Goal: Information Seeking & Learning: Learn about a topic

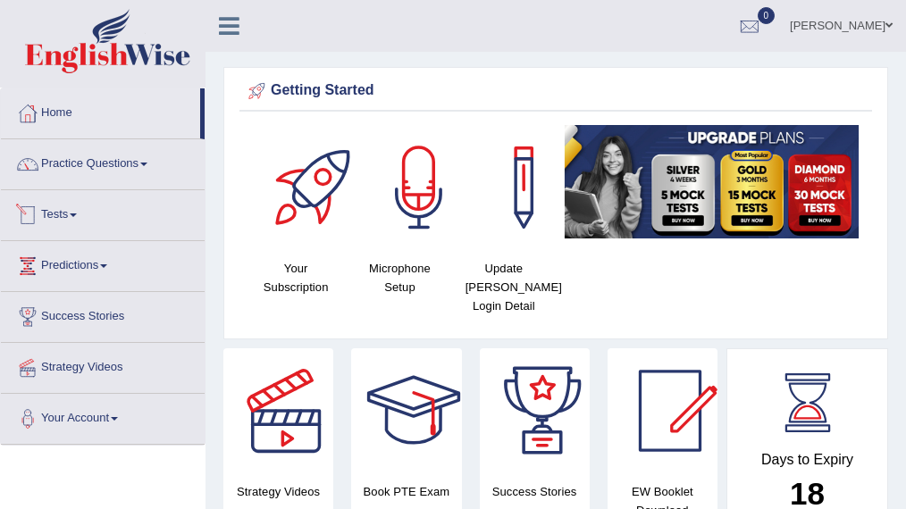
click at [73, 205] on link "Tests" at bounding box center [103, 212] width 204 height 45
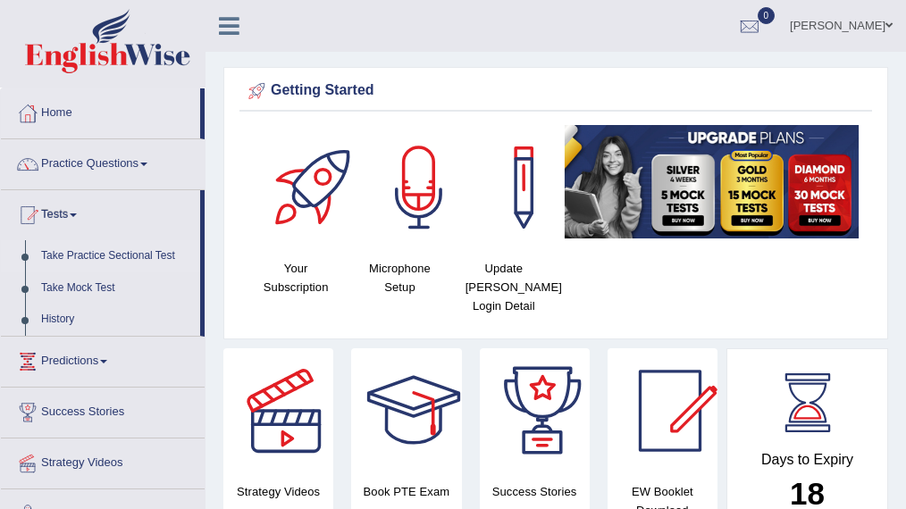
click at [96, 255] on link "Take Practice Sectional Test" at bounding box center [116, 256] width 167 height 32
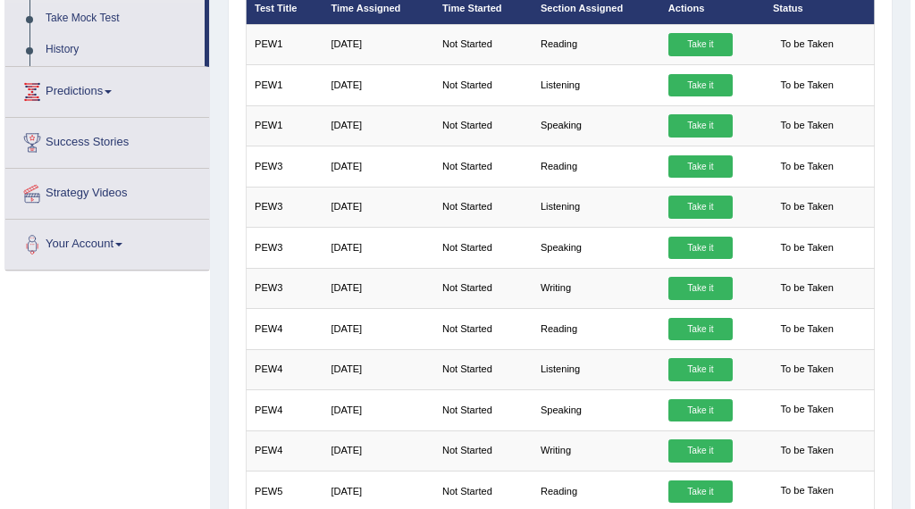
scroll to position [271, 0]
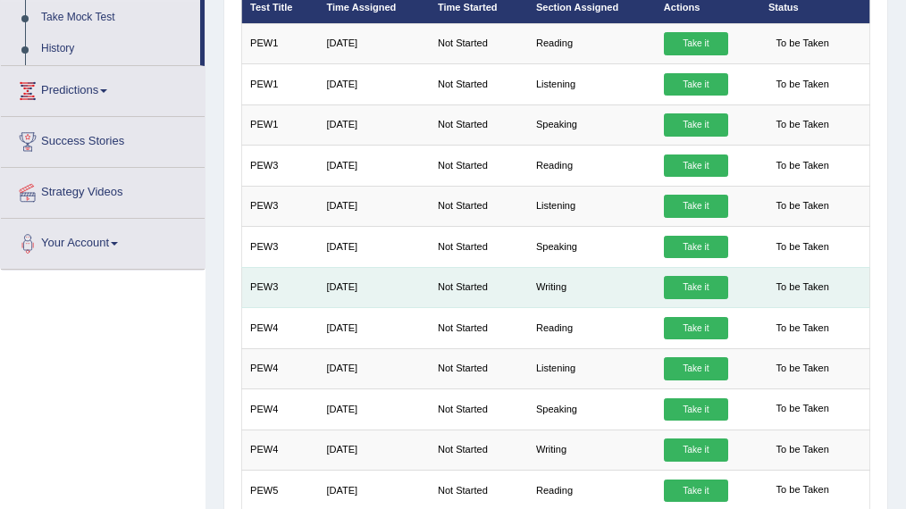
click at [681, 286] on link "Take it" at bounding box center [696, 287] width 64 height 23
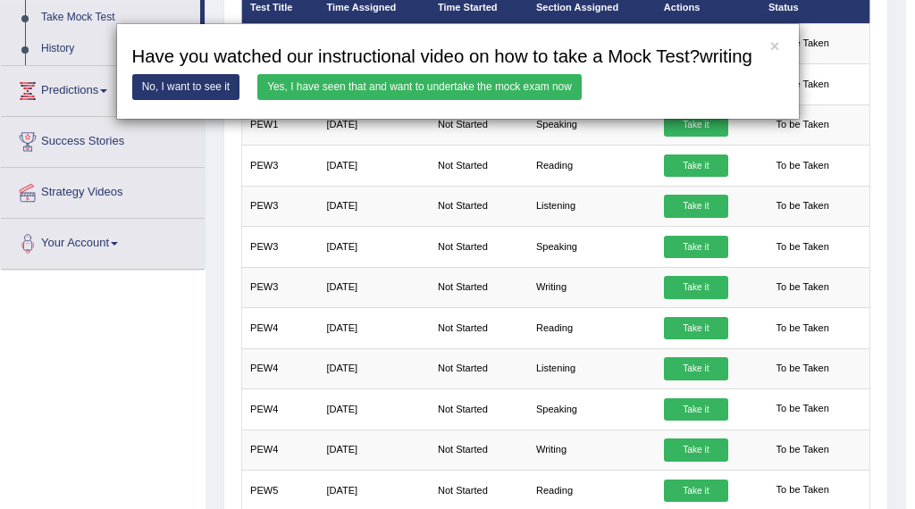
click at [320, 88] on link "Yes, I have seen that and want to undertake the mock exam now" at bounding box center [419, 87] width 324 height 26
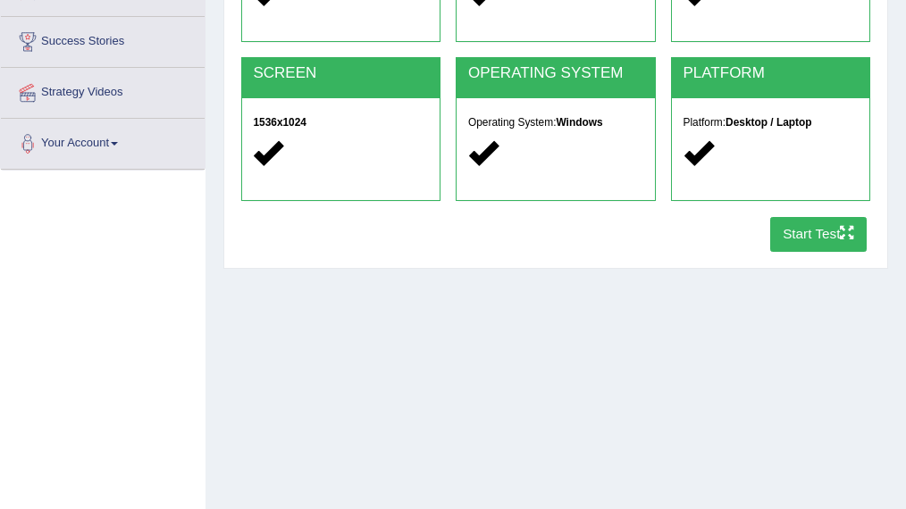
scroll to position [282, 0]
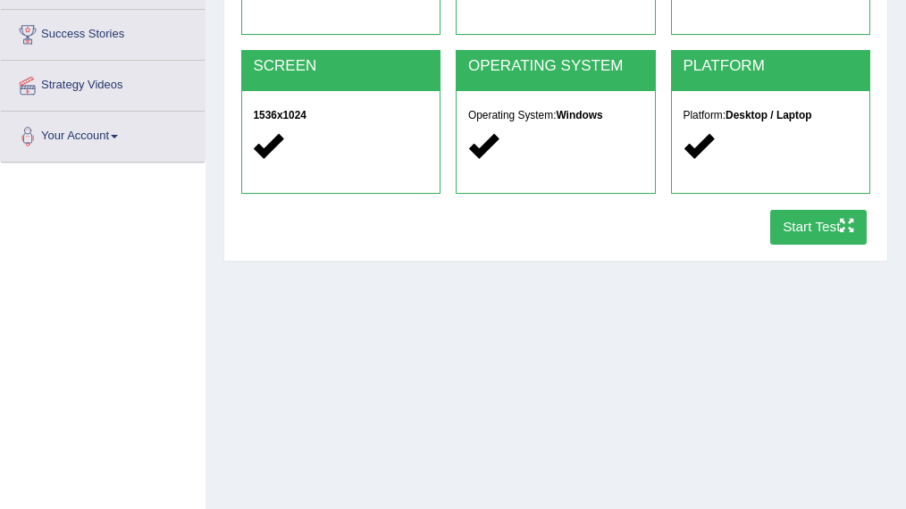
click at [791, 226] on button "Start Test" at bounding box center [818, 227] width 97 height 35
drag, startPoint x: 261, startPoint y: 14, endPoint x: 145, endPoint y: 207, distance: 225.2
click at [145, 207] on div "Toggle navigation Home Practice Questions Speaking Practice Read Aloud Repeat S…" at bounding box center [453, 182] width 906 height 929
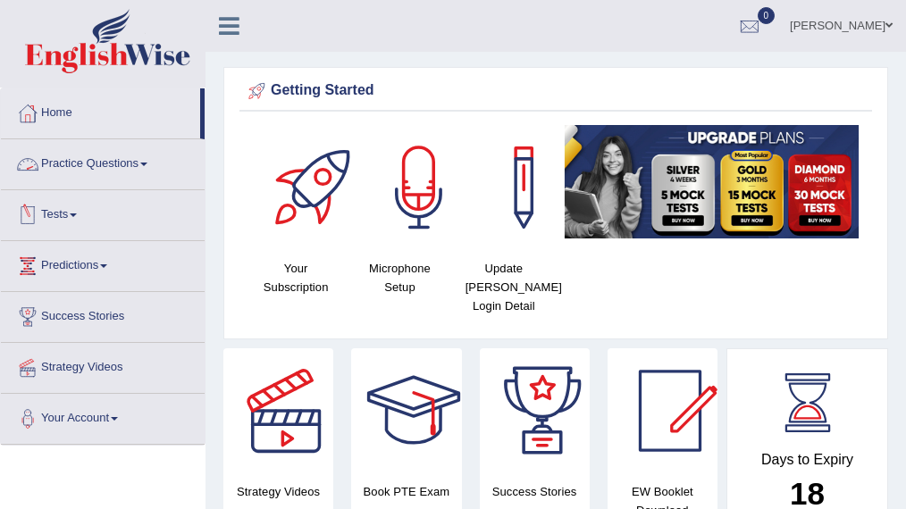
click at [88, 161] on link "Practice Questions" at bounding box center [103, 161] width 204 height 45
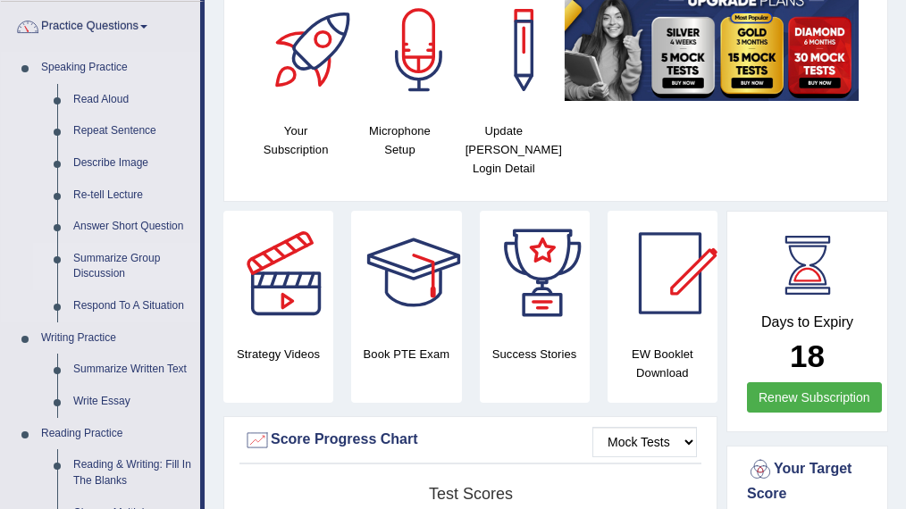
scroll to position [141, 0]
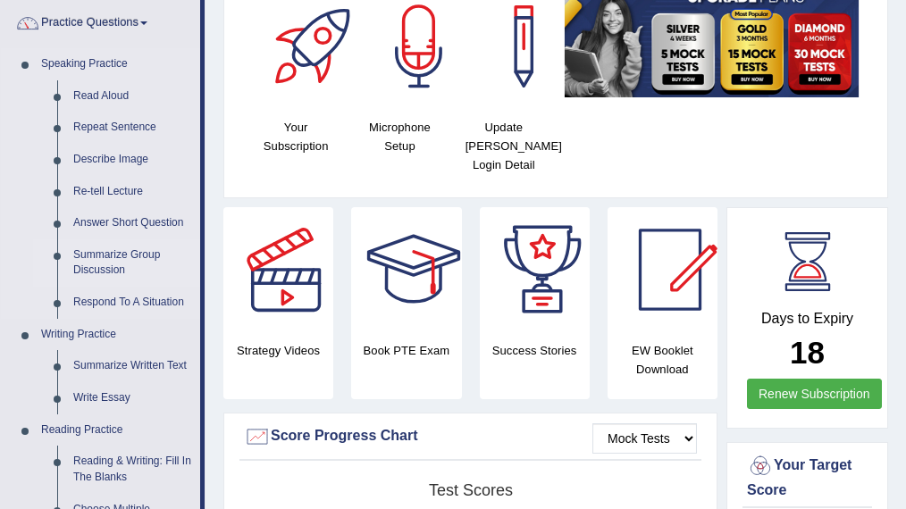
click at [103, 395] on link "Write Essay" at bounding box center [132, 398] width 135 height 32
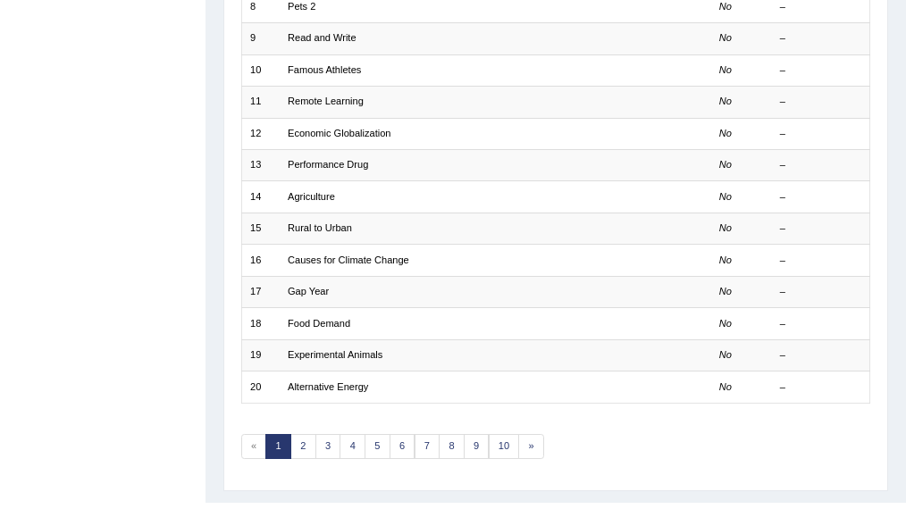
scroll to position [486, 0]
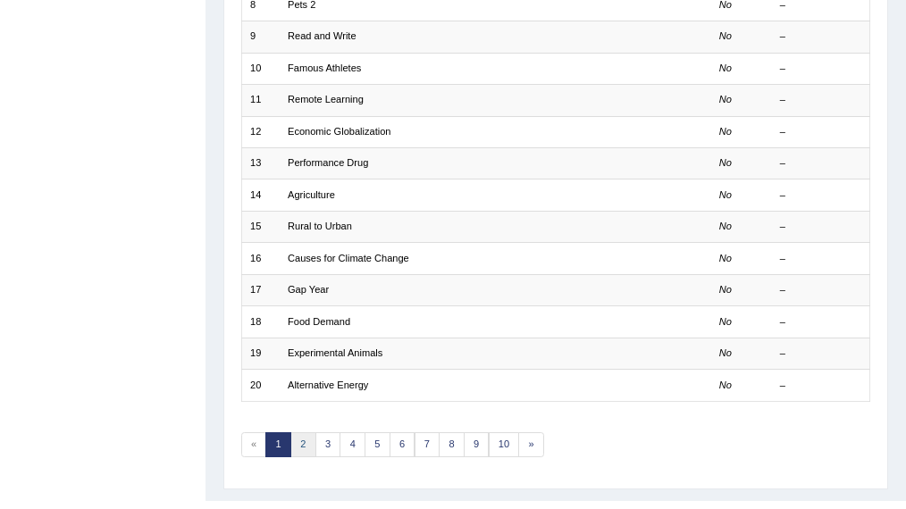
click at [296, 434] on link "2" at bounding box center [303, 444] width 26 height 25
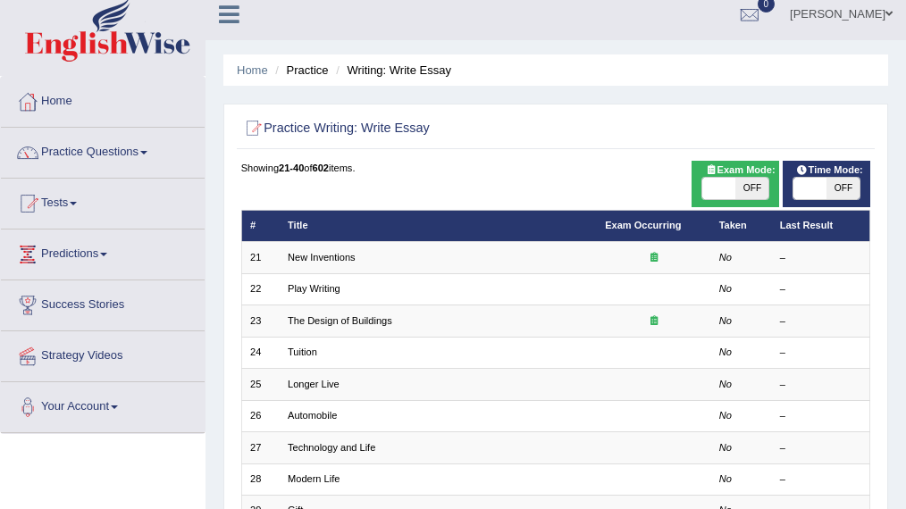
scroll to position [13, 0]
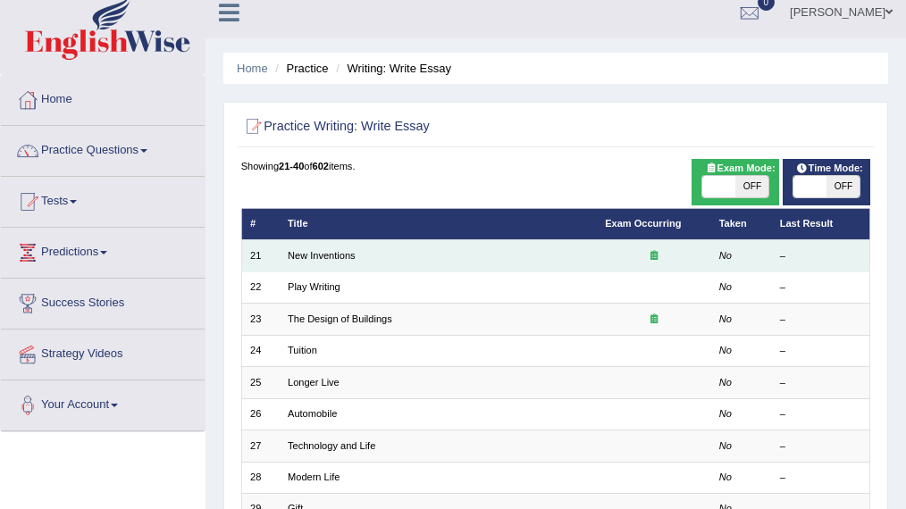
click at [652, 256] on icon at bounding box center [653, 255] width 7 height 10
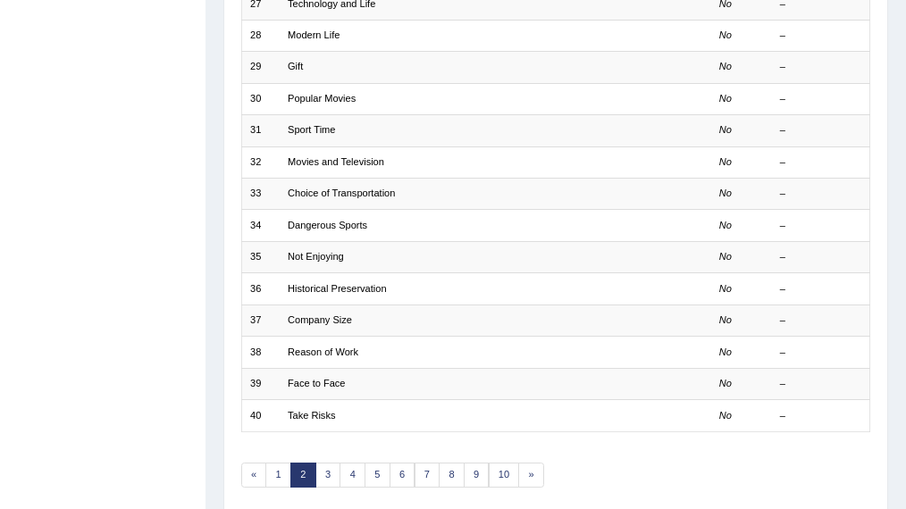
scroll to position [513, 0]
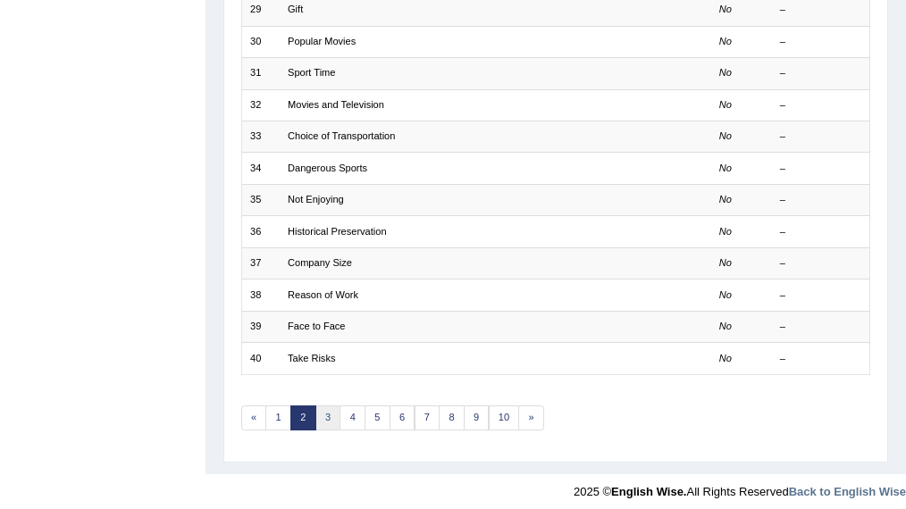
click at [323, 408] on link "3" at bounding box center [328, 418] width 26 height 25
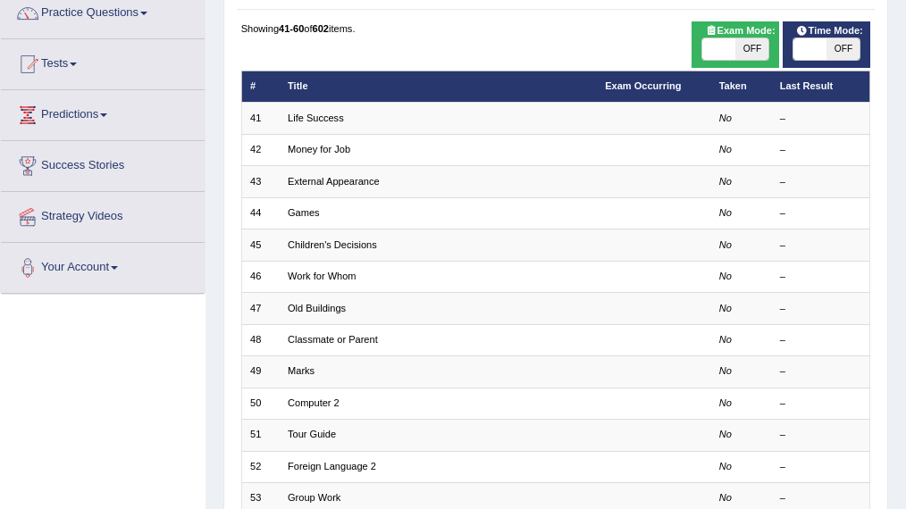
scroll to position [152, 0]
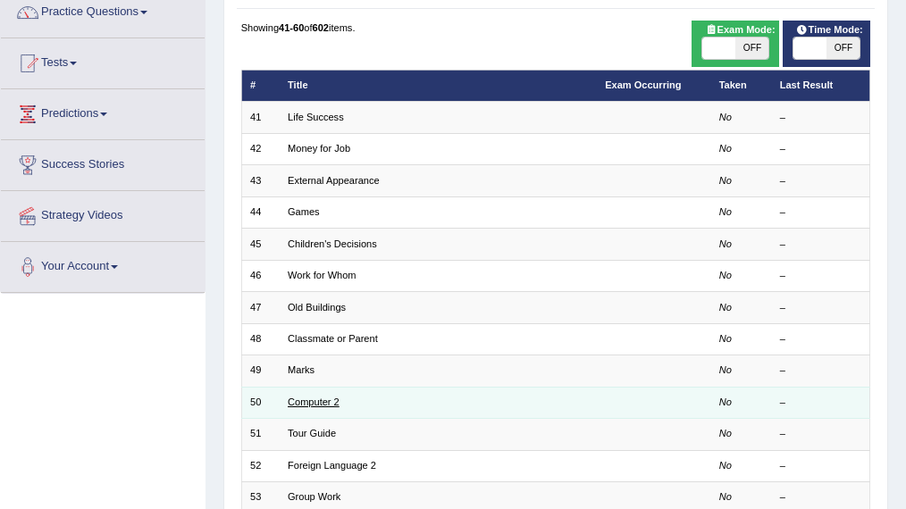
click at [318, 397] on link "Computer 2" at bounding box center [314, 402] width 52 height 11
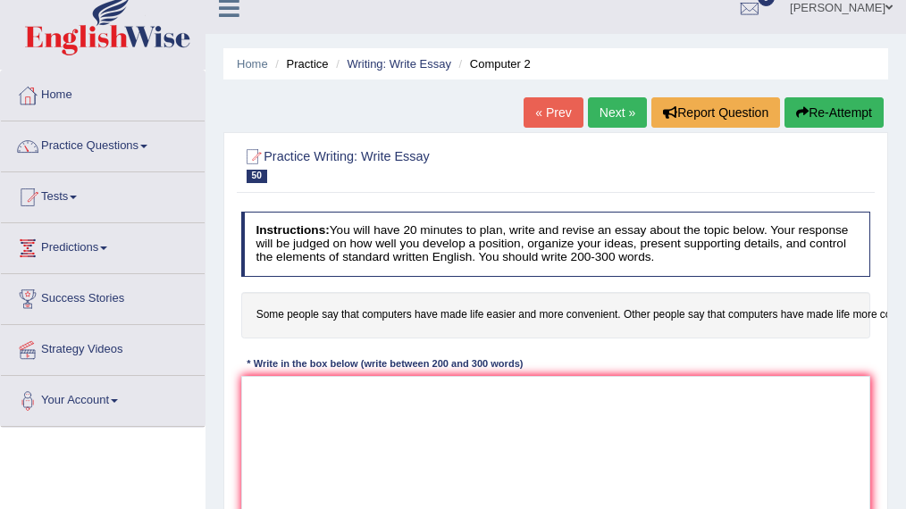
scroll to position [18, 0]
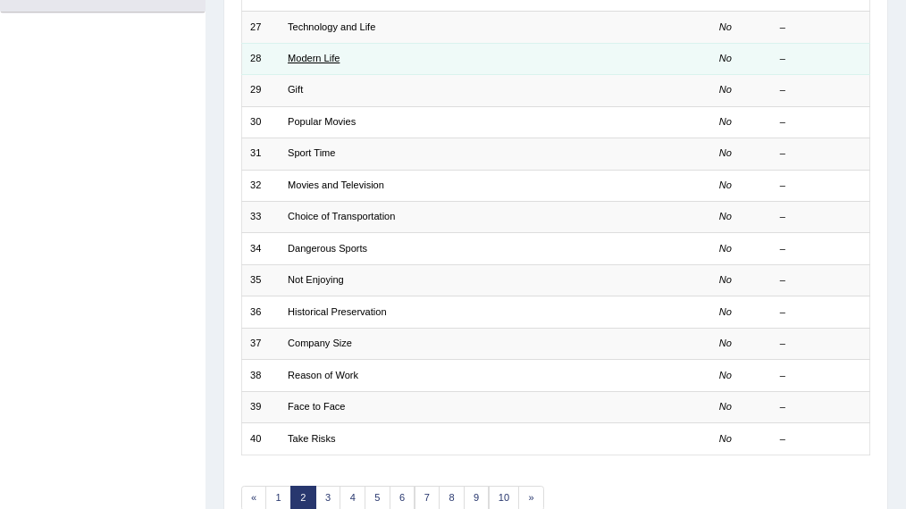
scroll to position [515, 0]
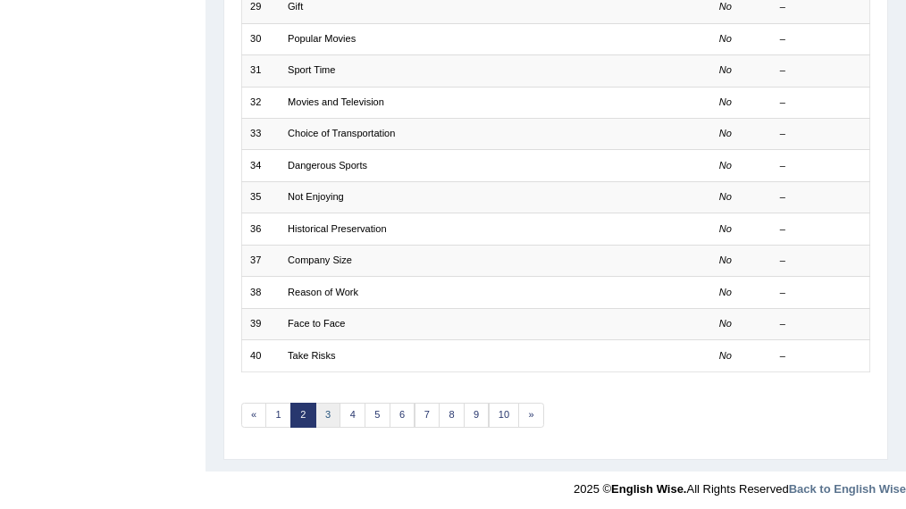
click at [331, 407] on link "3" at bounding box center [328, 415] width 26 height 25
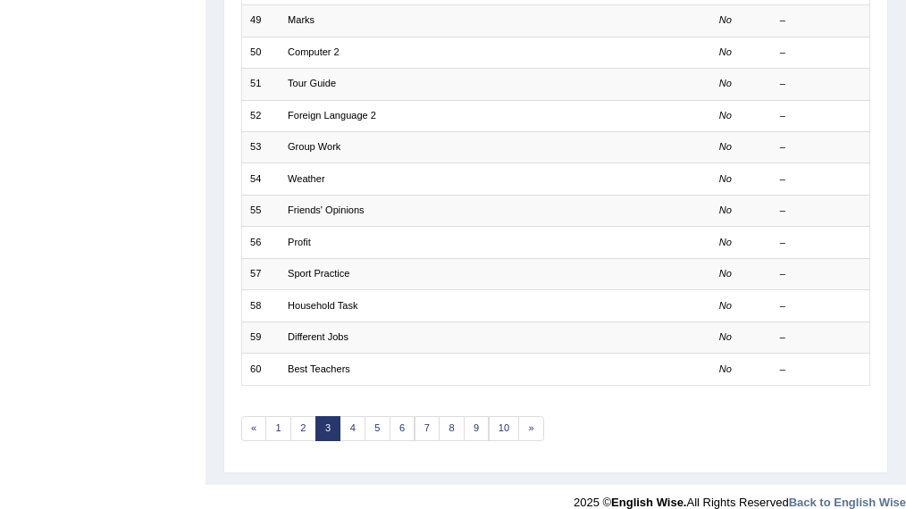
scroll to position [502, 0]
click at [345, 420] on link "4" at bounding box center [352, 428] width 26 height 25
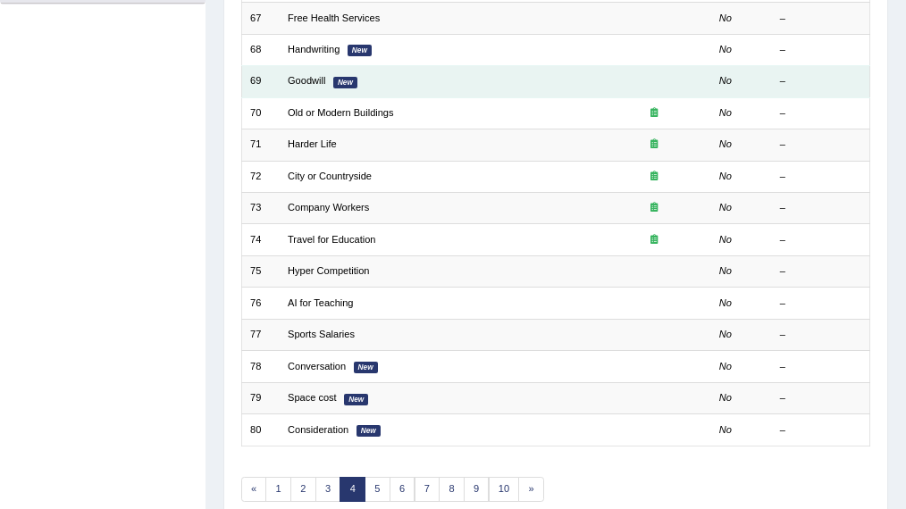
scroll to position [457, 0]
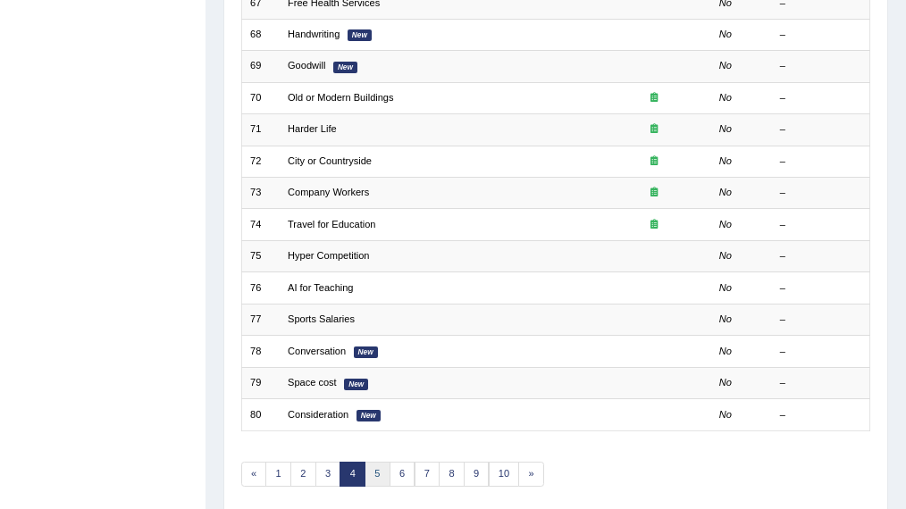
click at [376, 465] on link "5" at bounding box center [378, 474] width 26 height 25
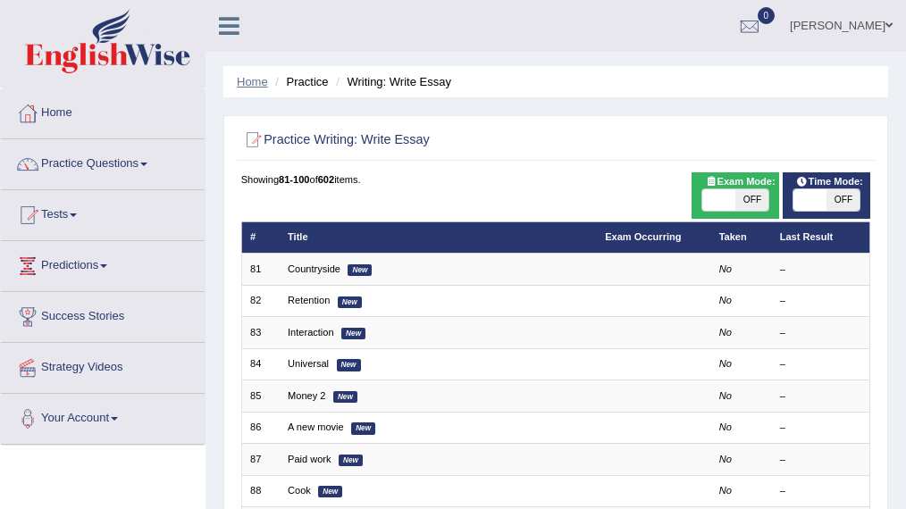
click at [246, 82] on link "Home" at bounding box center [252, 81] width 31 height 13
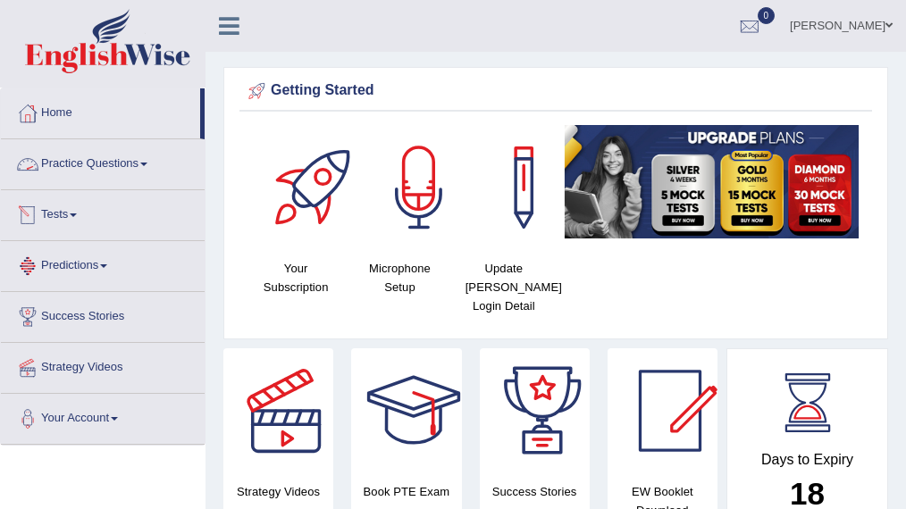
click at [109, 169] on link "Practice Questions" at bounding box center [103, 161] width 204 height 45
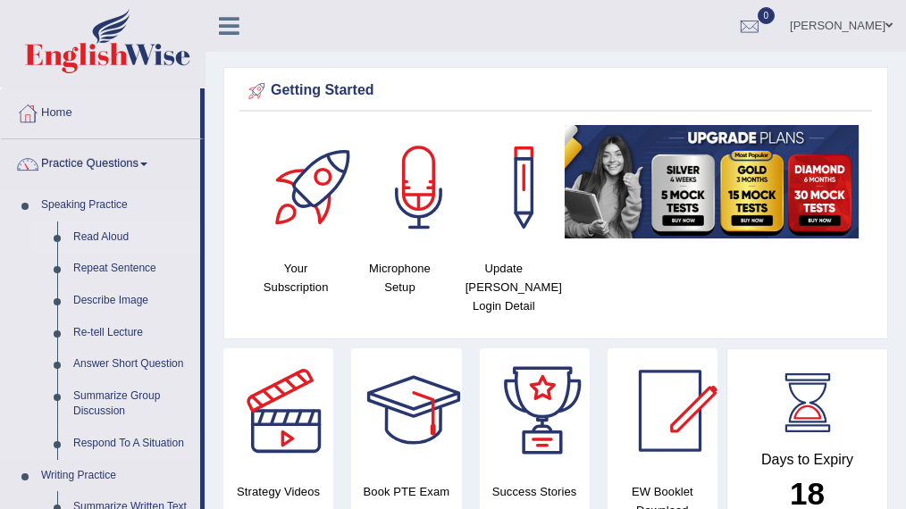
click at [96, 234] on link "Read Aloud" at bounding box center [132, 238] width 135 height 32
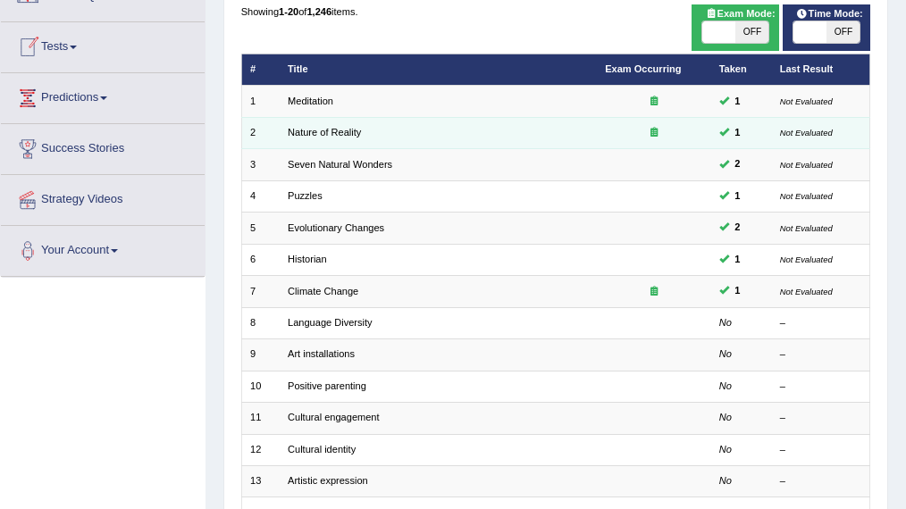
scroll to position [169, 0]
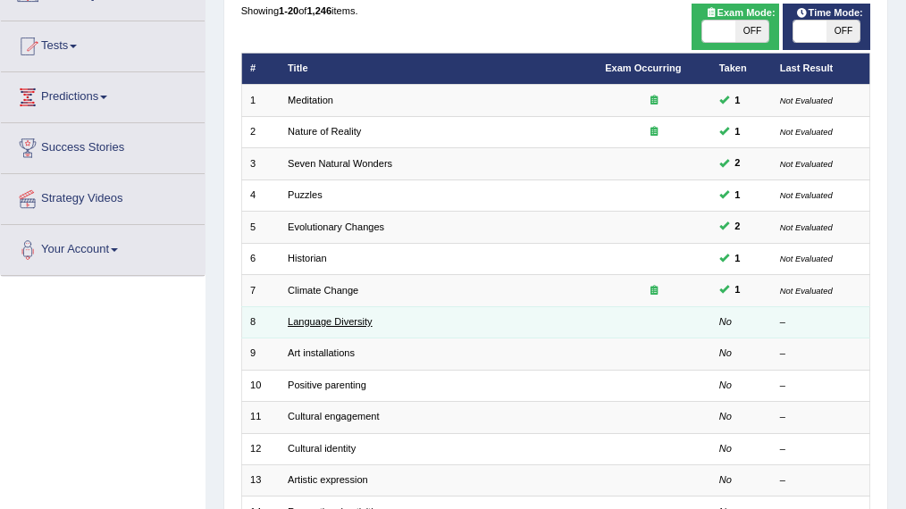
click at [345, 317] on link "Language Diversity" at bounding box center [330, 321] width 85 height 11
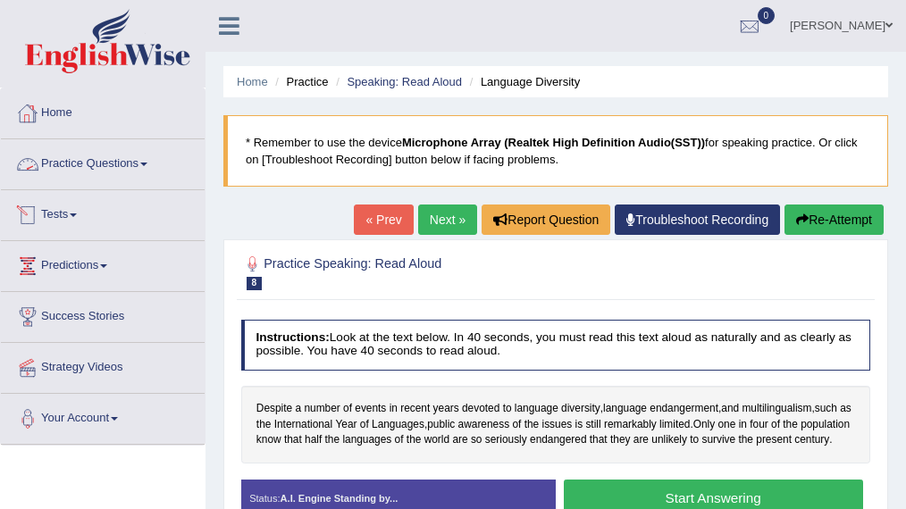
click at [70, 145] on link "Practice Questions" at bounding box center [103, 161] width 204 height 45
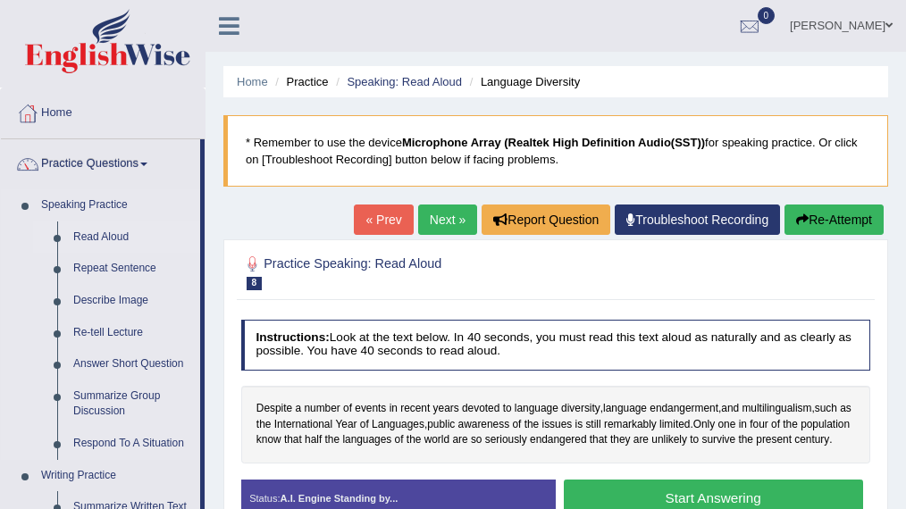
click at [93, 230] on link "Read Aloud" at bounding box center [132, 238] width 135 height 32
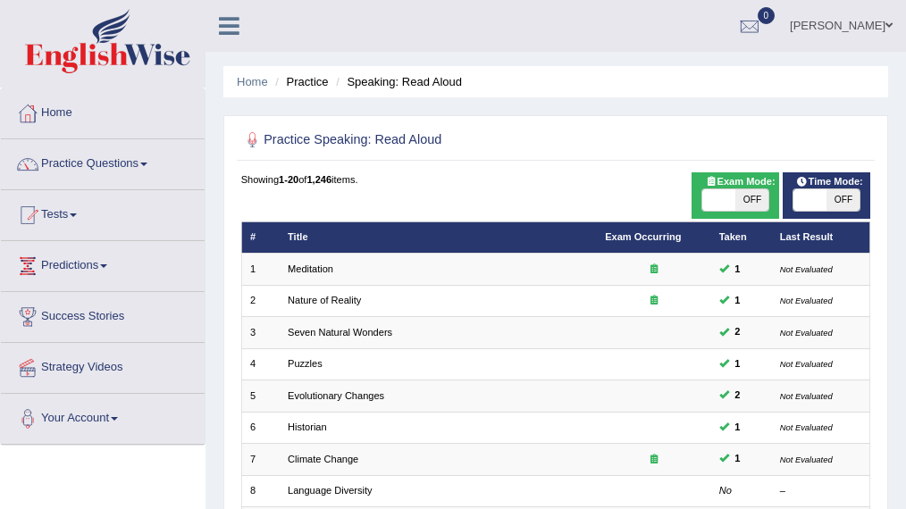
click at [851, 189] on span "OFF" at bounding box center [842, 199] width 33 height 21
checkbox input "true"
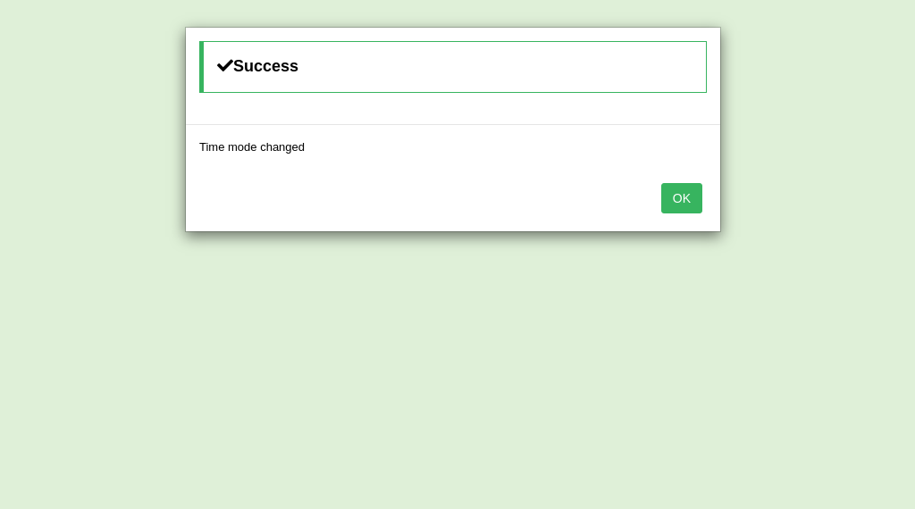
click at [670, 208] on button "OK" at bounding box center [681, 198] width 41 height 30
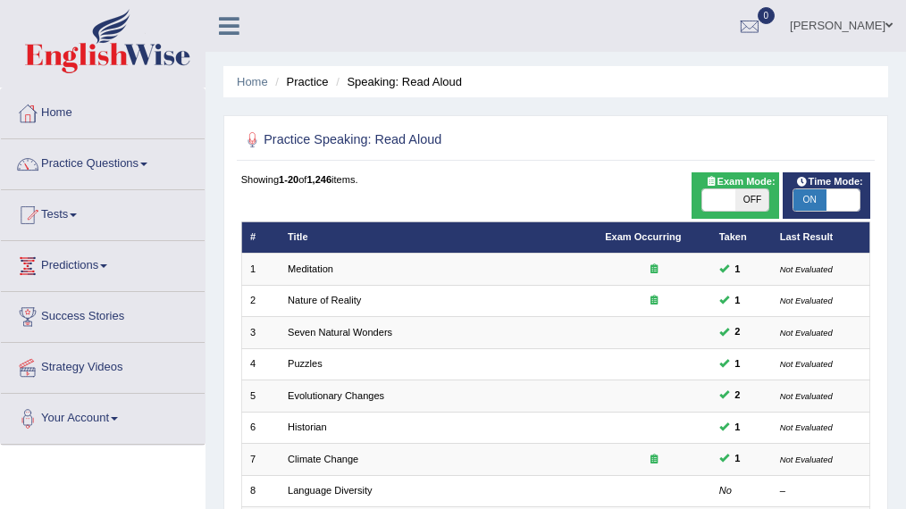
click at [749, 197] on span "OFF" at bounding box center [751, 199] width 33 height 21
checkbox input "true"
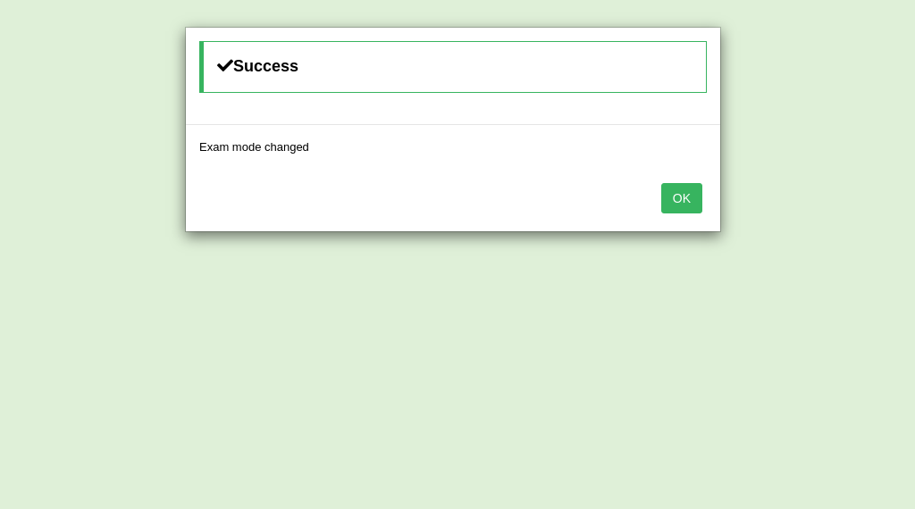
click at [683, 196] on button "OK" at bounding box center [681, 198] width 41 height 30
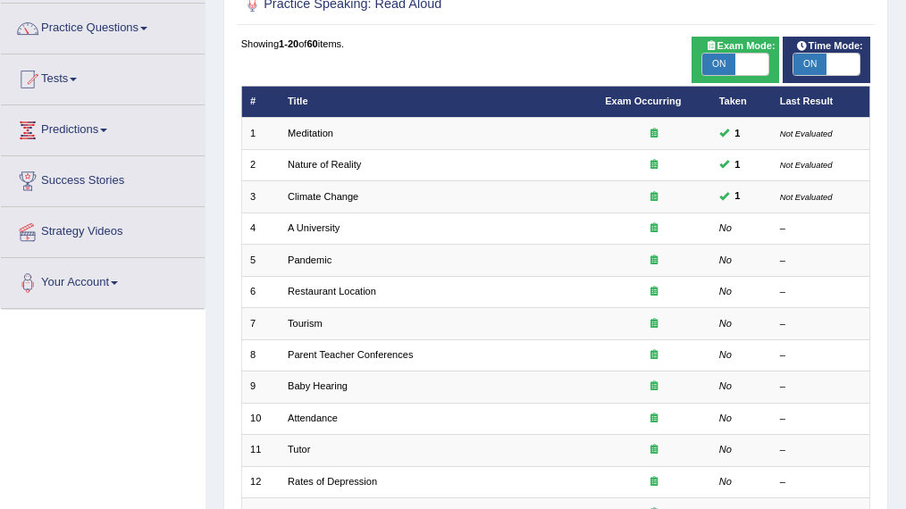
scroll to position [136, 0]
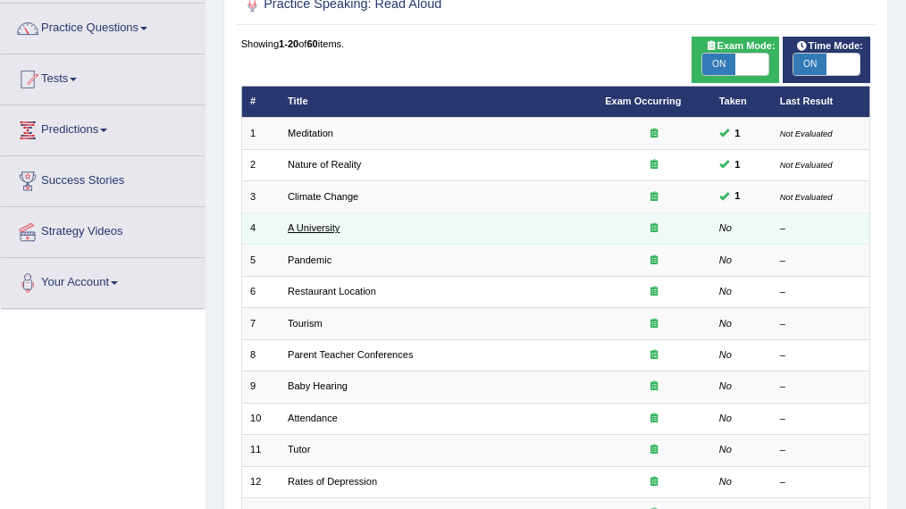
click at [293, 229] on link "A University" at bounding box center [314, 227] width 52 height 11
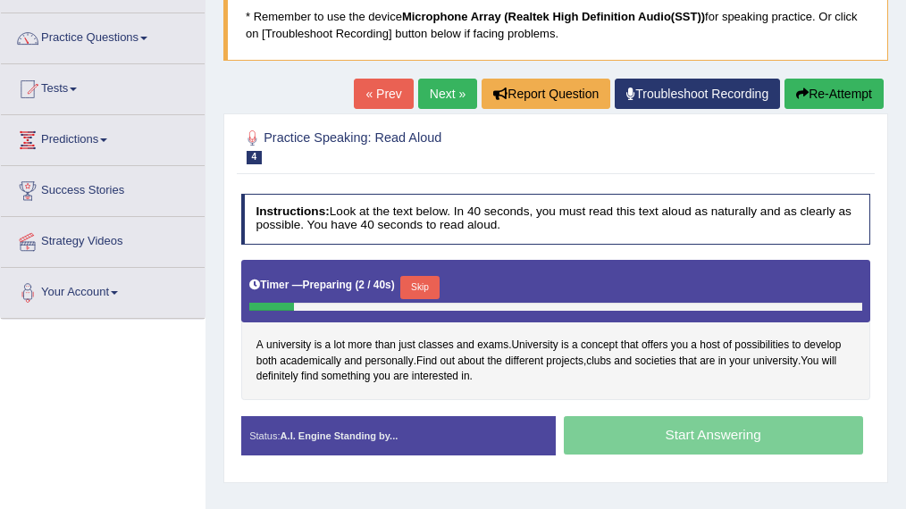
scroll to position [127, 0]
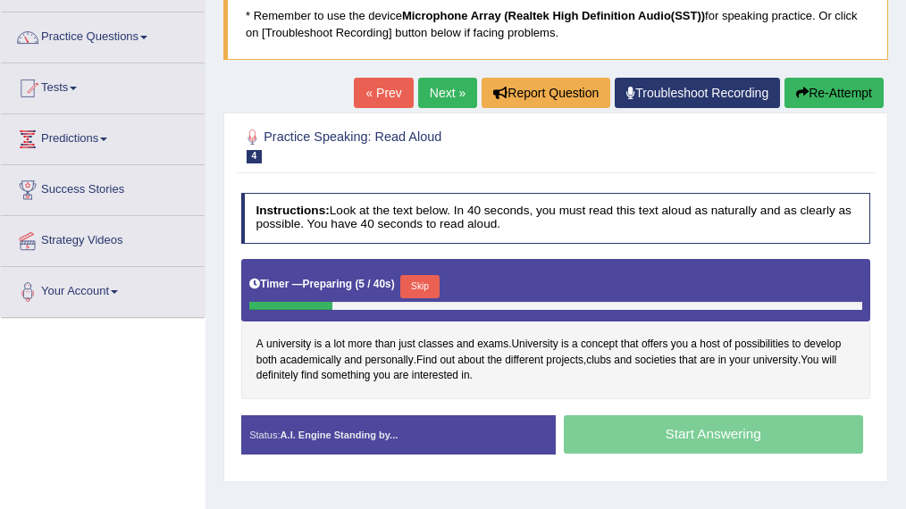
click at [427, 281] on button "Skip" at bounding box center [419, 286] width 38 height 23
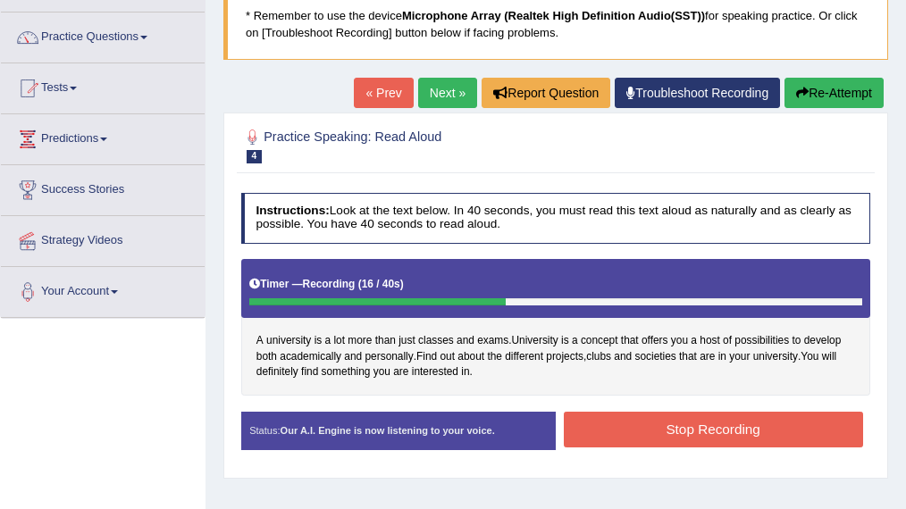
click at [666, 416] on button "Stop Recording" at bounding box center [713, 429] width 299 height 35
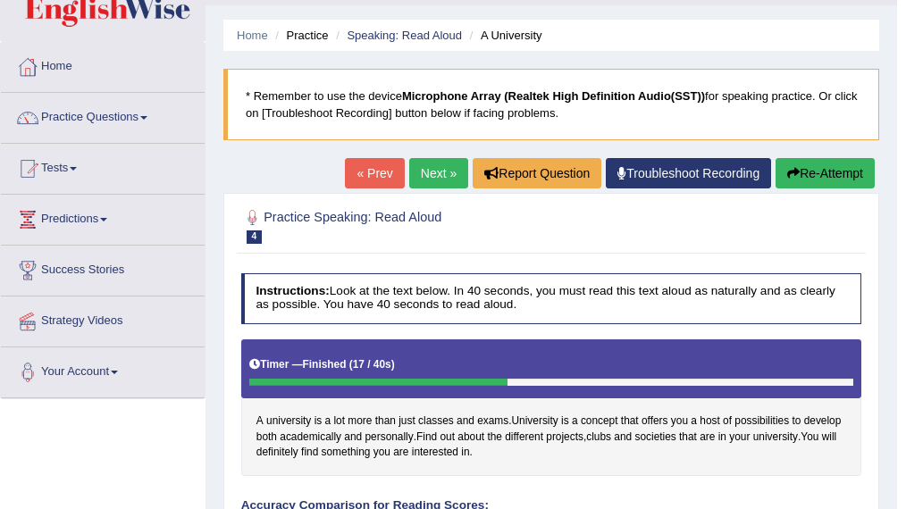
scroll to position [41, 0]
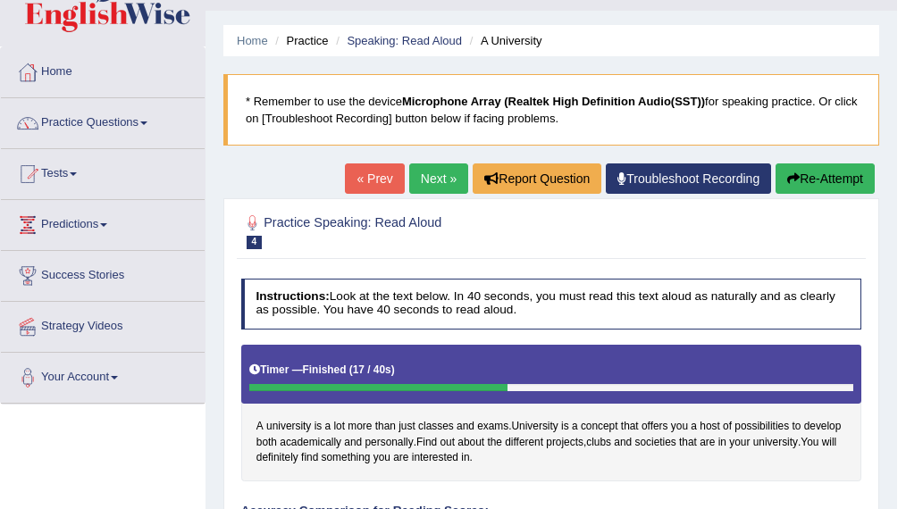
click at [434, 178] on link "Next »" at bounding box center [438, 178] width 59 height 30
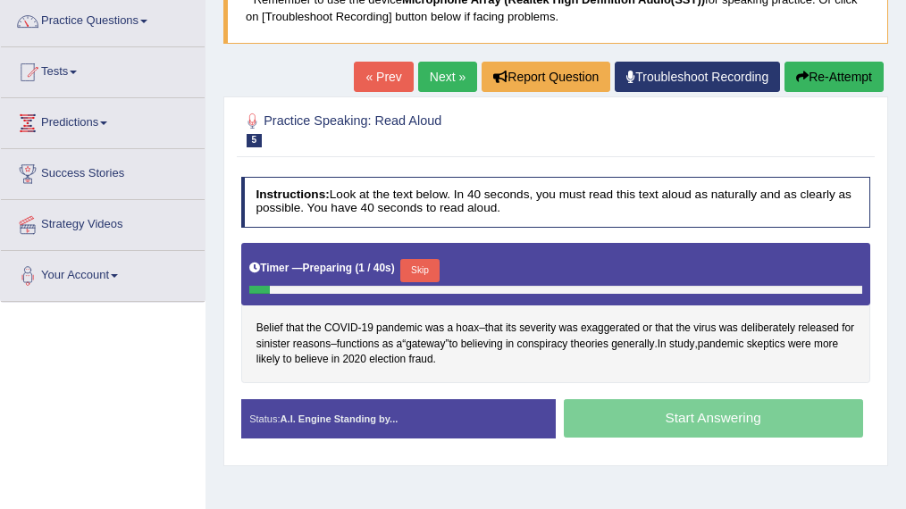
scroll to position [143, 0]
click at [535, 325] on span "severity" at bounding box center [537, 329] width 37 height 16
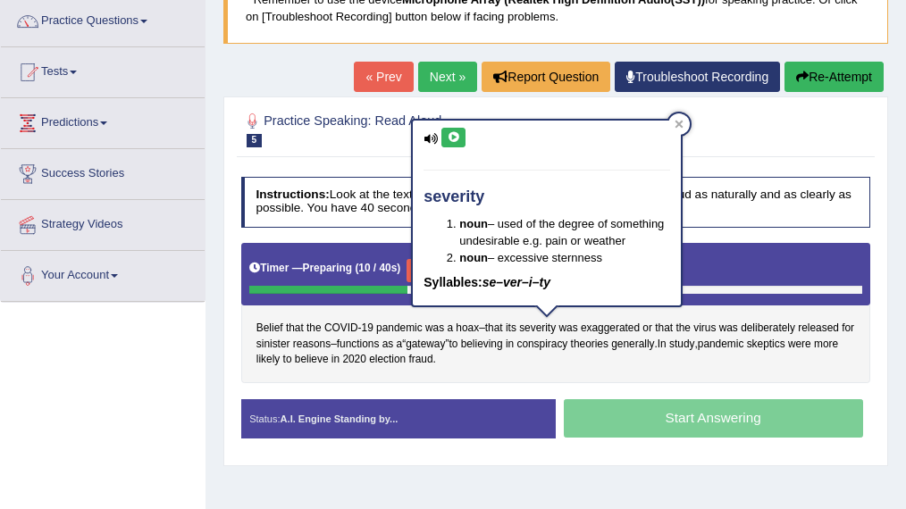
click at [451, 138] on icon at bounding box center [453, 137] width 13 height 11
click at [679, 125] on icon at bounding box center [679, 125] width 8 height 8
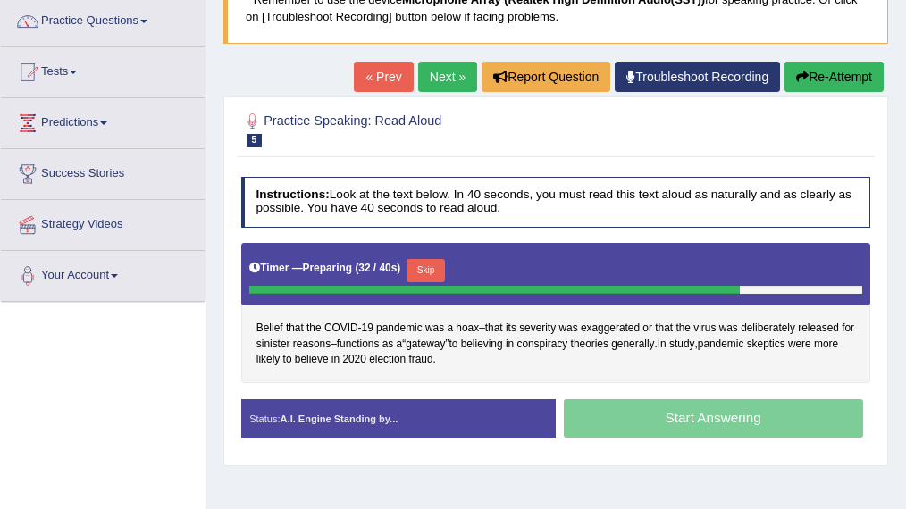
click at [422, 264] on button "Skip" at bounding box center [425, 270] width 38 height 23
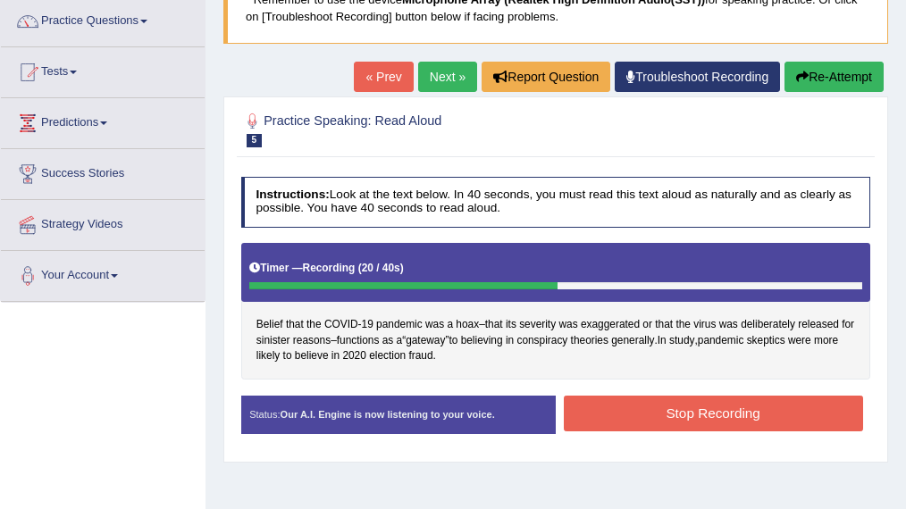
click at [670, 407] on button "Stop Recording" at bounding box center [713, 413] width 299 height 35
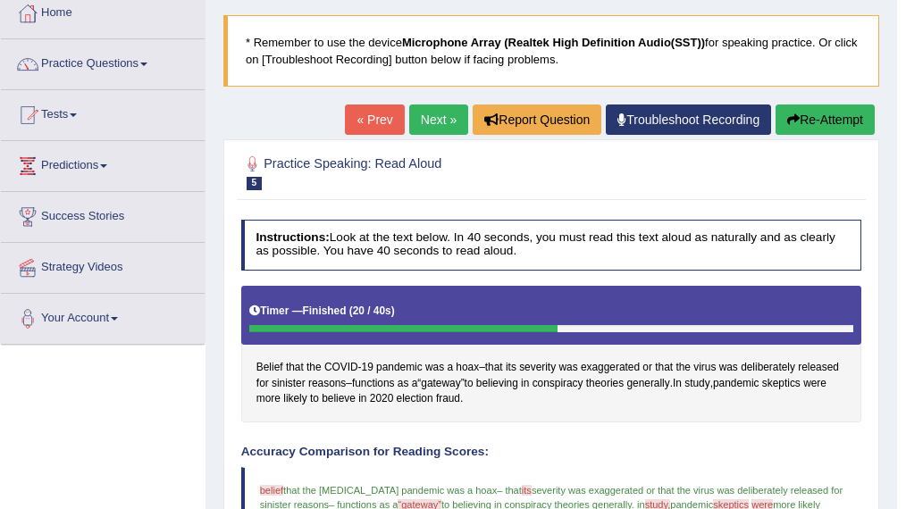
scroll to position [99, 0]
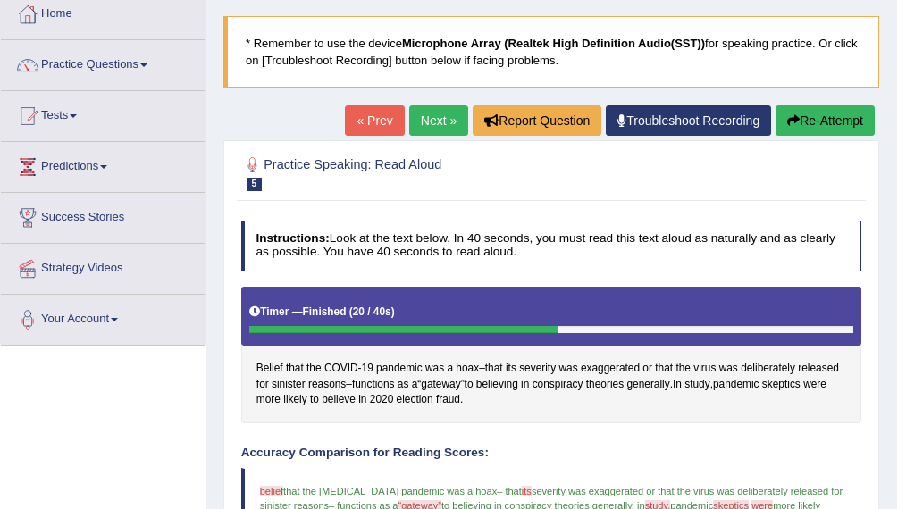
click at [423, 122] on link "Next »" at bounding box center [438, 120] width 59 height 30
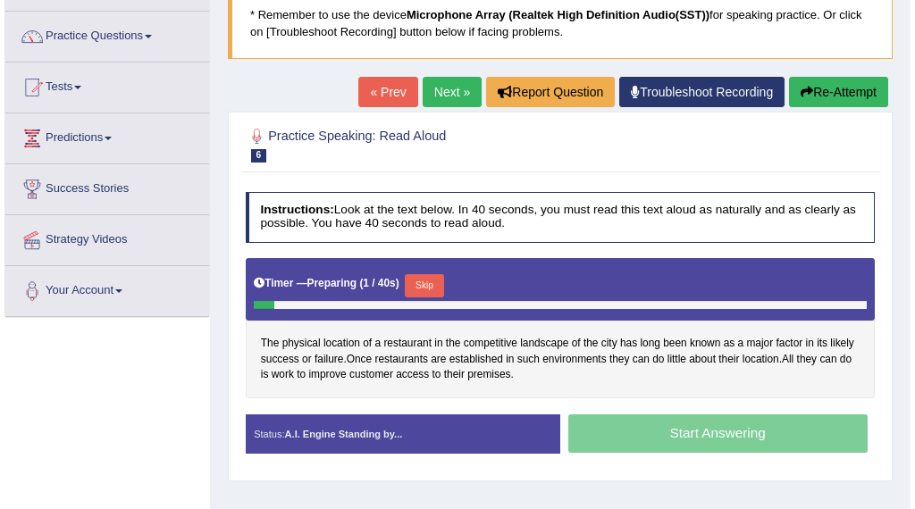
scroll to position [129, 0]
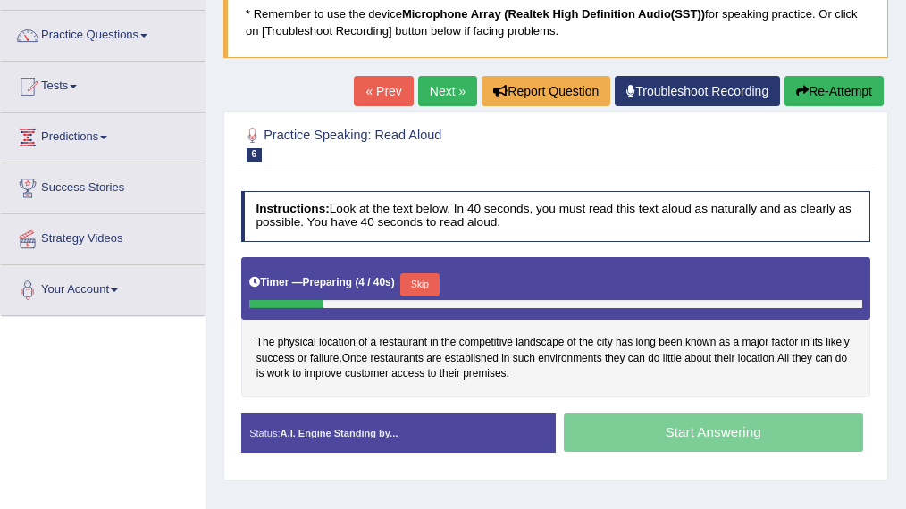
click at [423, 283] on button "Skip" at bounding box center [419, 284] width 38 height 23
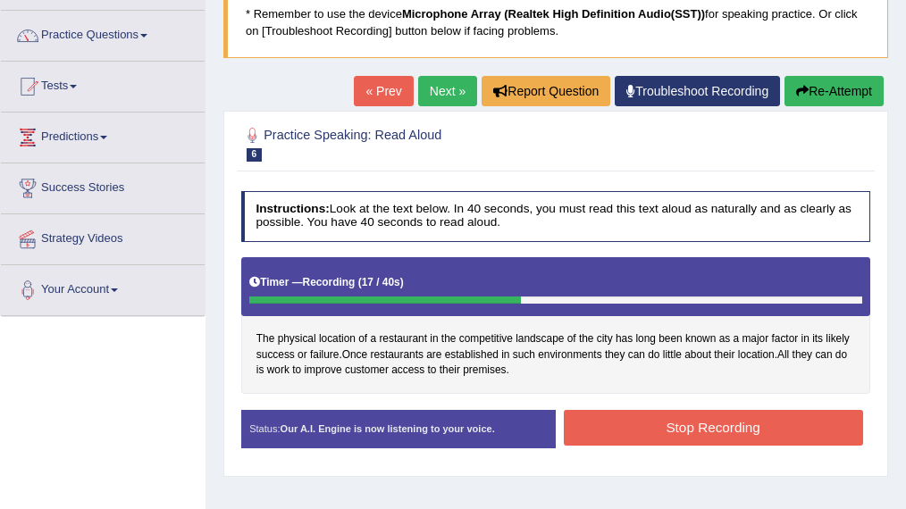
click at [681, 422] on button "Stop Recording" at bounding box center [713, 427] width 299 height 35
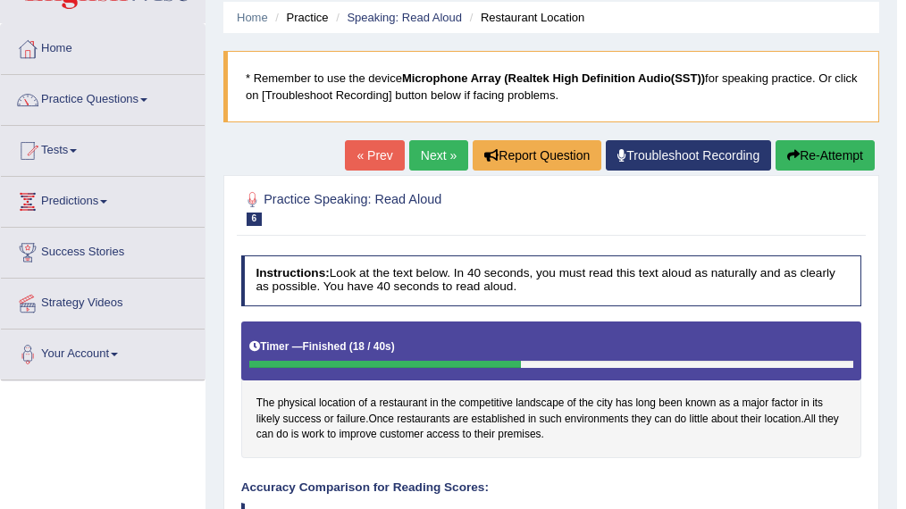
scroll to position [49, 0]
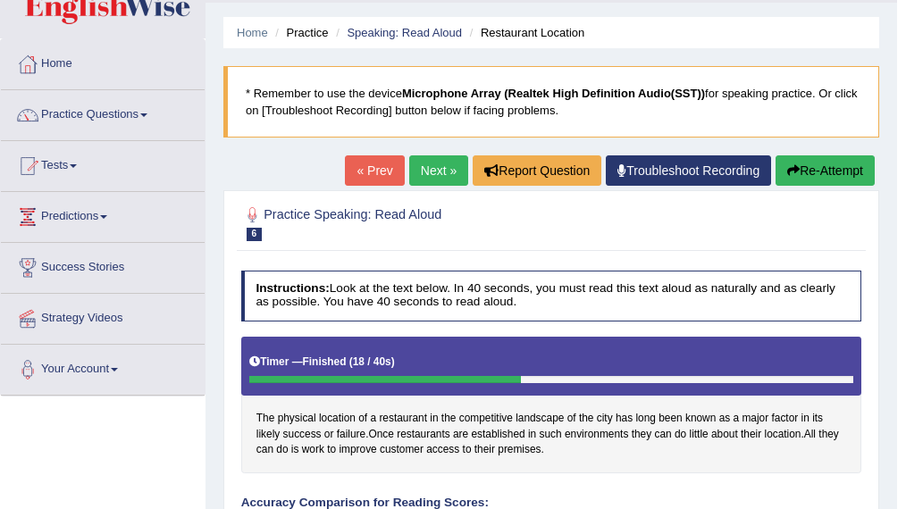
click at [433, 172] on link "Next »" at bounding box center [438, 170] width 59 height 30
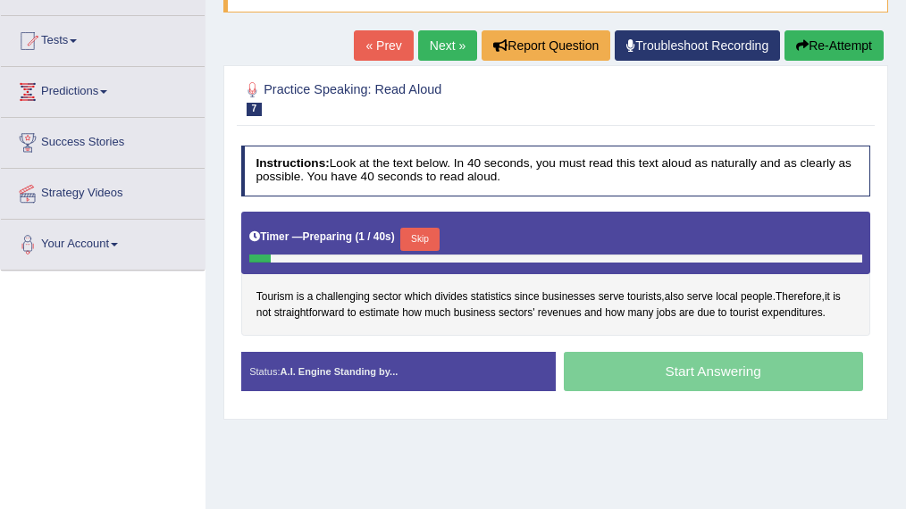
scroll to position [175, 0]
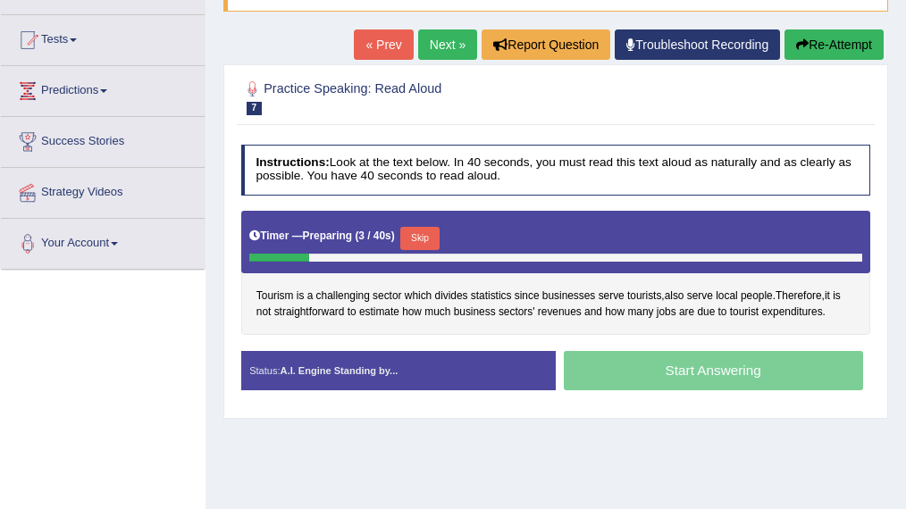
click at [431, 238] on button "Skip" at bounding box center [419, 238] width 38 height 23
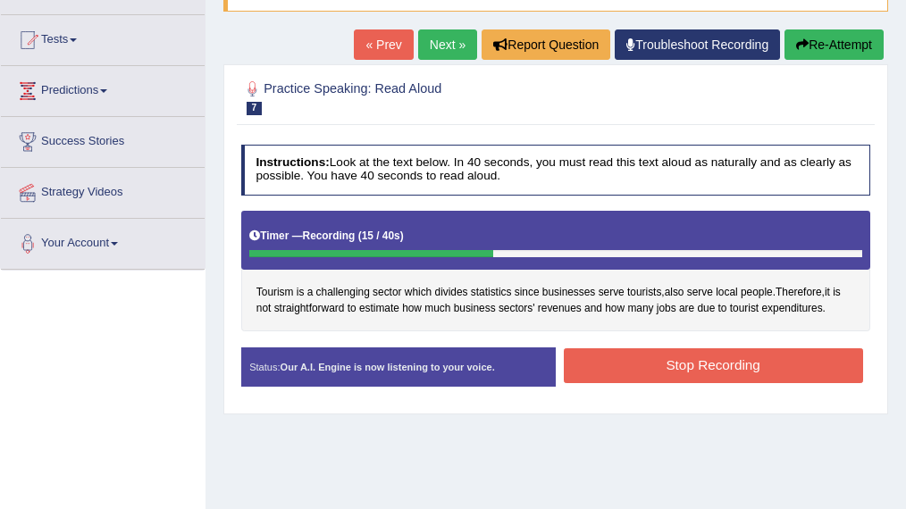
click at [685, 362] on button "Stop Recording" at bounding box center [713, 365] width 299 height 35
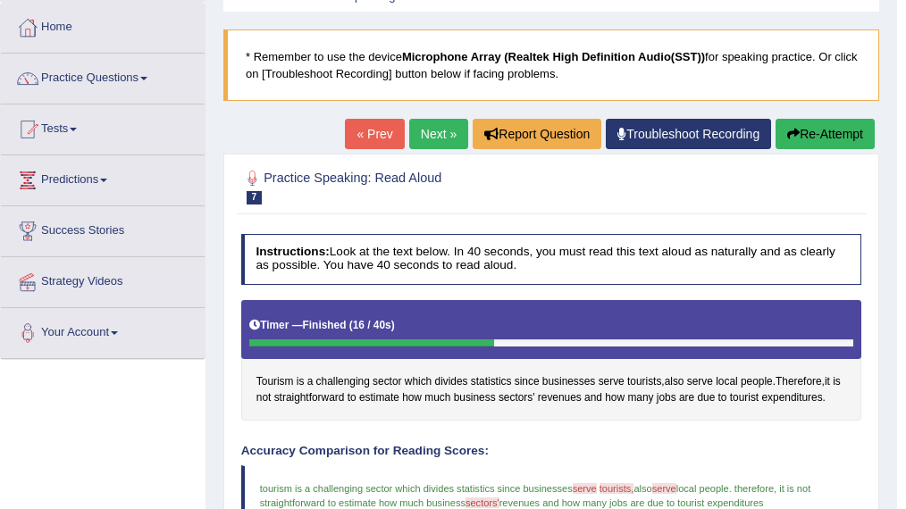
scroll to position [85, 0]
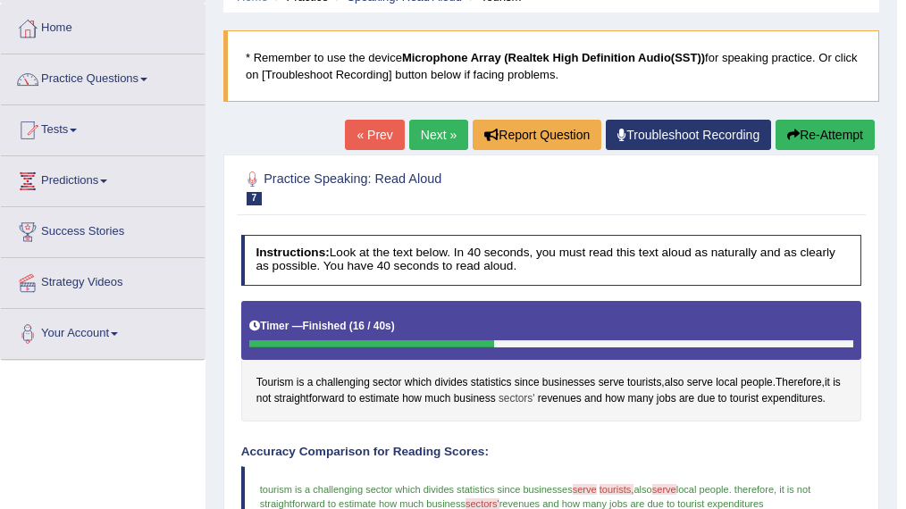
click at [534, 400] on span "sectors'" at bounding box center [517, 399] width 37 height 16
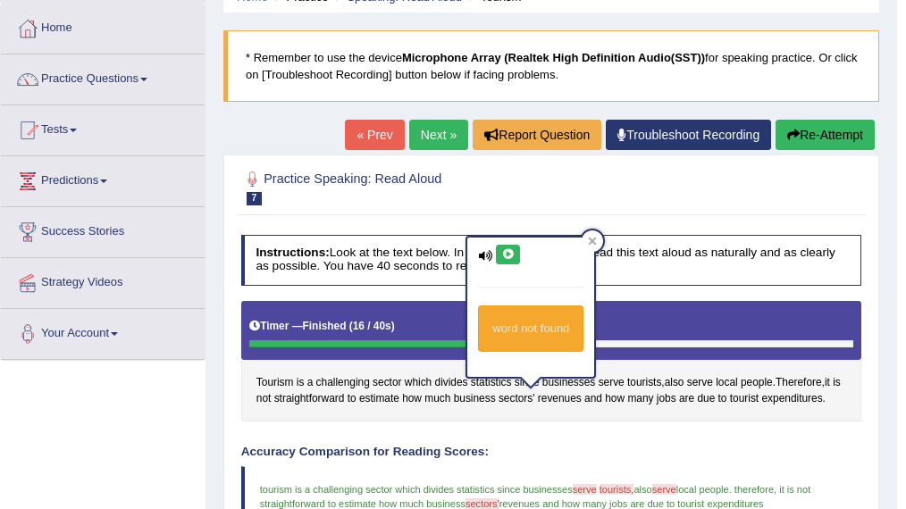
click at [505, 254] on icon at bounding box center [507, 254] width 13 height 11
click at [586, 246] on div at bounding box center [592, 240] width 21 height 21
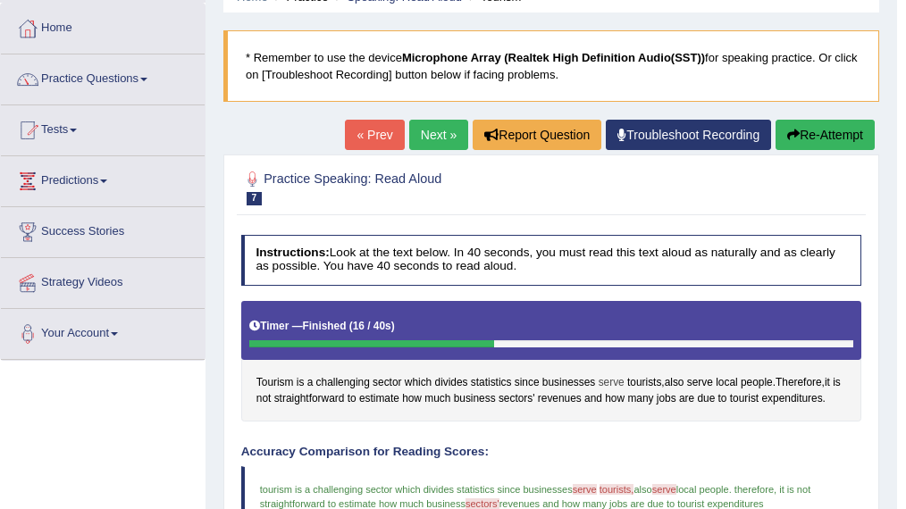
click at [621, 381] on span "serve" at bounding box center [612, 383] width 26 height 16
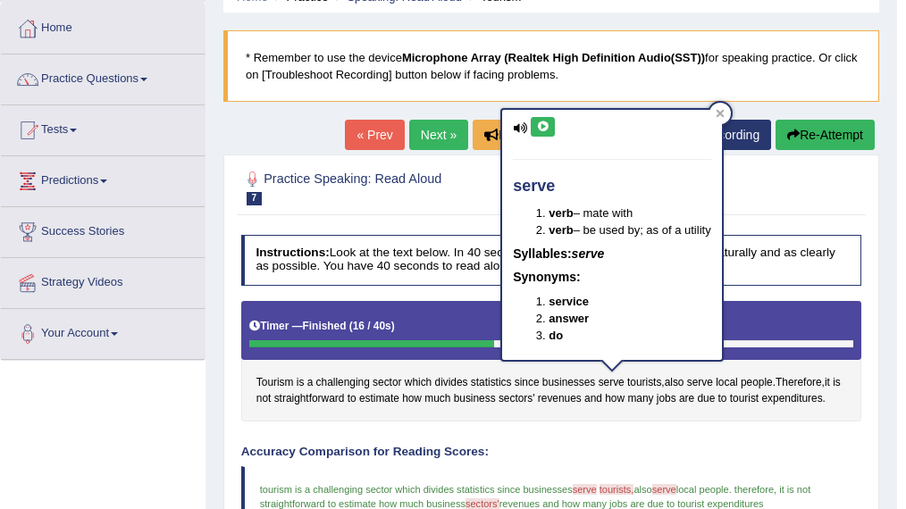
click at [538, 129] on icon at bounding box center [542, 127] width 13 height 11
click at [534, 393] on span "sectors'" at bounding box center [517, 399] width 37 height 16
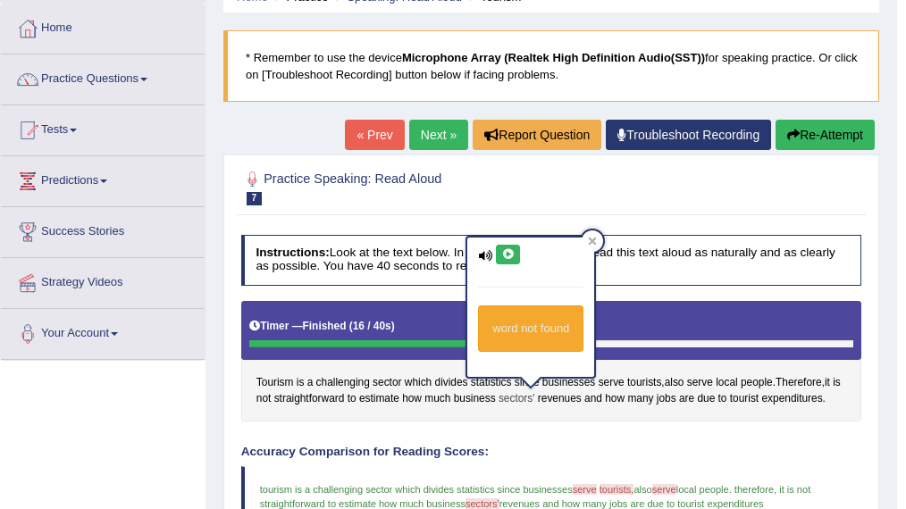
click at [534, 393] on span "sectors'" at bounding box center [517, 399] width 37 height 16
click at [557, 331] on div "word not found" at bounding box center [530, 329] width 105 height 46
click at [513, 260] on button at bounding box center [508, 255] width 24 height 20
click at [593, 241] on icon at bounding box center [593, 242] width 8 height 8
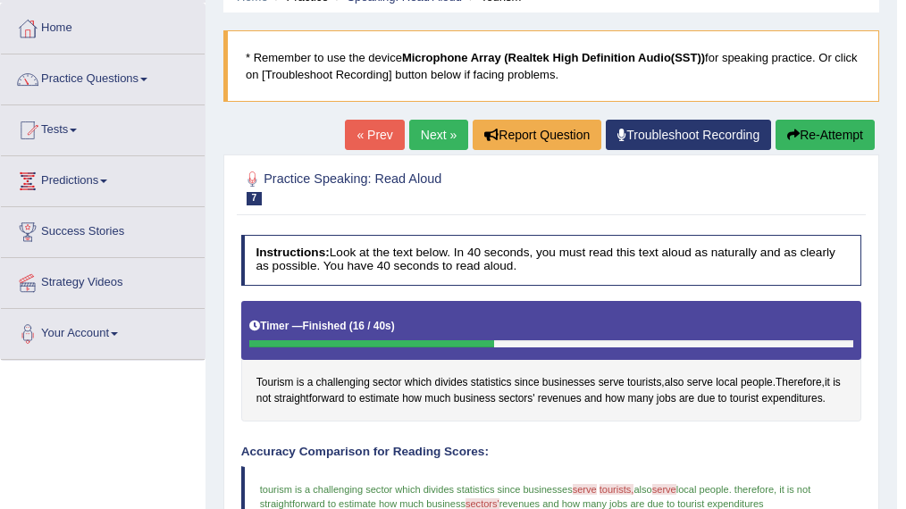
click at [805, 125] on button "Re-Attempt" at bounding box center [824, 135] width 99 height 30
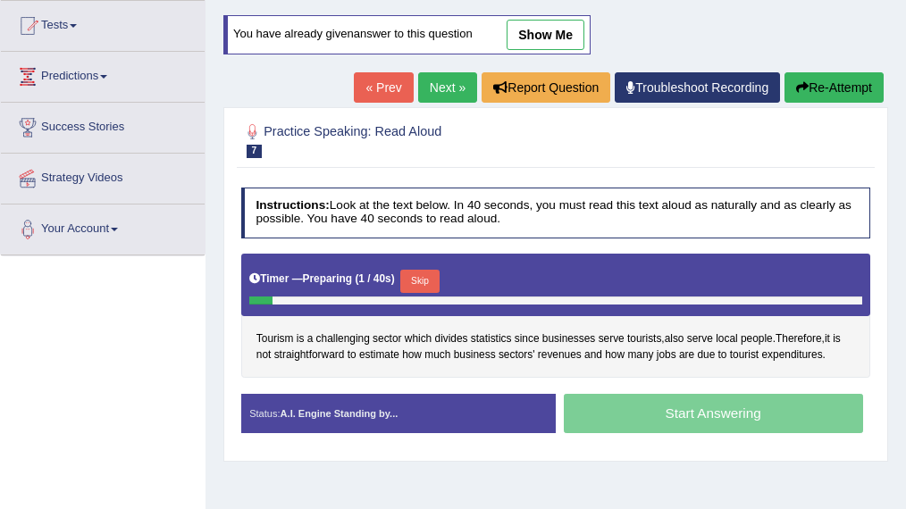
scroll to position [189, 0]
click at [426, 272] on button "Skip" at bounding box center [419, 281] width 38 height 23
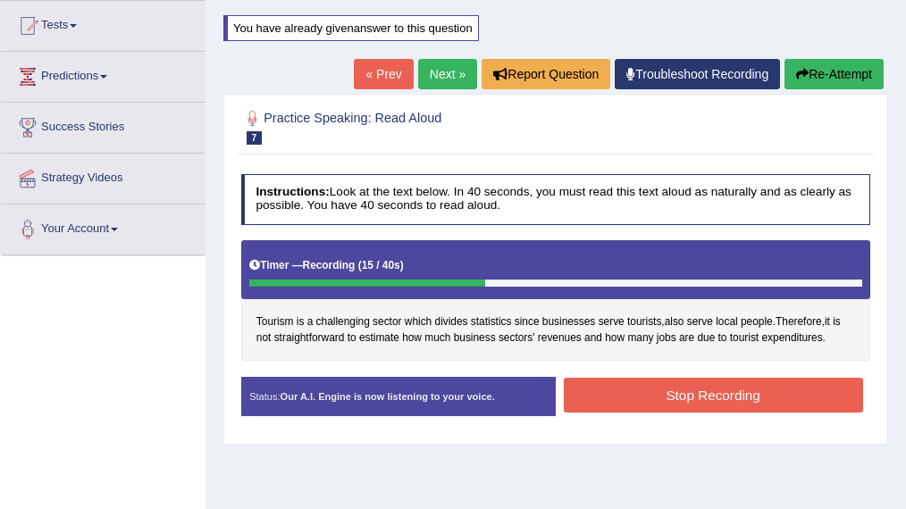
click at [702, 386] on button "Stop Recording" at bounding box center [713, 395] width 299 height 35
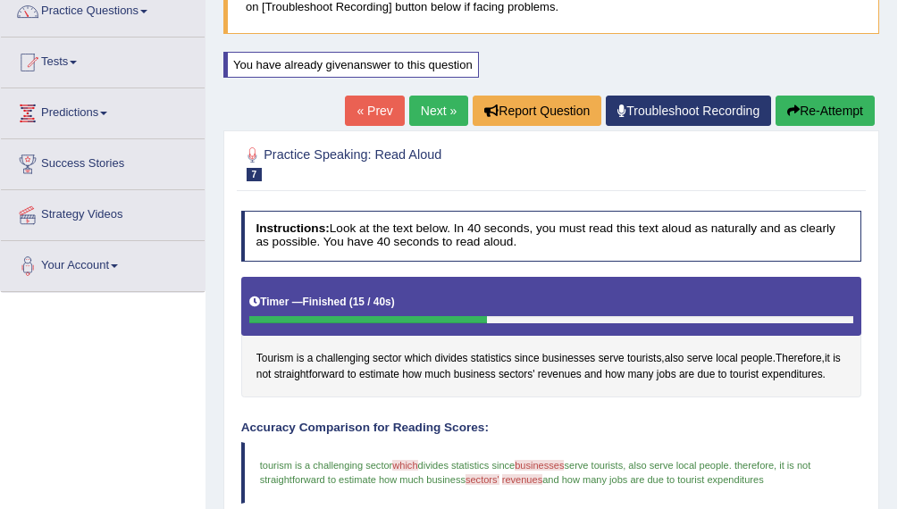
scroll to position [138, 0]
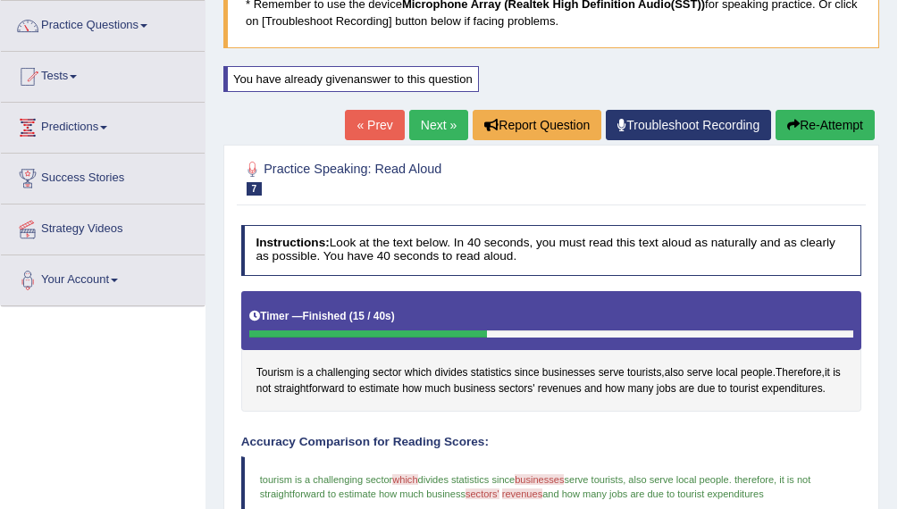
click at [415, 127] on link "Next »" at bounding box center [438, 125] width 59 height 30
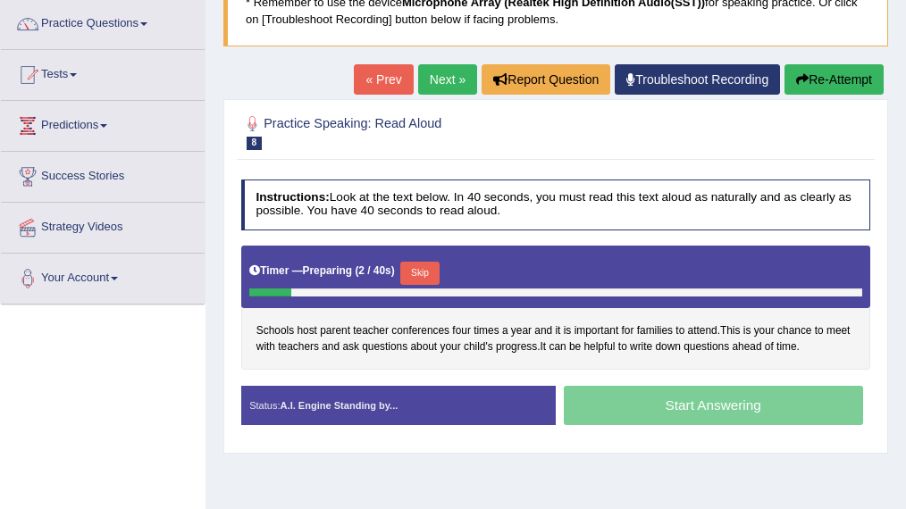
scroll to position [144, 0]
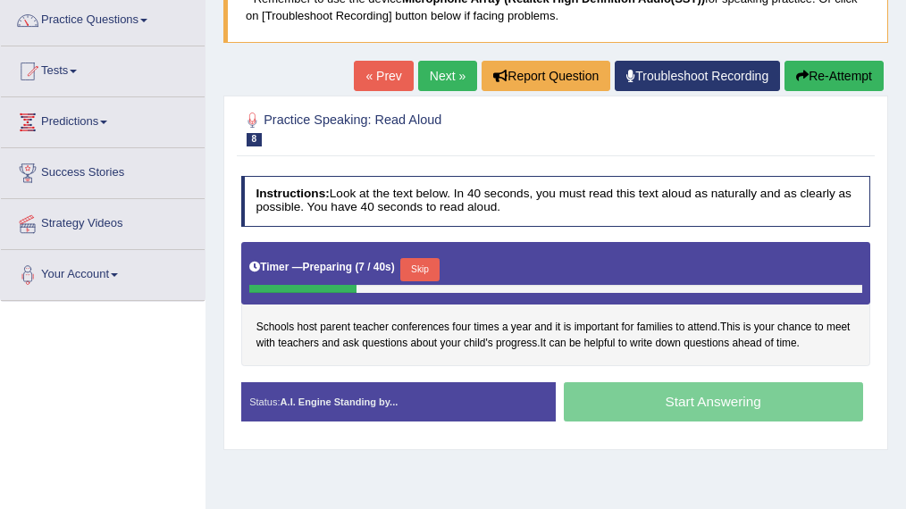
click at [427, 263] on button "Skip" at bounding box center [419, 269] width 38 height 23
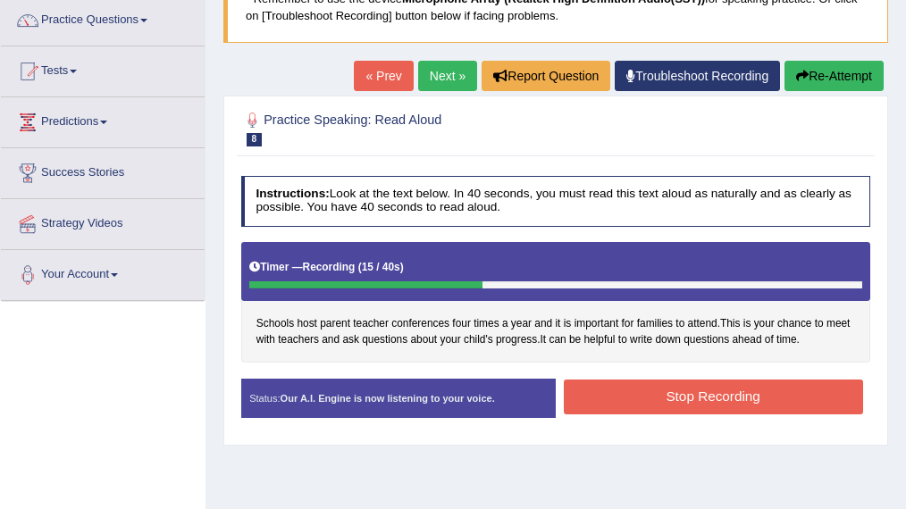
click at [673, 390] on button "Stop Recording" at bounding box center [713, 397] width 299 height 35
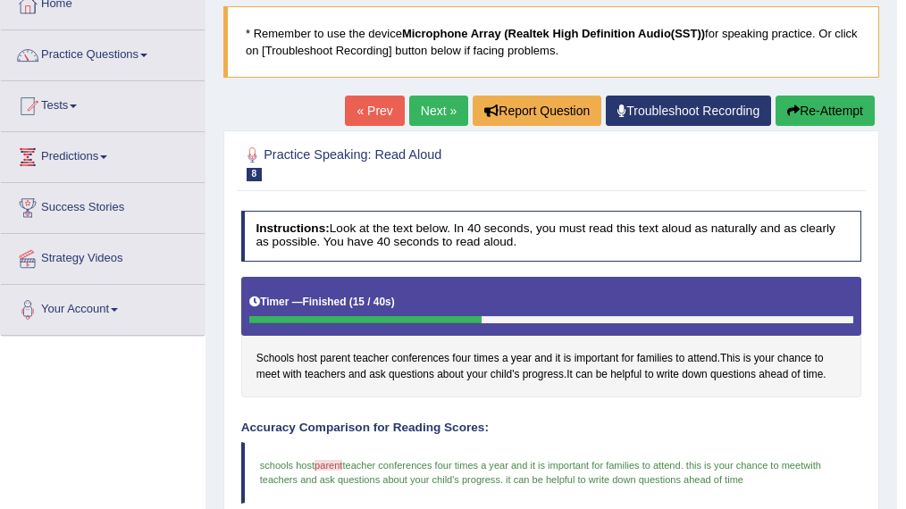
scroll to position [0, 0]
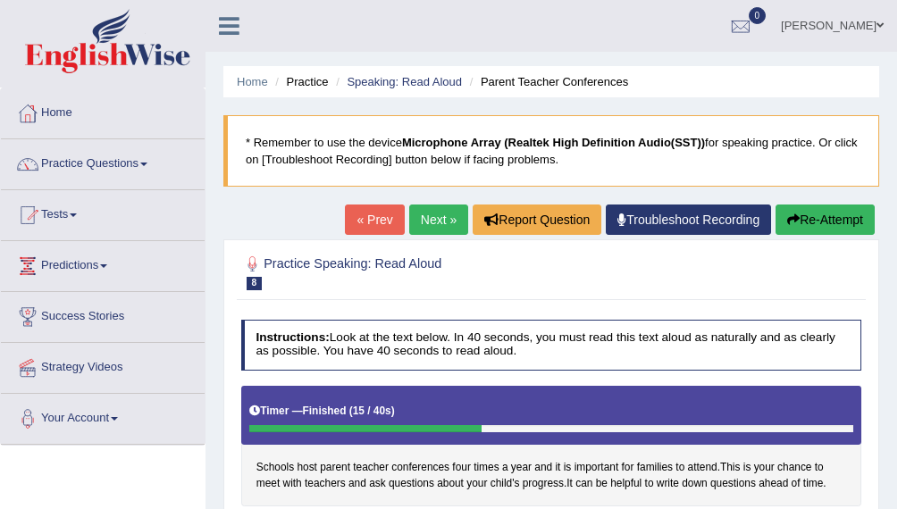
click at [420, 220] on link "Next »" at bounding box center [438, 220] width 59 height 30
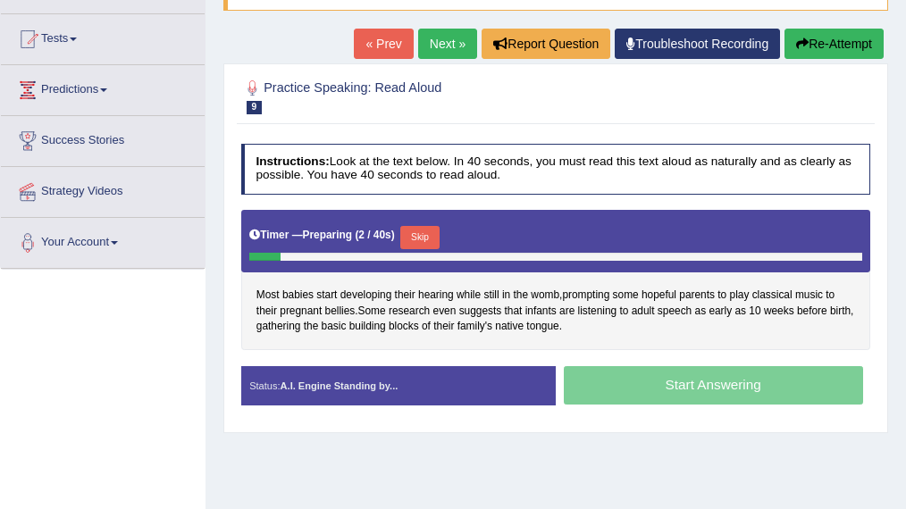
scroll to position [177, 0]
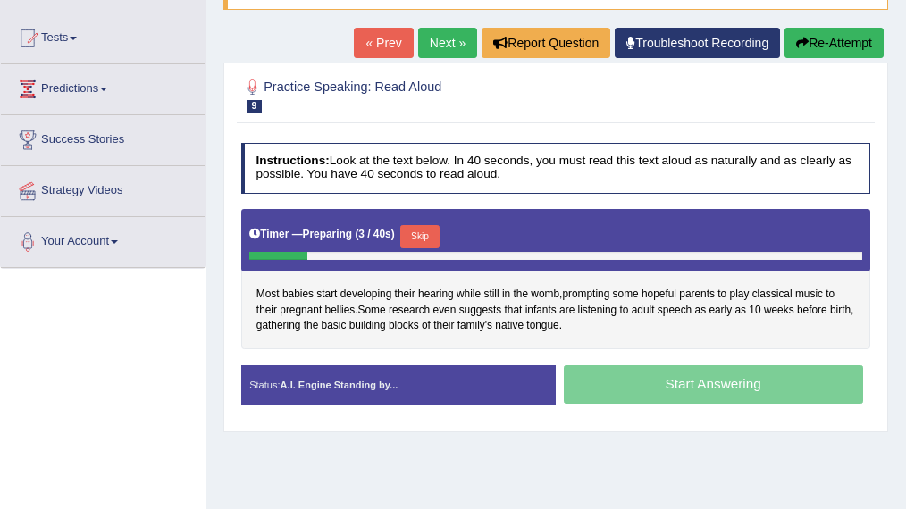
click at [420, 229] on button "Skip" at bounding box center [419, 236] width 38 height 23
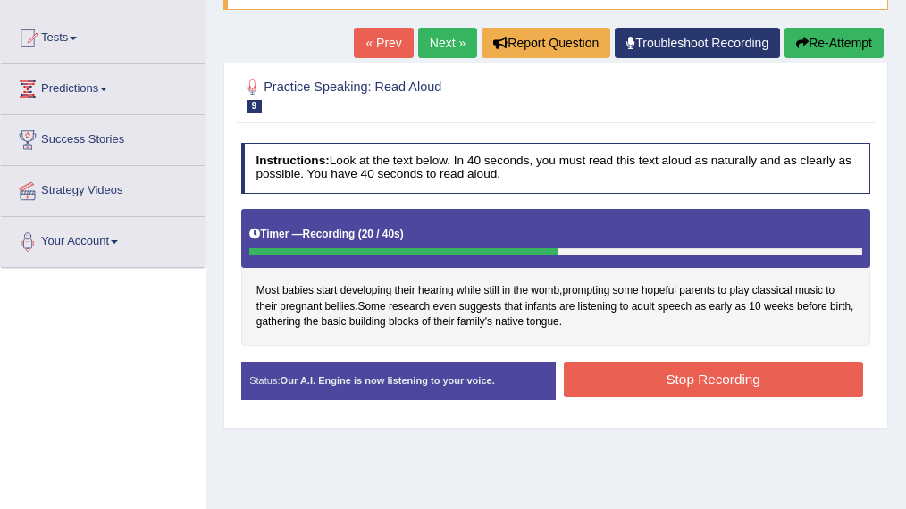
click at [659, 379] on button "Stop Recording" at bounding box center [713, 379] width 299 height 35
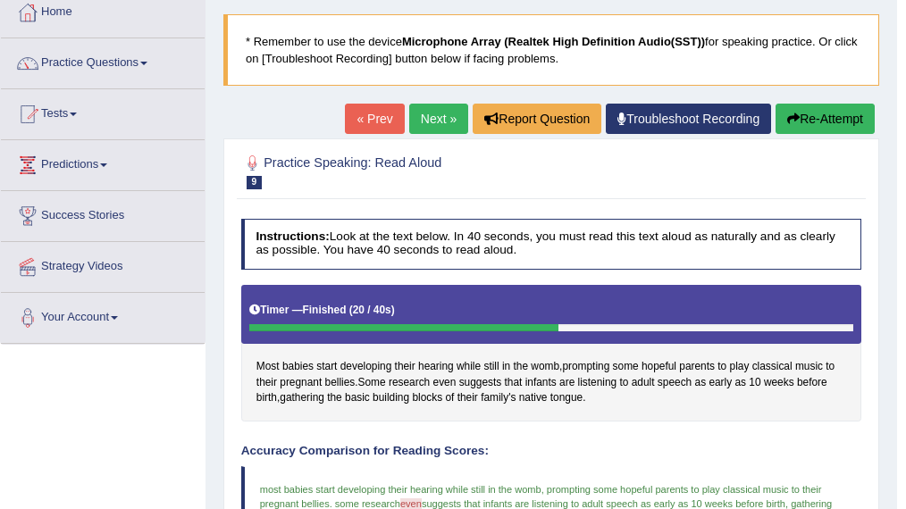
scroll to position [98, 0]
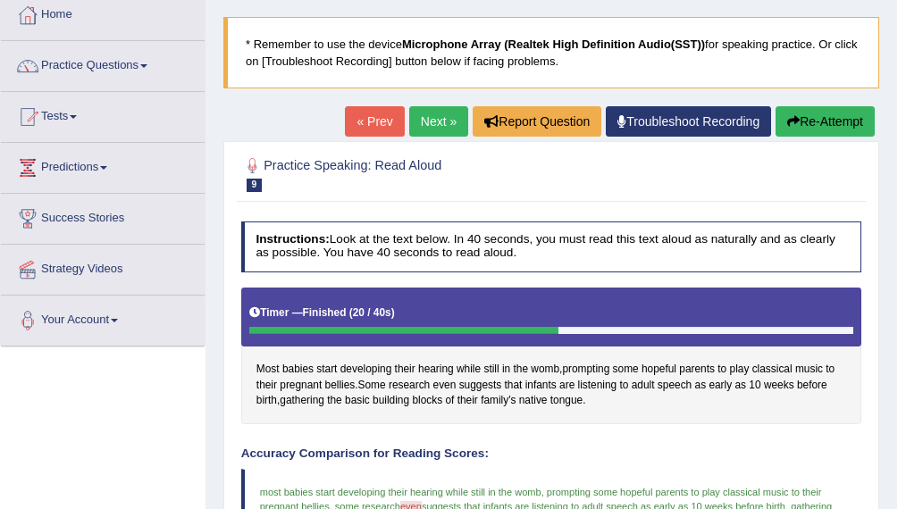
click at [420, 114] on link "Next »" at bounding box center [438, 121] width 59 height 30
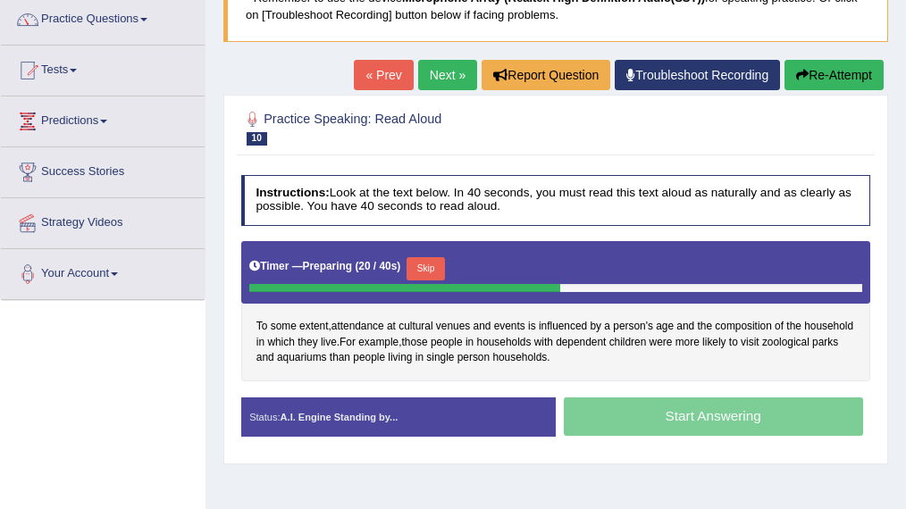
click at [422, 257] on button "Skip" at bounding box center [425, 268] width 38 height 23
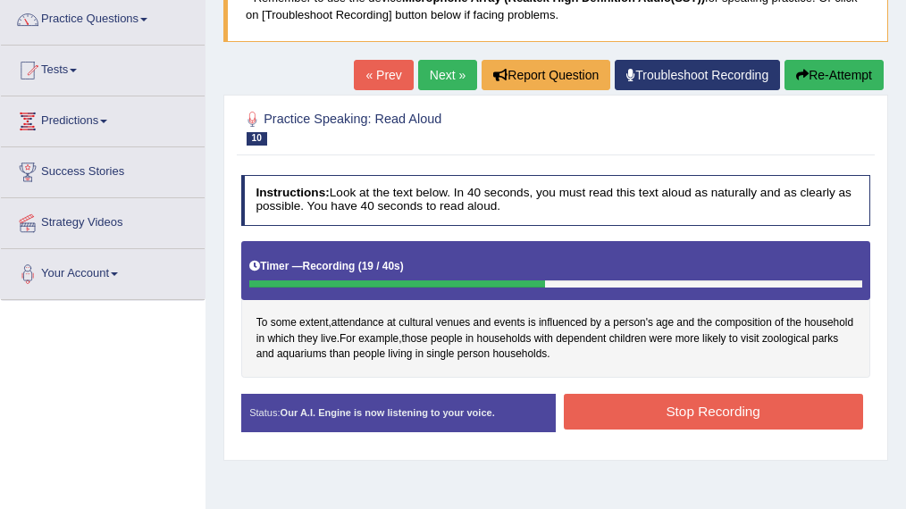
click at [655, 399] on button "Stop Recording" at bounding box center [713, 411] width 299 height 35
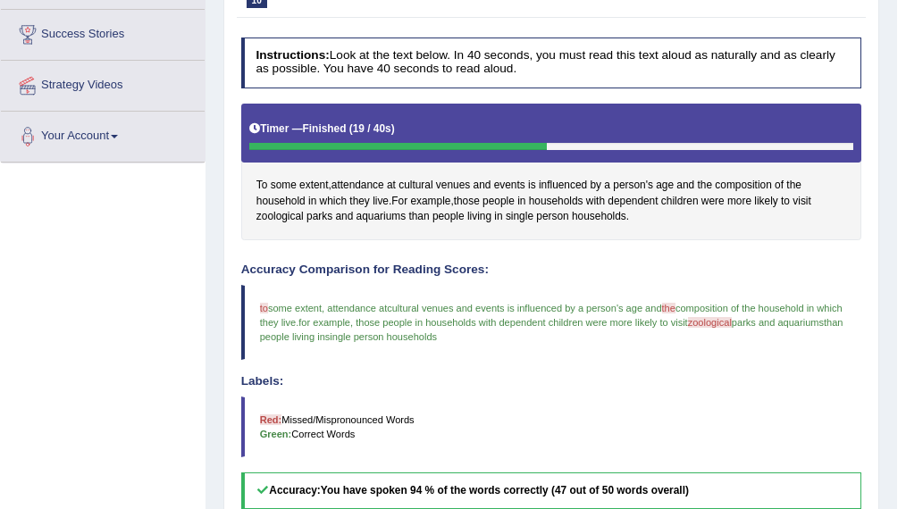
scroll to position [281, 0]
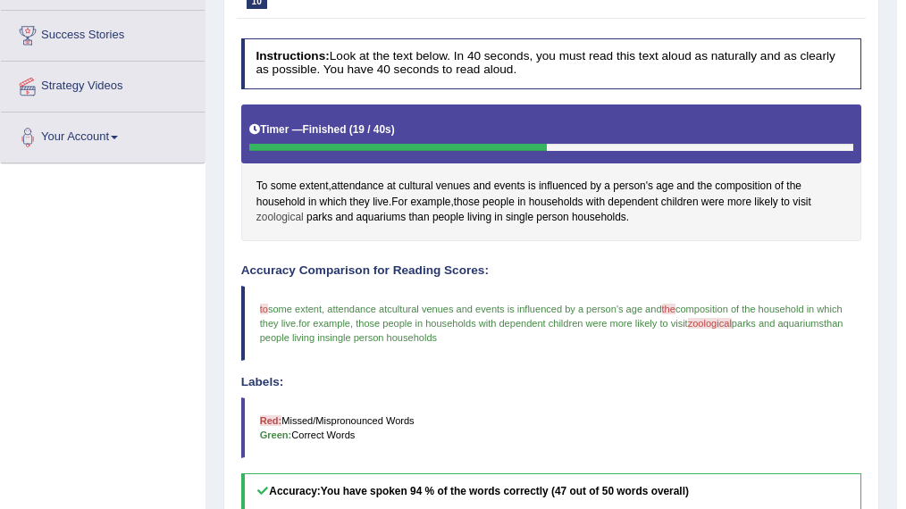
click at [279, 210] on span "zoological" at bounding box center [279, 218] width 47 height 16
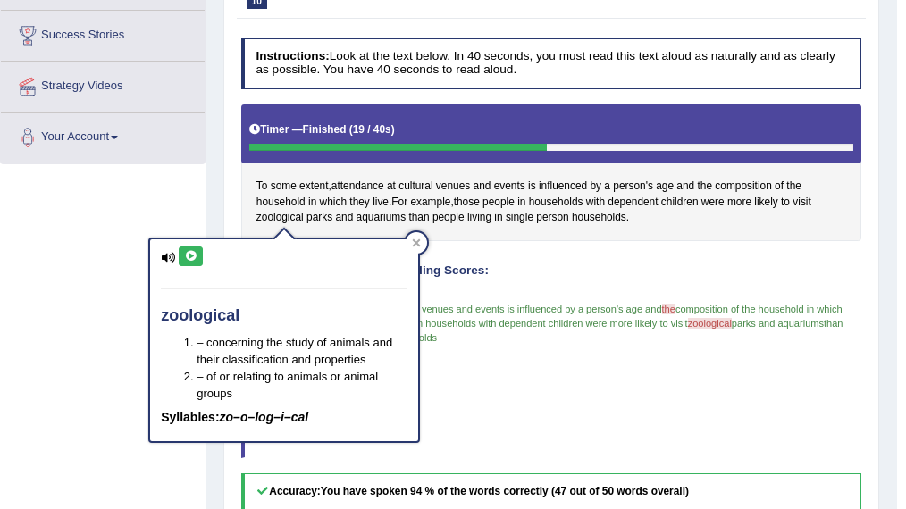
click at [188, 254] on icon at bounding box center [190, 256] width 13 height 11
click at [417, 244] on icon at bounding box center [417, 243] width 8 height 8
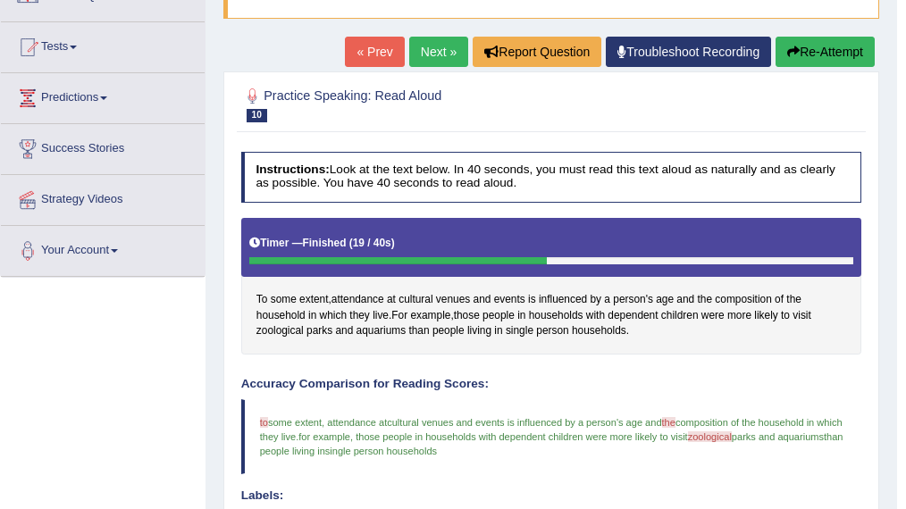
scroll to position [168, 0]
click at [423, 57] on link "Next »" at bounding box center [438, 52] width 59 height 30
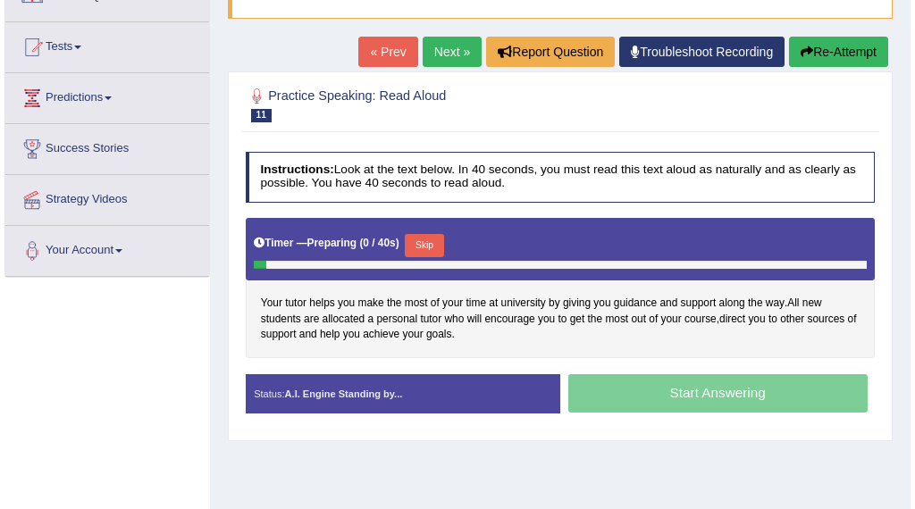
scroll to position [170, 0]
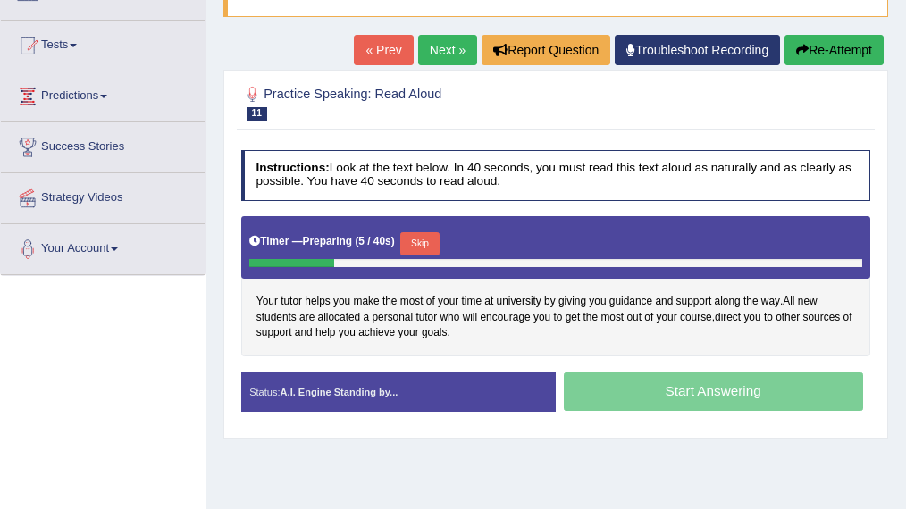
click at [420, 238] on button "Skip" at bounding box center [419, 243] width 38 height 23
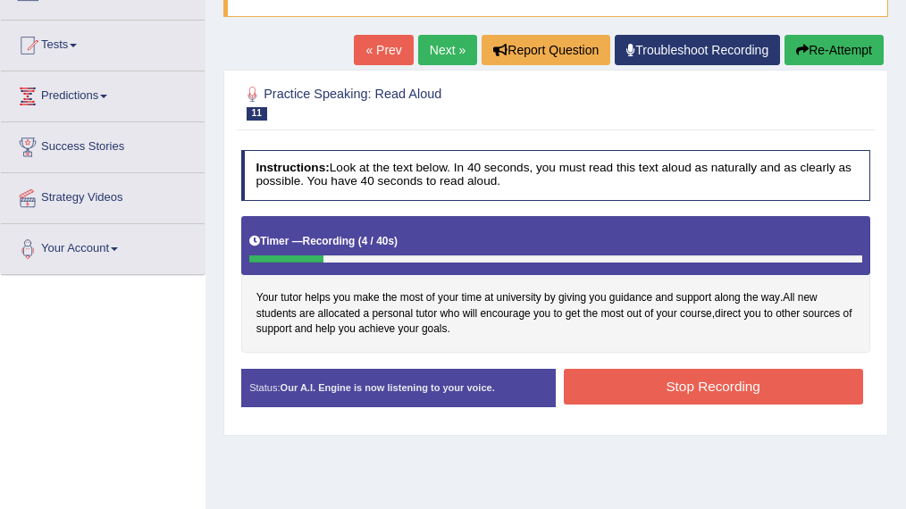
click at [691, 388] on button "Stop Recording" at bounding box center [713, 386] width 299 height 35
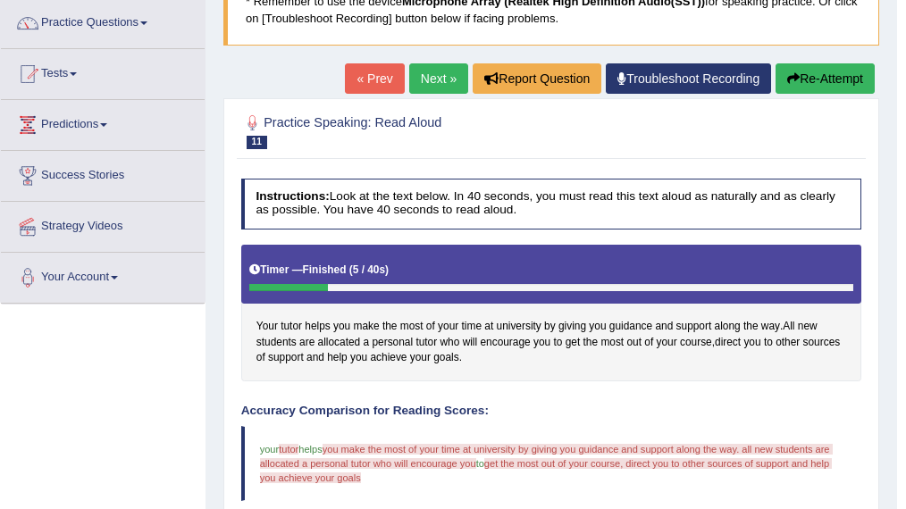
scroll to position [140, 0]
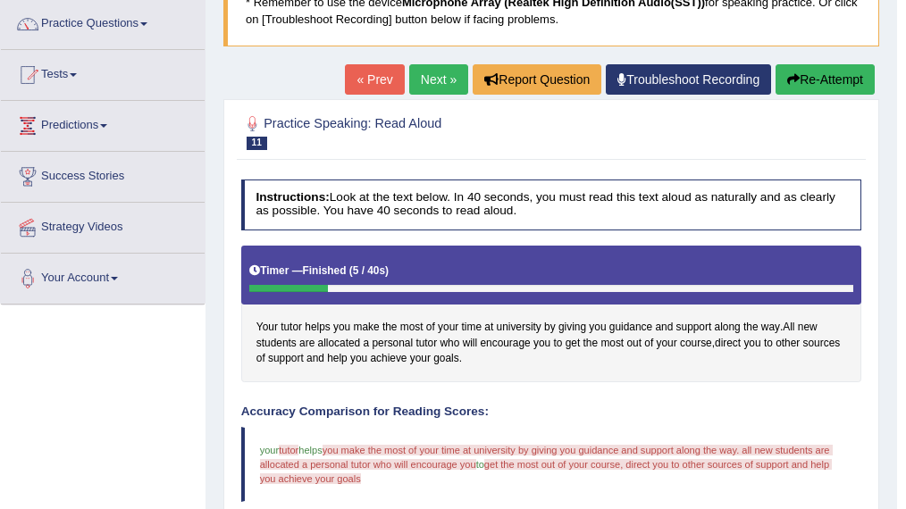
click at [817, 73] on button "Re-Attempt" at bounding box center [824, 79] width 99 height 30
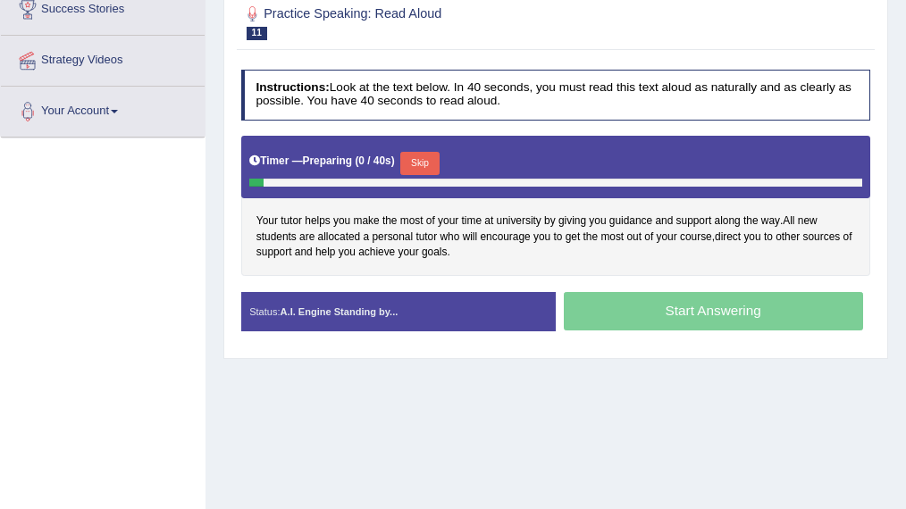
scroll to position [311, 0]
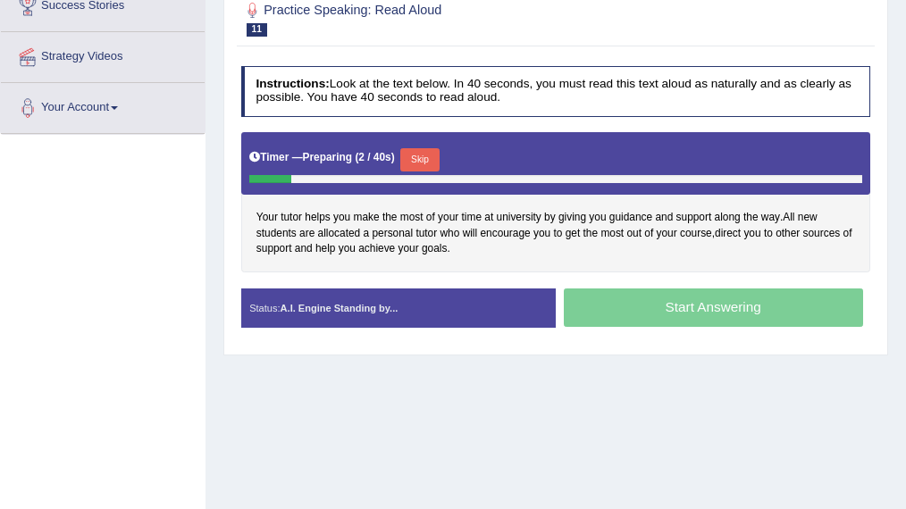
click at [426, 155] on button "Skip" at bounding box center [419, 159] width 38 height 23
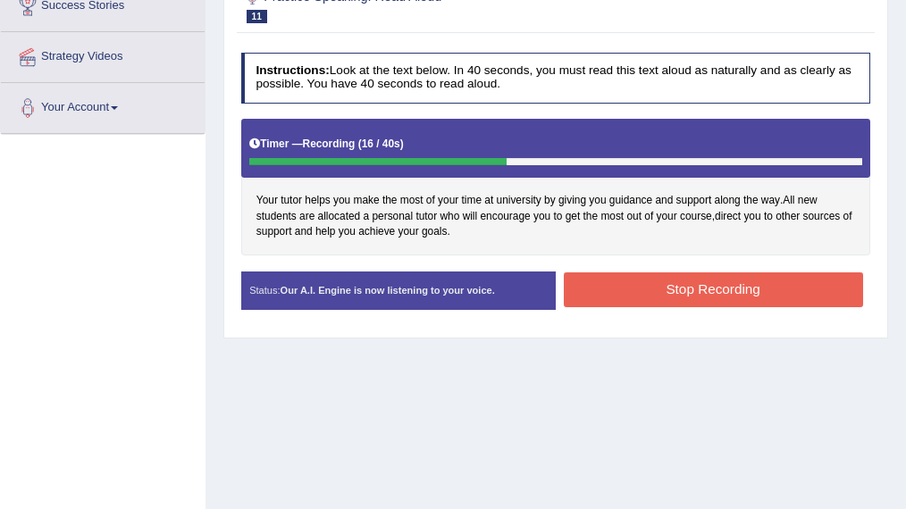
click at [703, 281] on button "Stop Recording" at bounding box center [713, 289] width 299 height 35
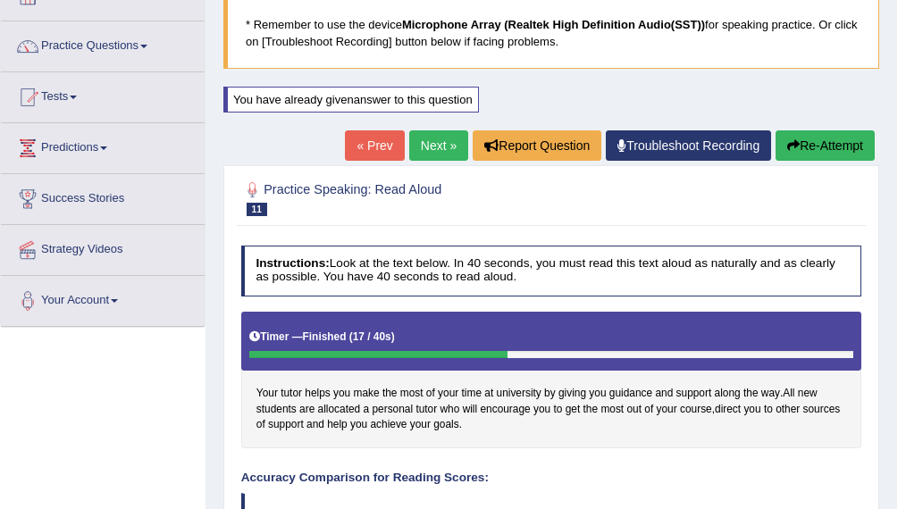
scroll to position [118, 0]
click at [431, 139] on link "Next »" at bounding box center [438, 145] width 59 height 30
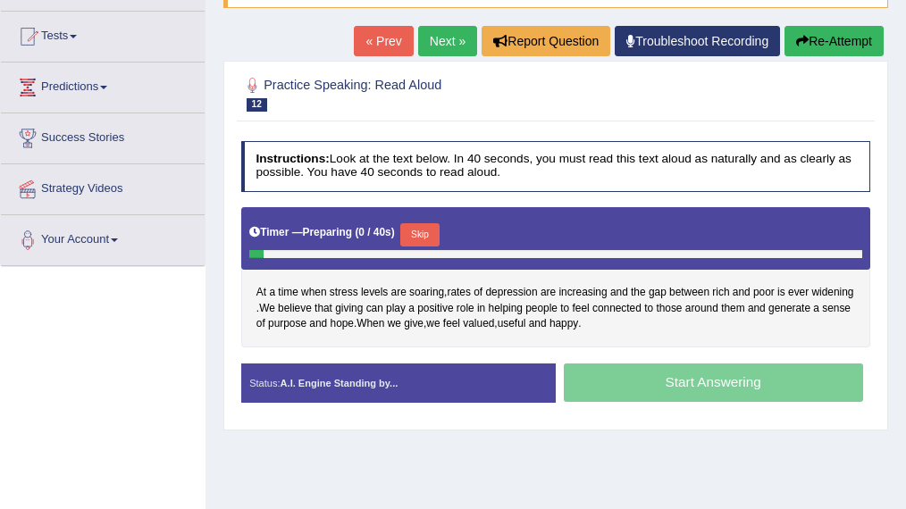
scroll to position [180, 0]
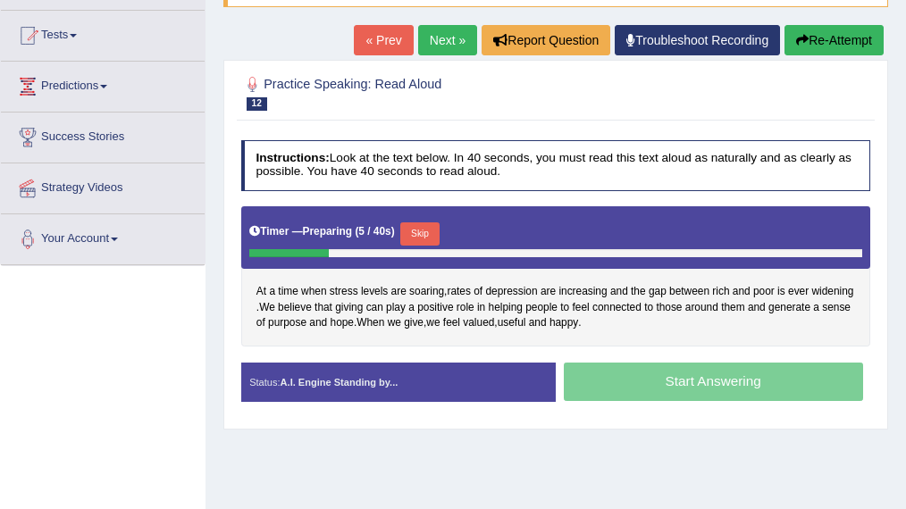
click at [429, 234] on button "Skip" at bounding box center [419, 233] width 38 height 23
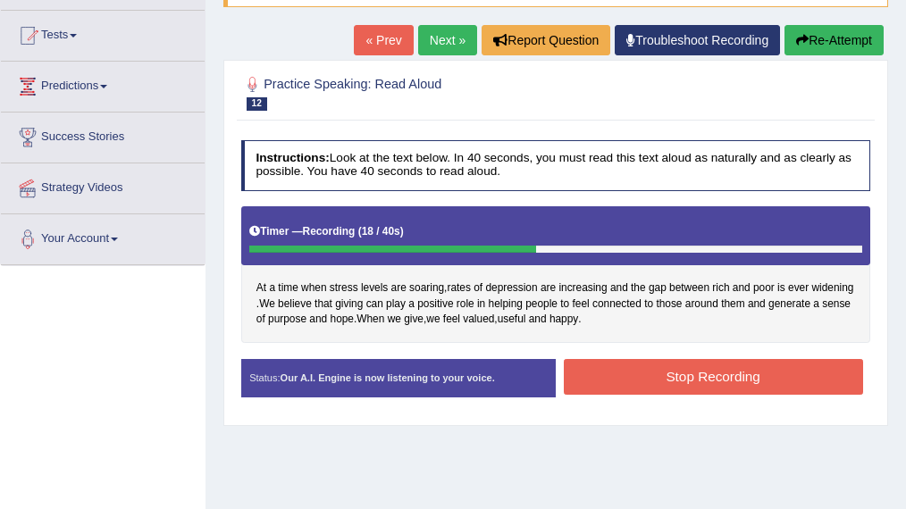
click at [643, 366] on button "Stop Recording" at bounding box center [713, 376] width 299 height 35
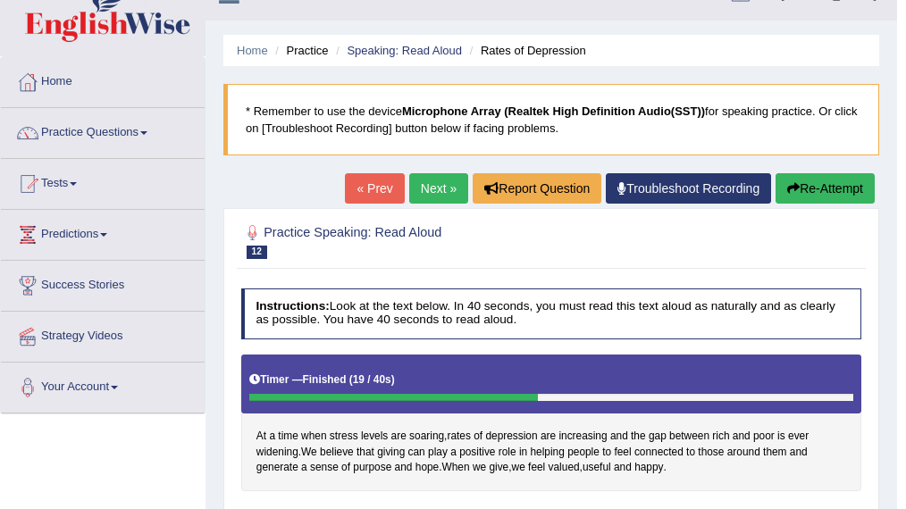
scroll to position [0, 0]
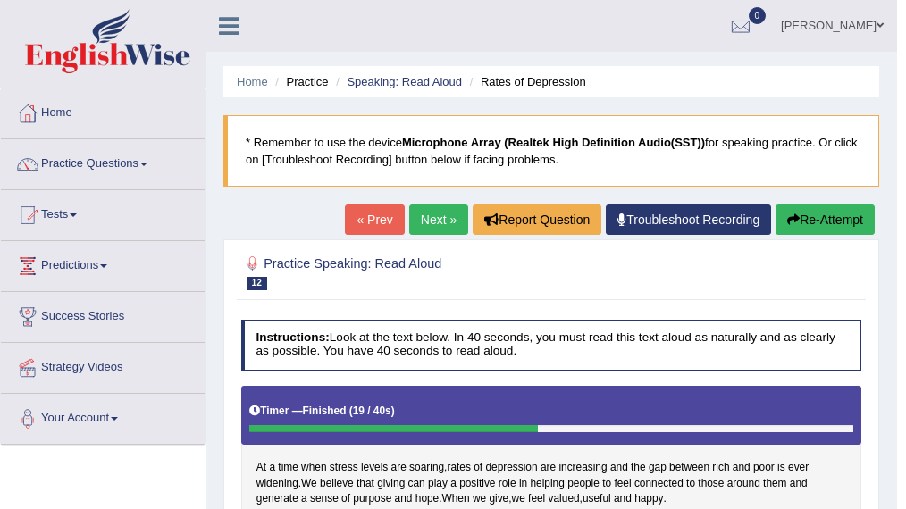
click at [316, 83] on li "Practice" at bounding box center [299, 81] width 57 height 17
click at [378, 80] on link "Speaking: Read Aloud" at bounding box center [404, 81] width 115 height 13
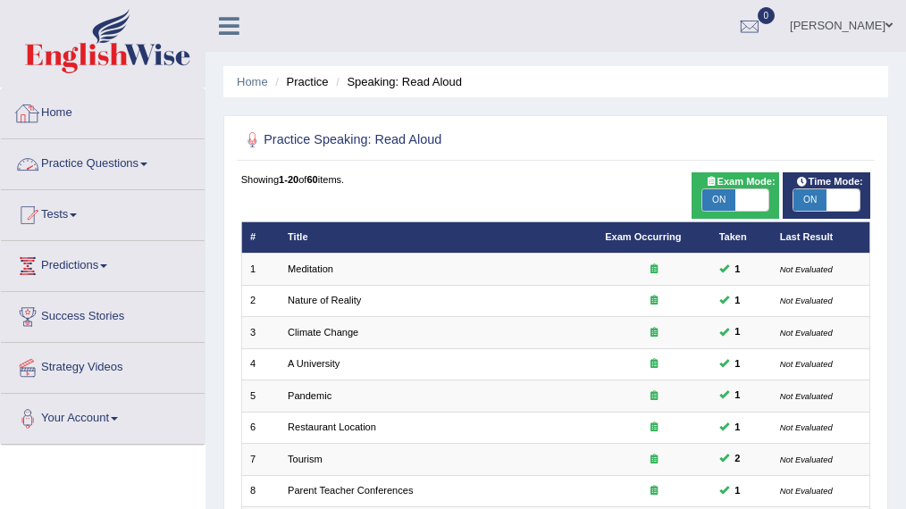
click at [91, 161] on link "Practice Questions" at bounding box center [103, 161] width 204 height 45
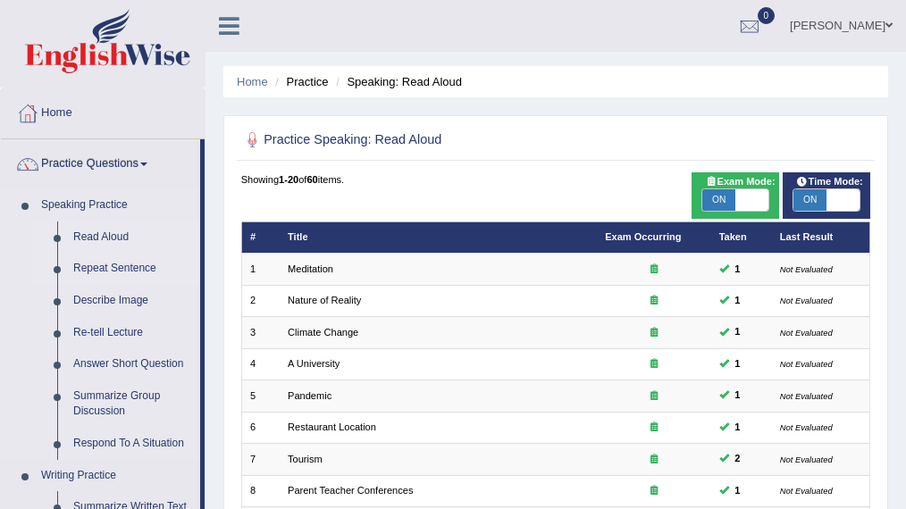
click at [103, 272] on link "Repeat Sentence" at bounding box center [132, 269] width 135 height 32
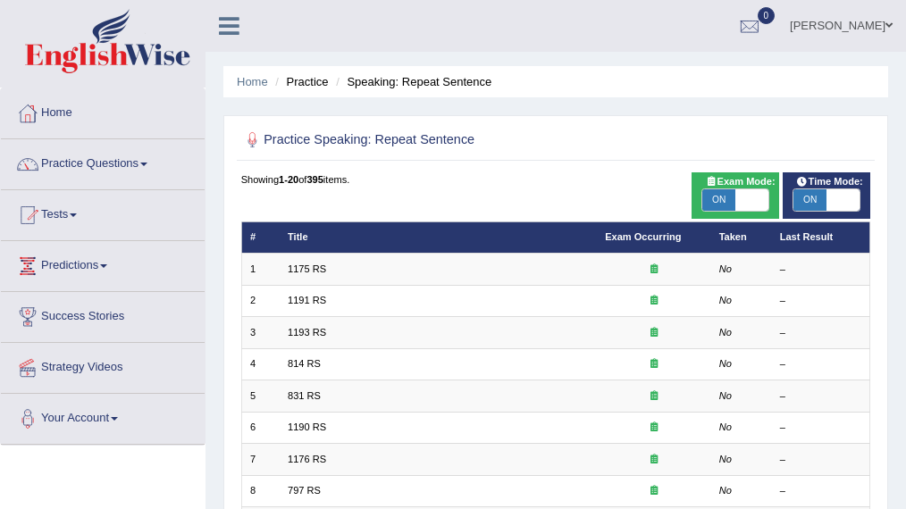
click at [715, 198] on span "ON" at bounding box center [718, 199] width 33 height 21
checkbox input "false"
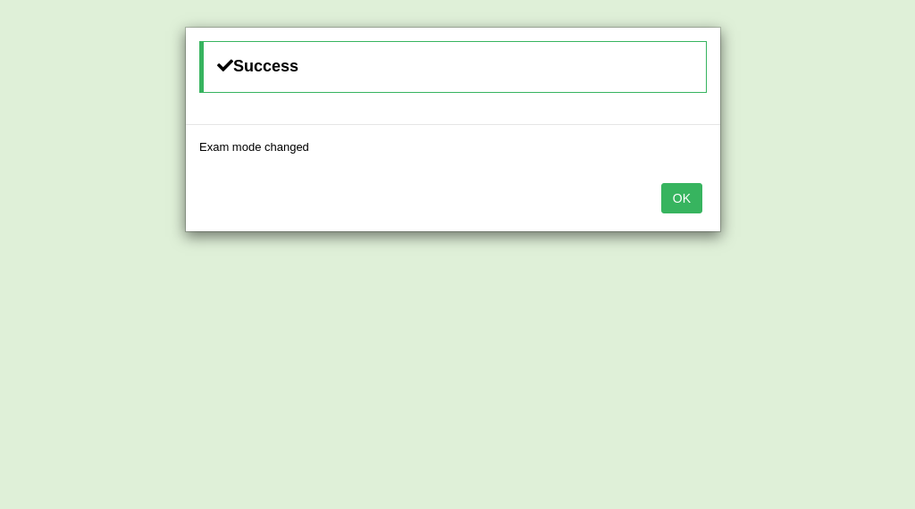
click at [693, 183] on button "OK" at bounding box center [681, 198] width 41 height 30
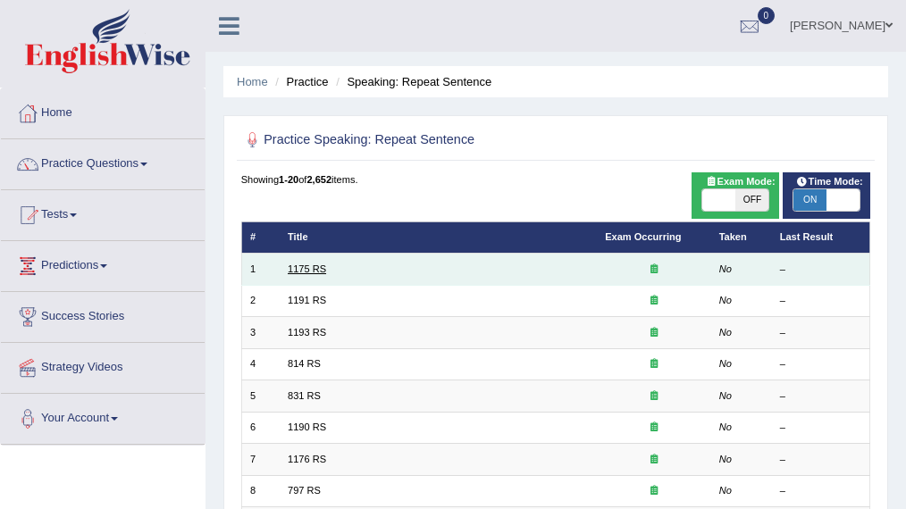
click at [307, 266] on link "1175 RS" at bounding box center [307, 269] width 38 height 11
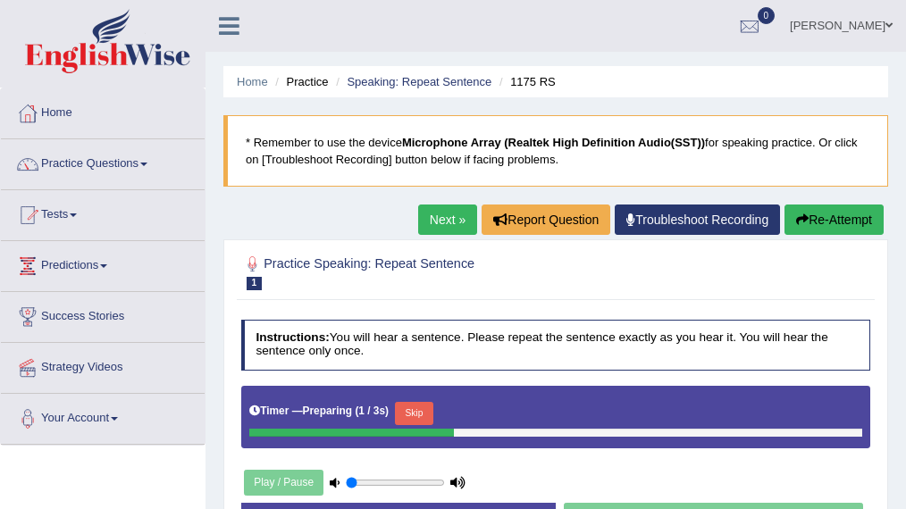
scroll to position [170, 0]
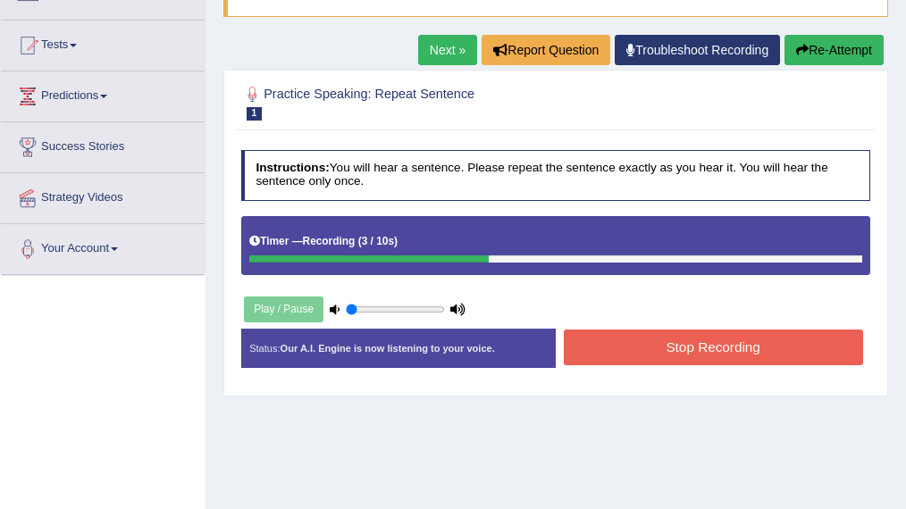
click at [666, 356] on button "Stop Recording" at bounding box center [713, 347] width 299 height 35
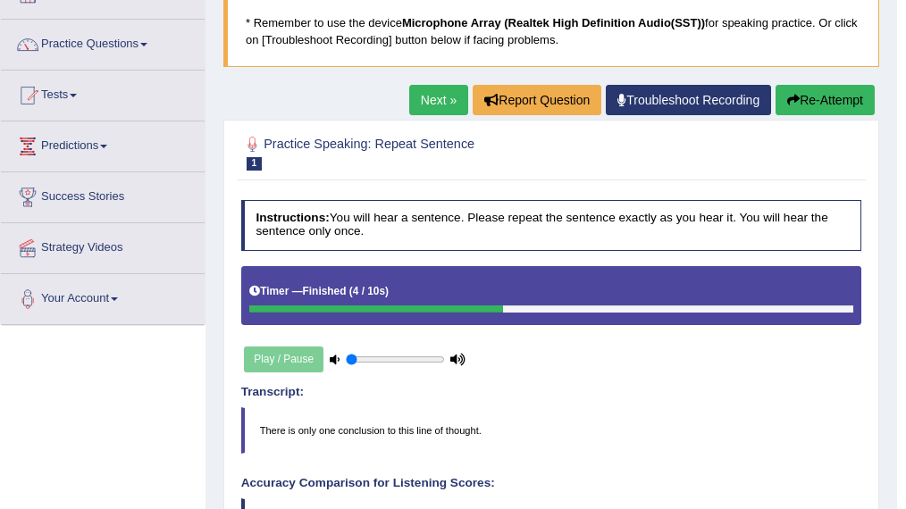
scroll to position [127, 0]
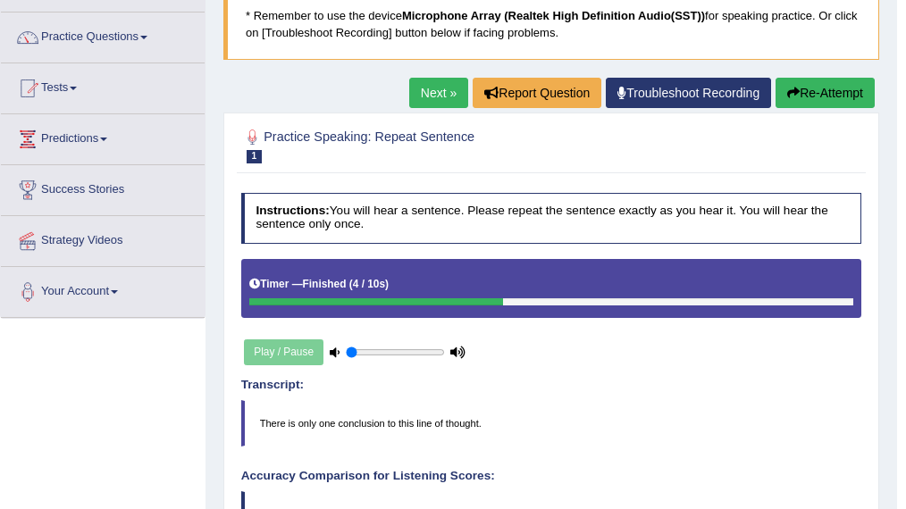
click at [809, 90] on button "Re-Attempt" at bounding box center [824, 93] width 99 height 30
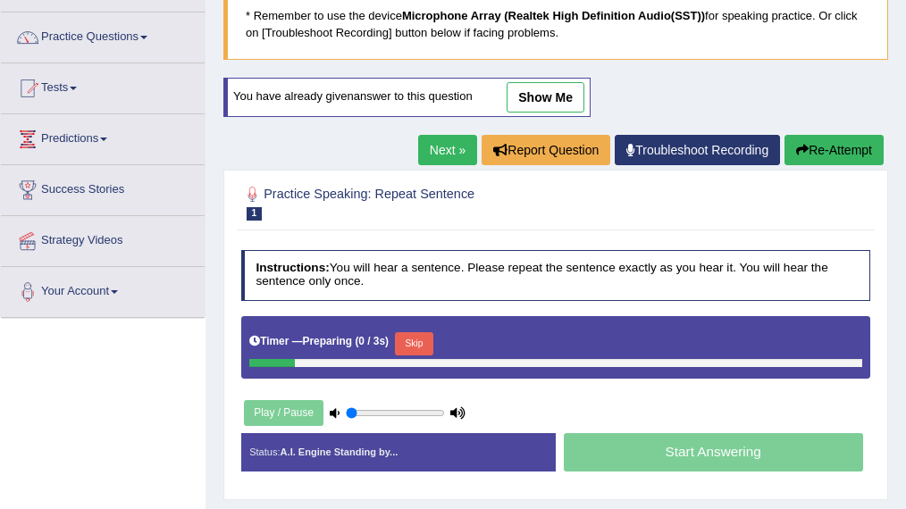
scroll to position [127, 0]
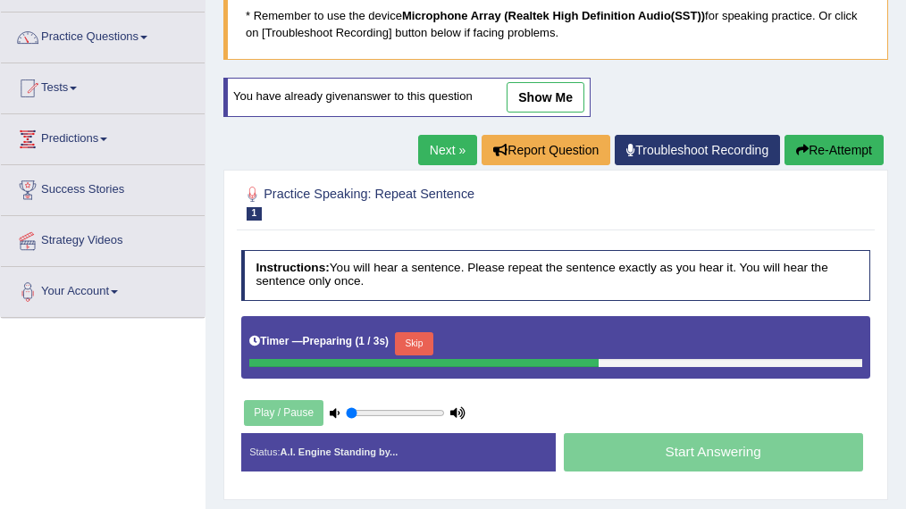
drag, startPoint x: 448, startPoint y: 395, endPoint x: 673, endPoint y: 415, distance: 225.1
click at [673, 415] on div "Instructions: You will hear a sentence. Please repeat the sentence exactly as y…" at bounding box center [555, 366] width 637 height 249
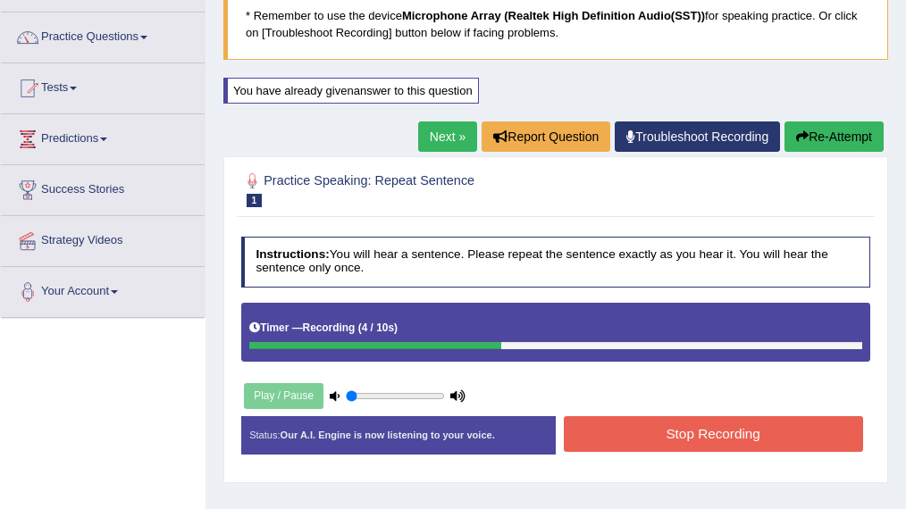
click at [693, 444] on button "Stop Recording" at bounding box center [713, 433] width 299 height 35
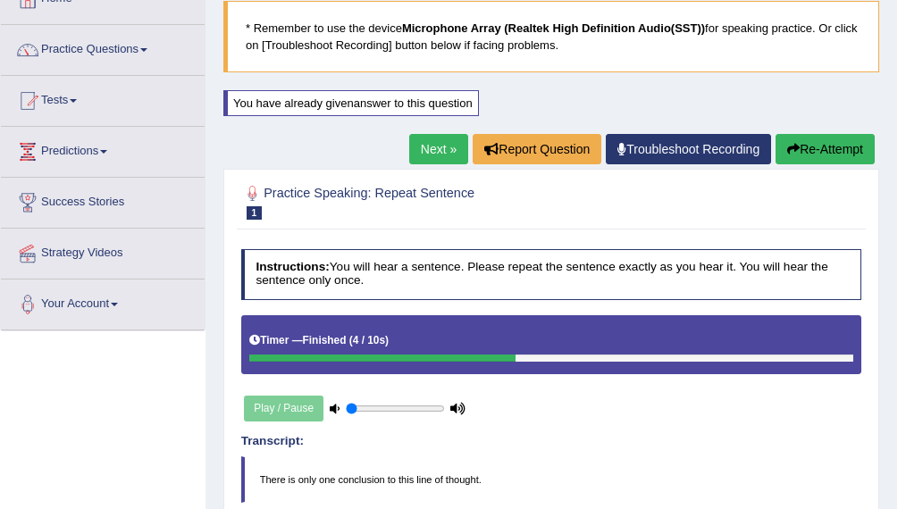
scroll to position [46, 0]
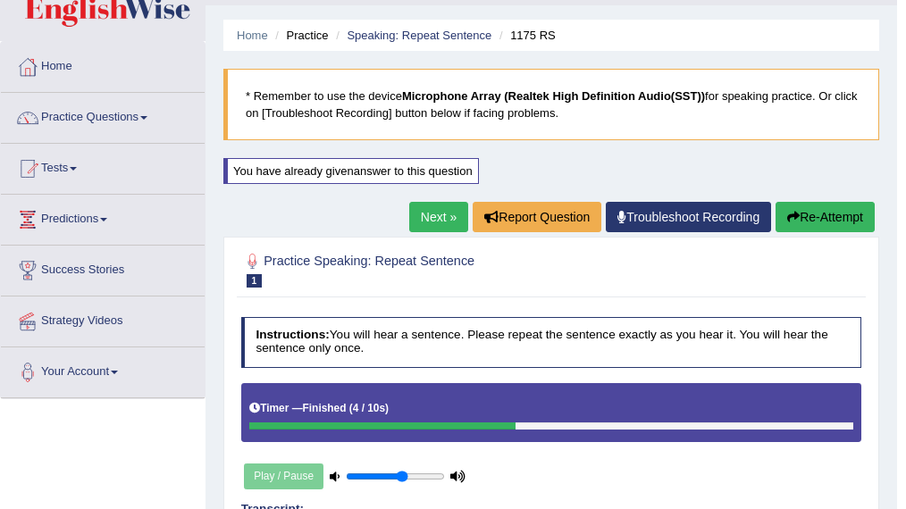
type input "0.6"
click at [399, 474] on input "range" at bounding box center [395, 477] width 99 height 13
click at [446, 216] on link "Next »" at bounding box center [438, 217] width 59 height 30
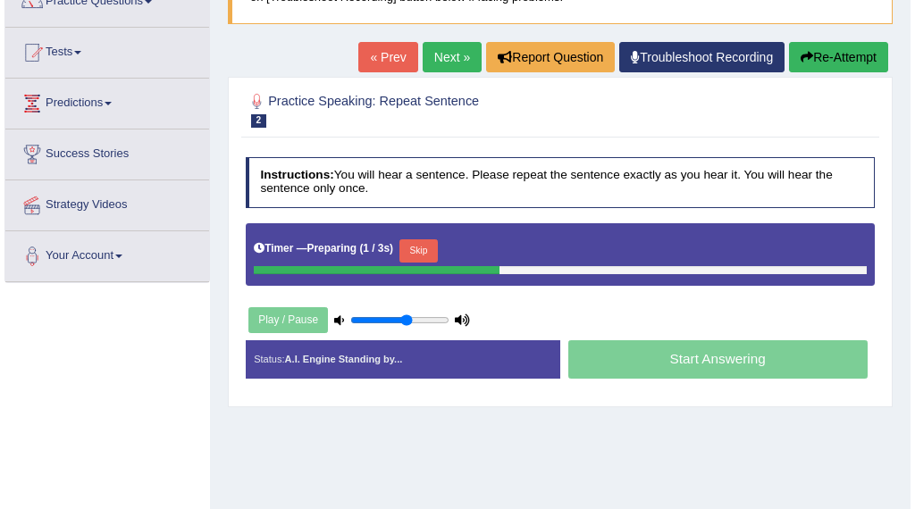
scroll to position [163, 0]
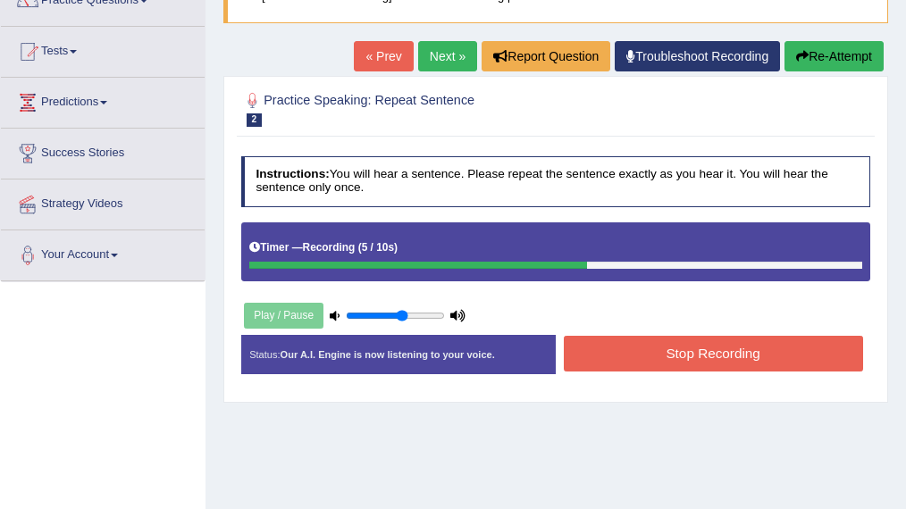
click at [643, 367] on button "Stop Recording" at bounding box center [713, 353] width 299 height 35
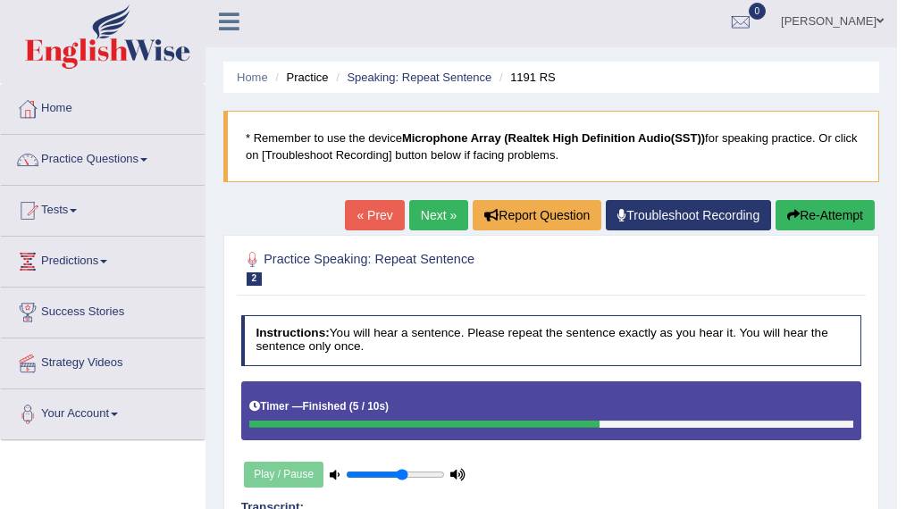
scroll to position [0, 0]
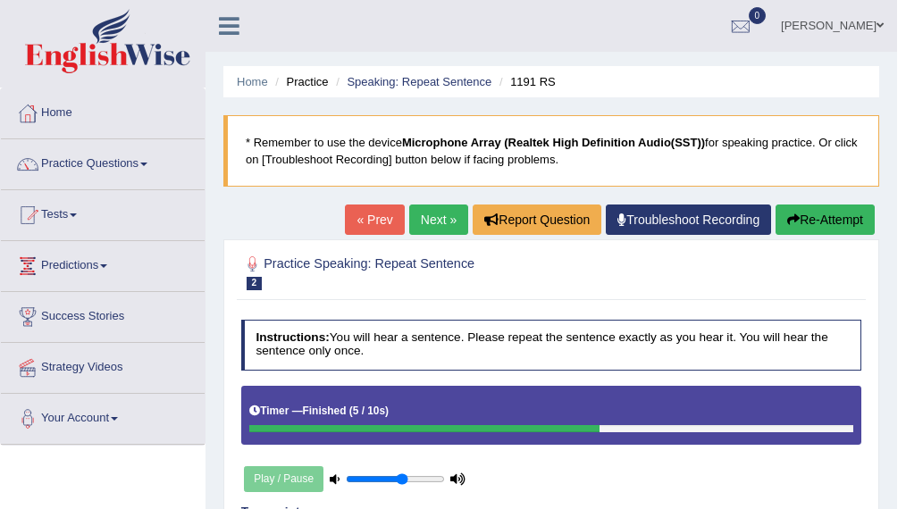
click at [420, 216] on link "Next »" at bounding box center [438, 220] width 59 height 30
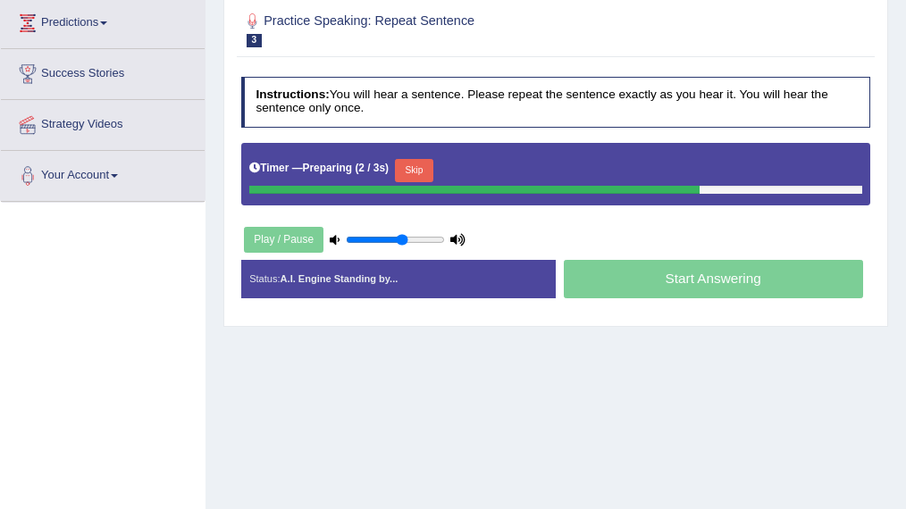
scroll to position [243, 0]
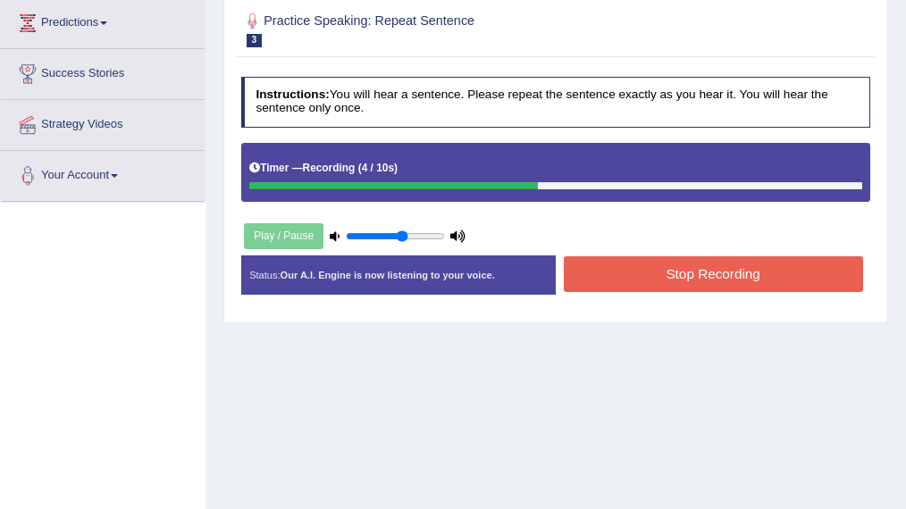
click at [699, 279] on button "Stop Recording" at bounding box center [713, 273] width 299 height 35
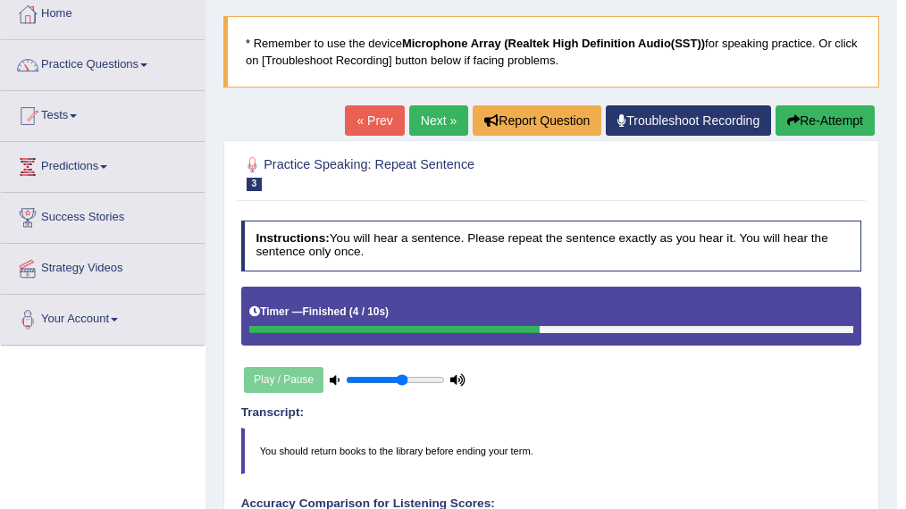
scroll to position [100, 0]
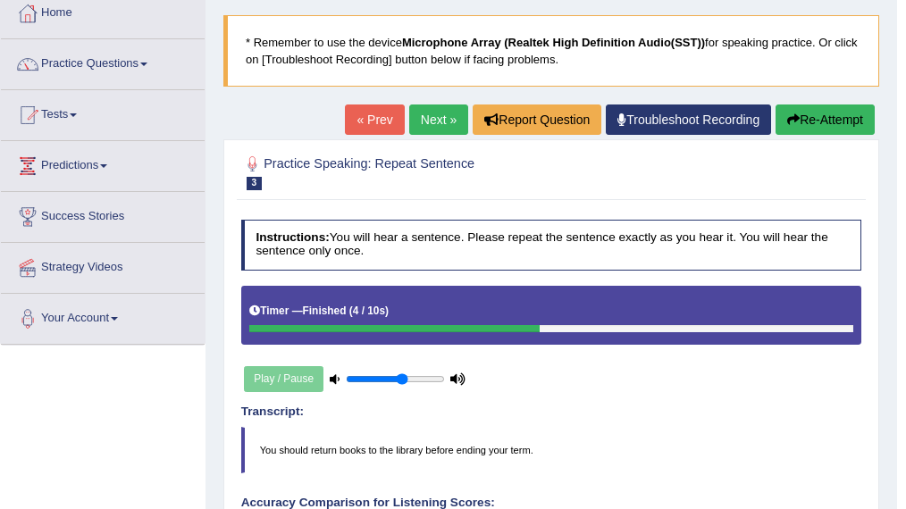
click at [429, 129] on link "Next »" at bounding box center [438, 120] width 59 height 30
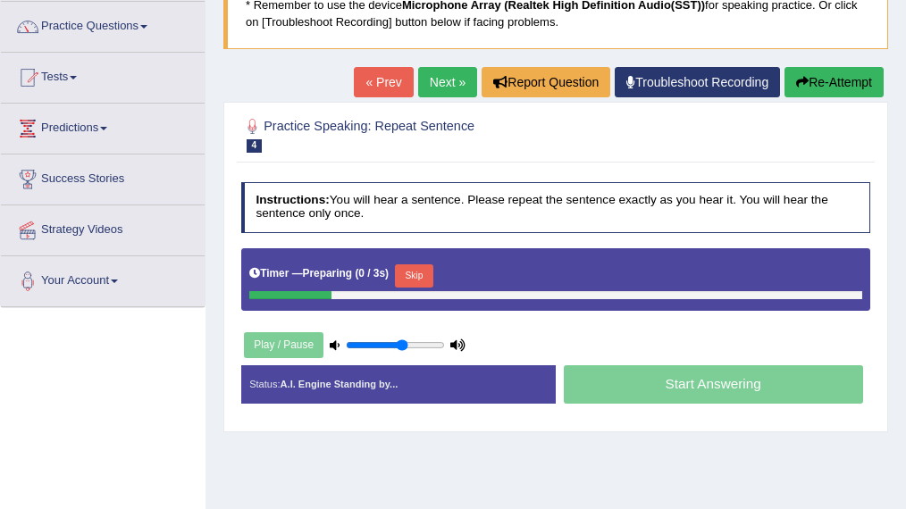
scroll to position [139, 0]
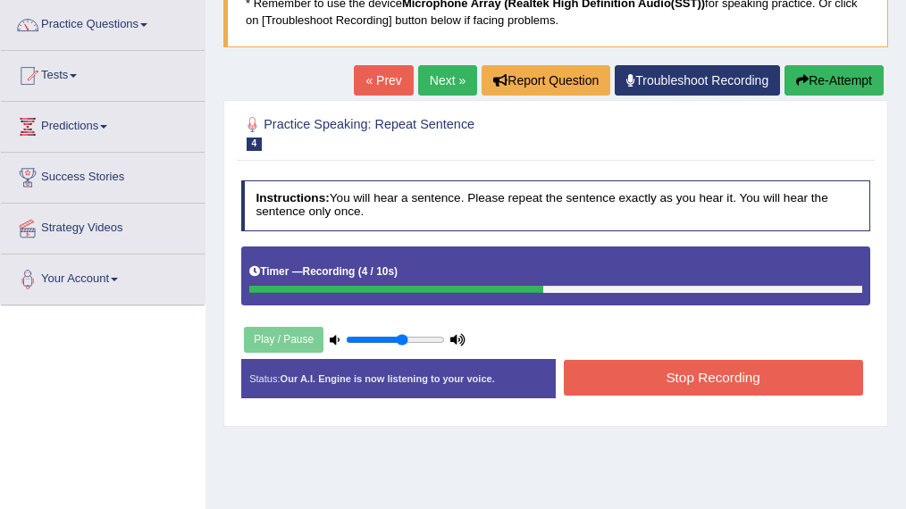
click at [684, 393] on div "Stop Recording" at bounding box center [713, 379] width 314 height 39
click at [683, 381] on button "Stop Recording" at bounding box center [713, 377] width 299 height 35
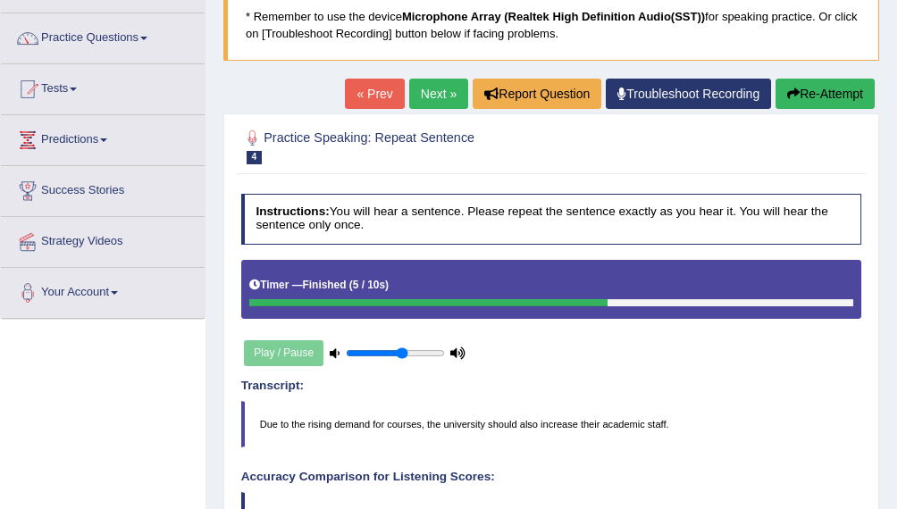
scroll to position [125, 0]
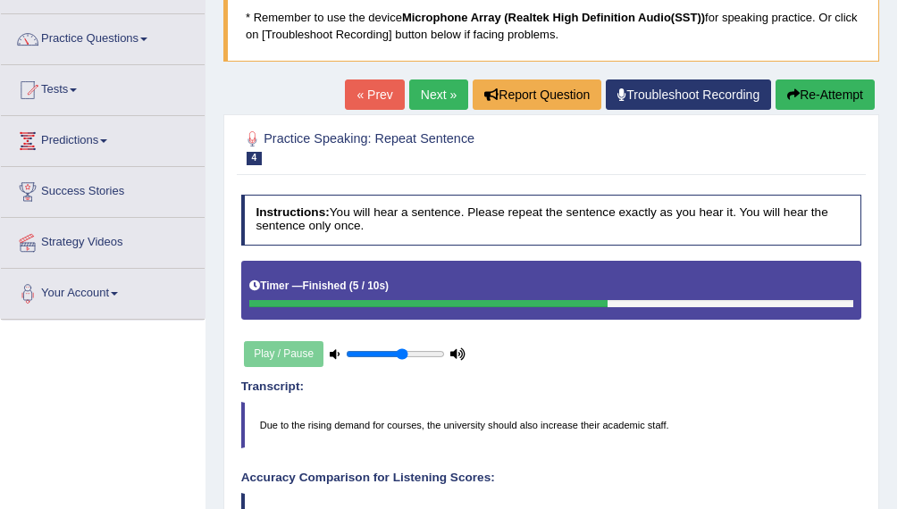
click at [840, 96] on button "Re-Attempt" at bounding box center [824, 95] width 99 height 30
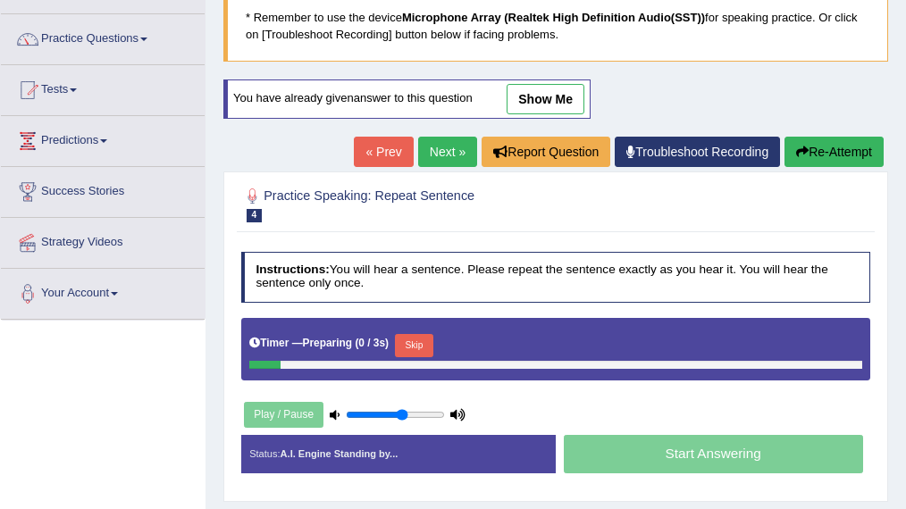
scroll to position [125, 0]
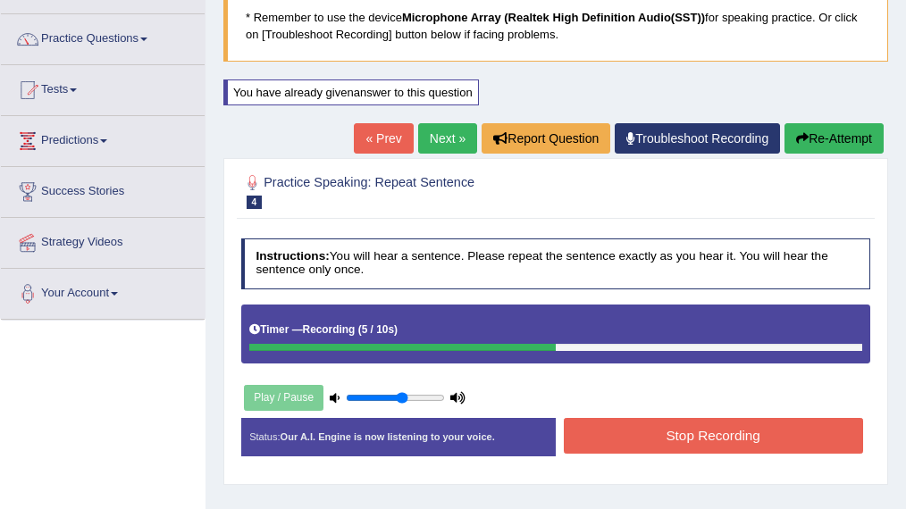
click at [759, 430] on button "Stop Recording" at bounding box center [713, 435] width 299 height 35
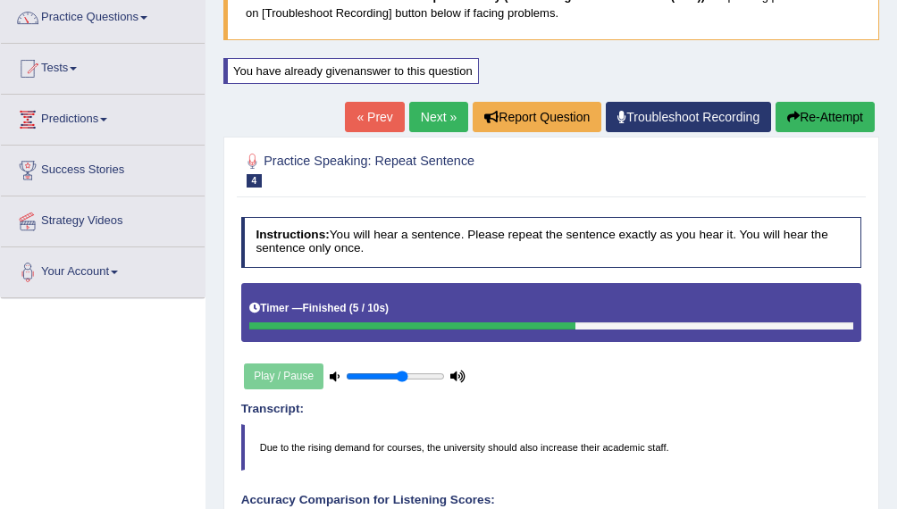
scroll to position [141, 0]
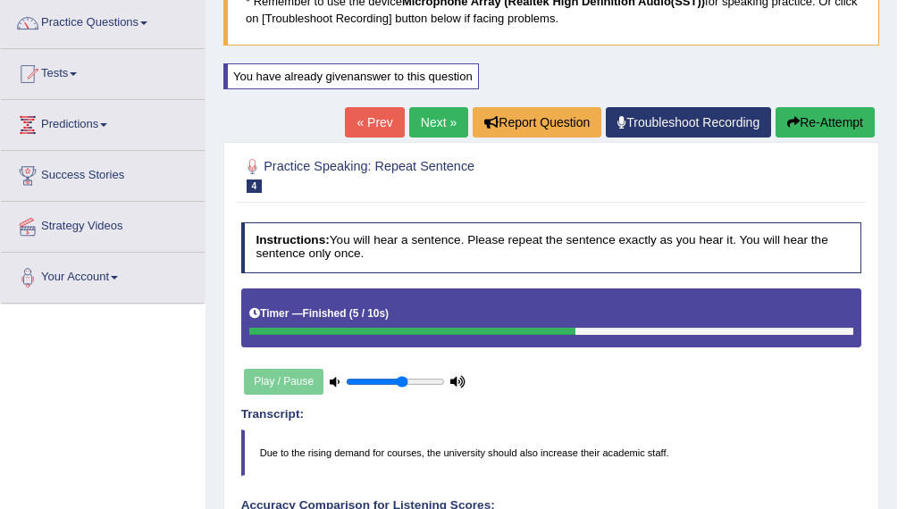
click at [425, 122] on link "Next »" at bounding box center [438, 122] width 59 height 30
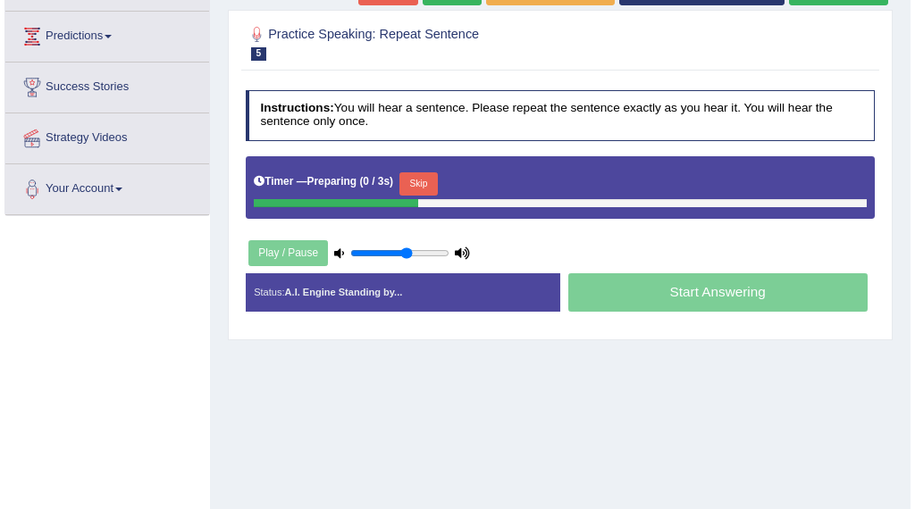
scroll to position [230, 0]
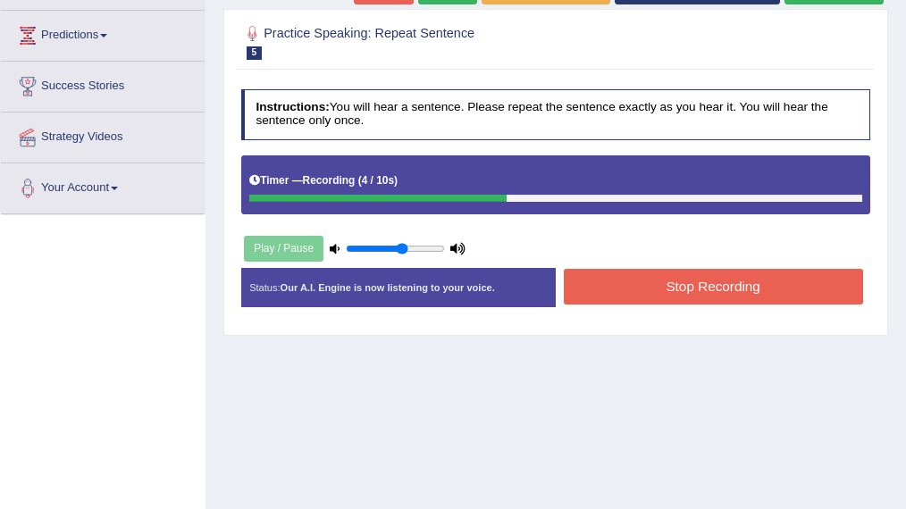
click at [712, 290] on button "Stop Recording" at bounding box center [713, 286] width 299 height 35
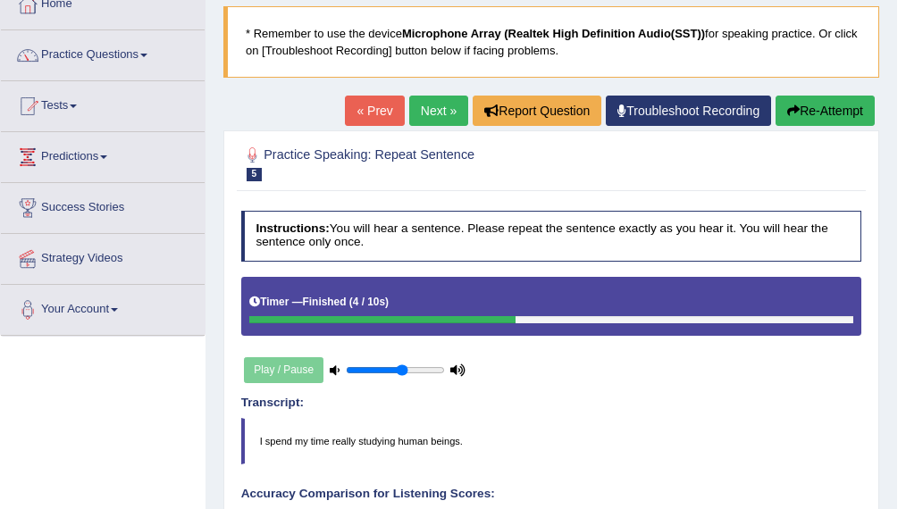
scroll to position [109, 0]
click at [832, 111] on button "Re-Attempt" at bounding box center [824, 111] width 99 height 30
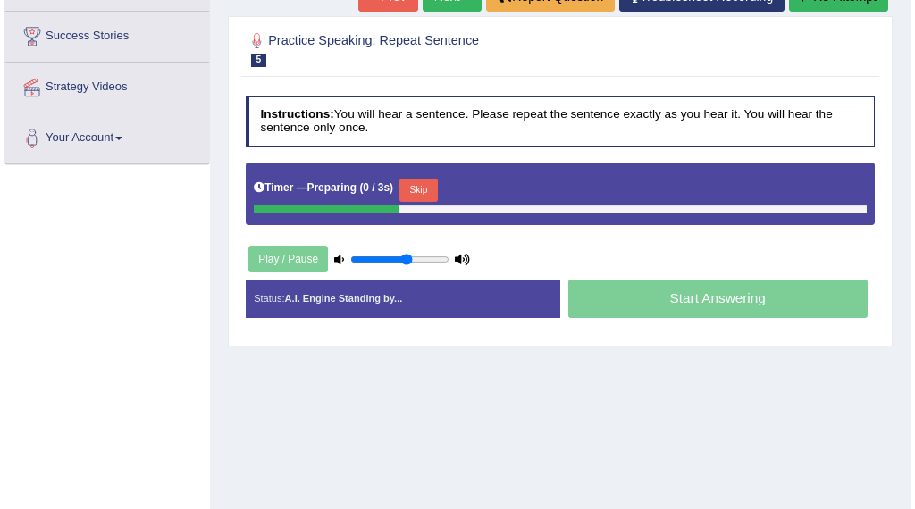
scroll to position [281, 0]
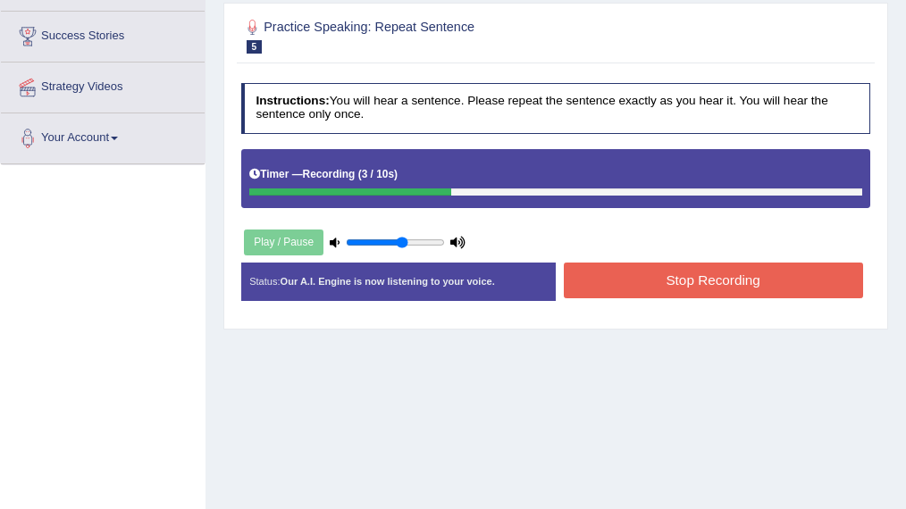
click at [695, 286] on button "Stop Recording" at bounding box center [713, 280] width 299 height 35
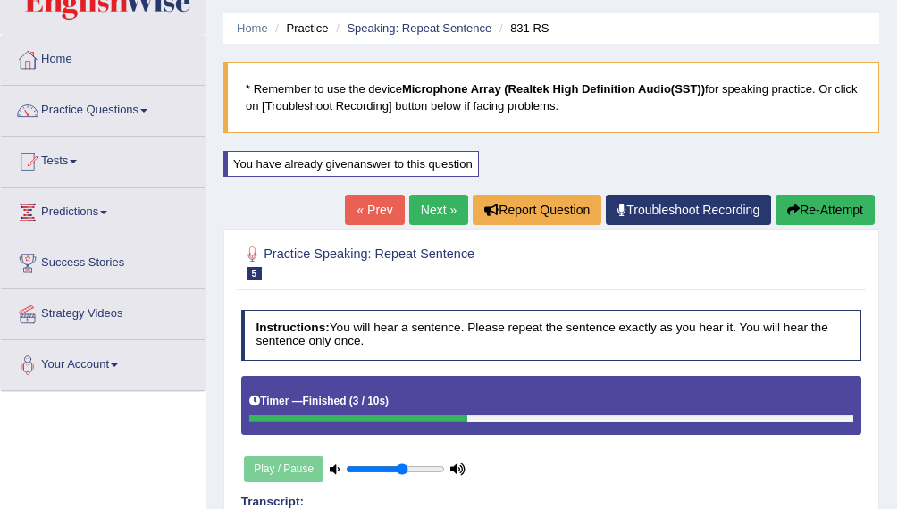
scroll to position [0, 0]
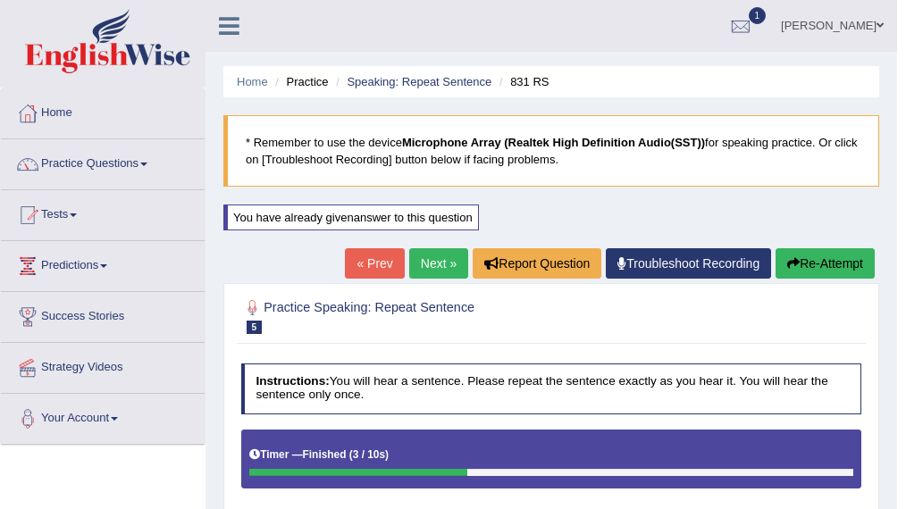
click at [433, 263] on link "Next »" at bounding box center [438, 263] width 59 height 30
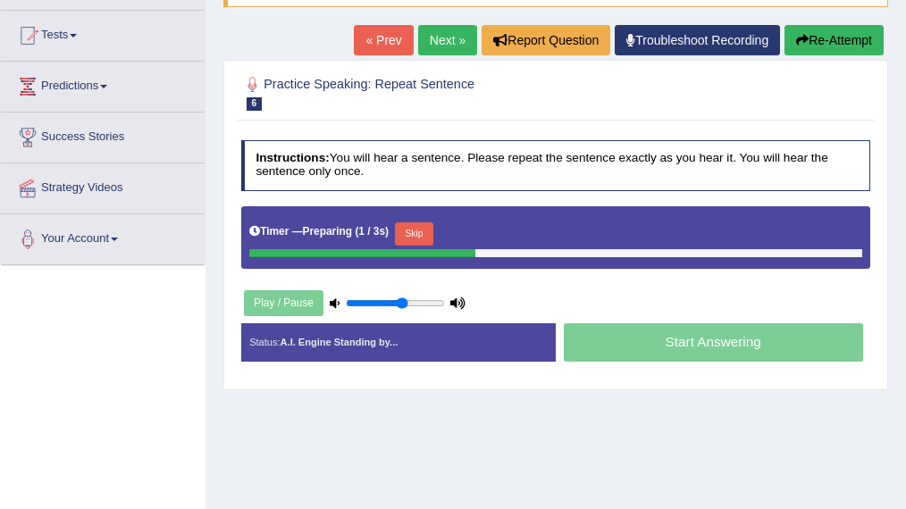
scroll to position [180, 0]
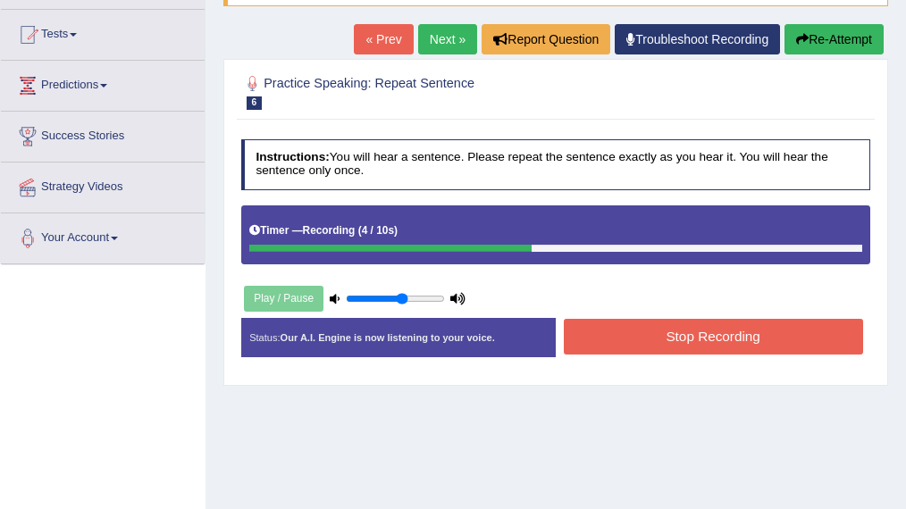
click at [647, 334] on button "Stop Recording" at bounding box center [713, 336] width 299 height 35
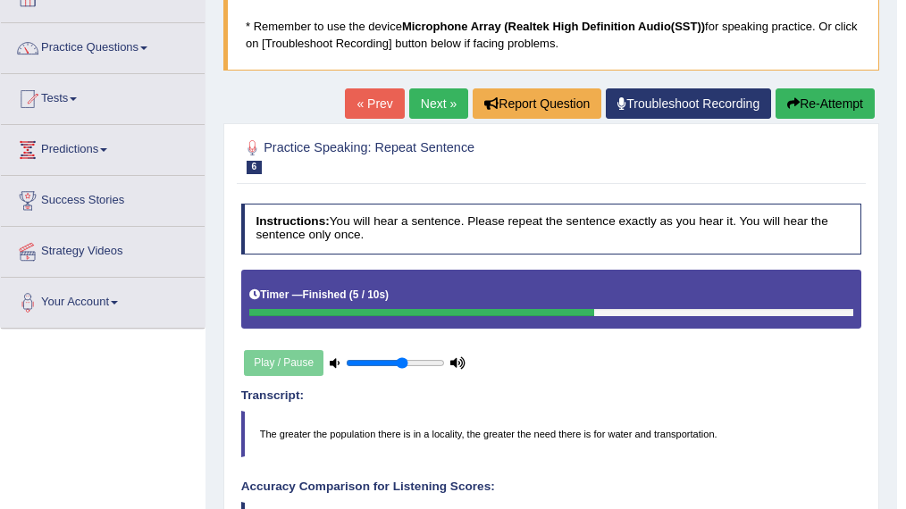
scroll to position [0, 0]
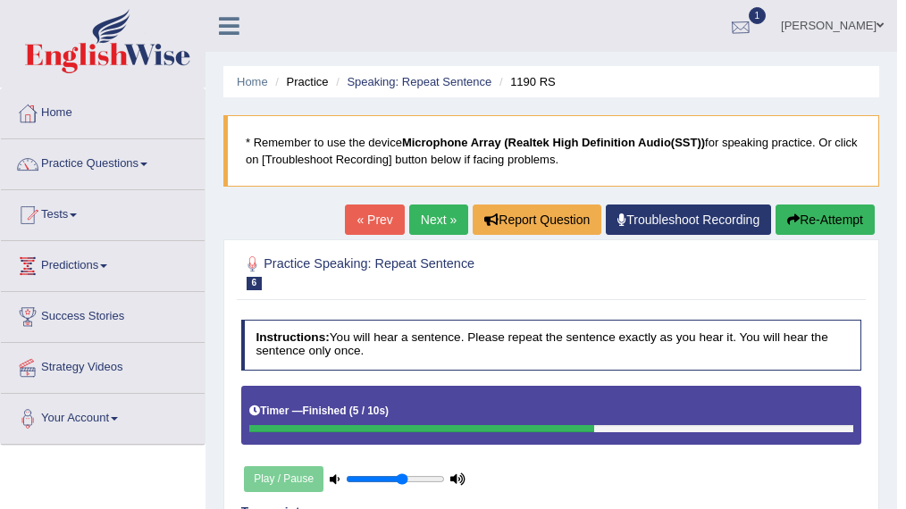
click at [754, 29] on div at bounding box center [740, 26] width 27 height 27
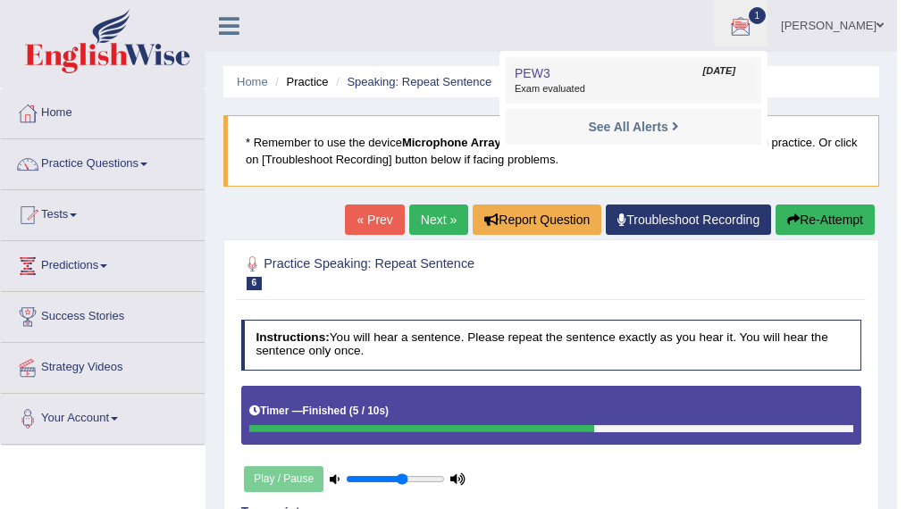
click at [674, 80] on link "PEW3 [DATE] Exam evaluated" at bounding box center [633, 81] width 247 height 38
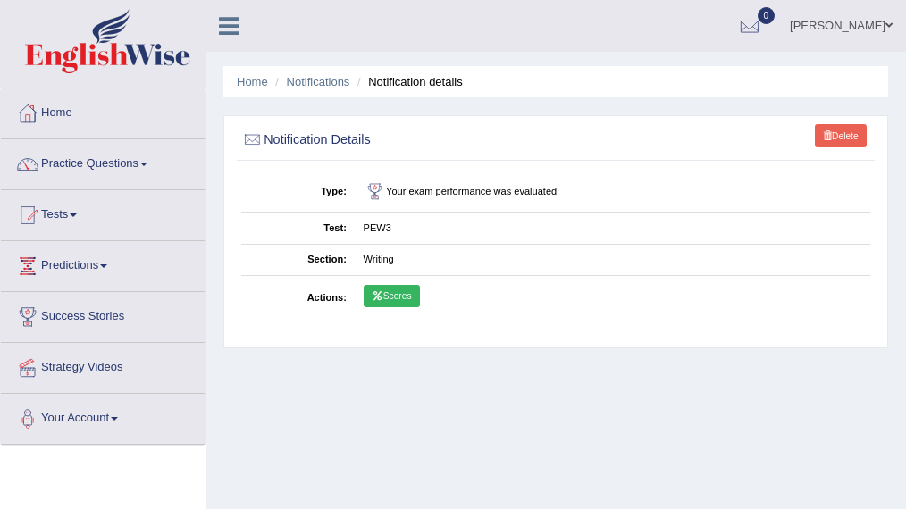
click at [390, 291] on link "Scores" at bounding box center [392, 296] width 56 height 23
click at [80, 149] on link "Practice Questions" at bounding box center [103, 161] width 204 height 45
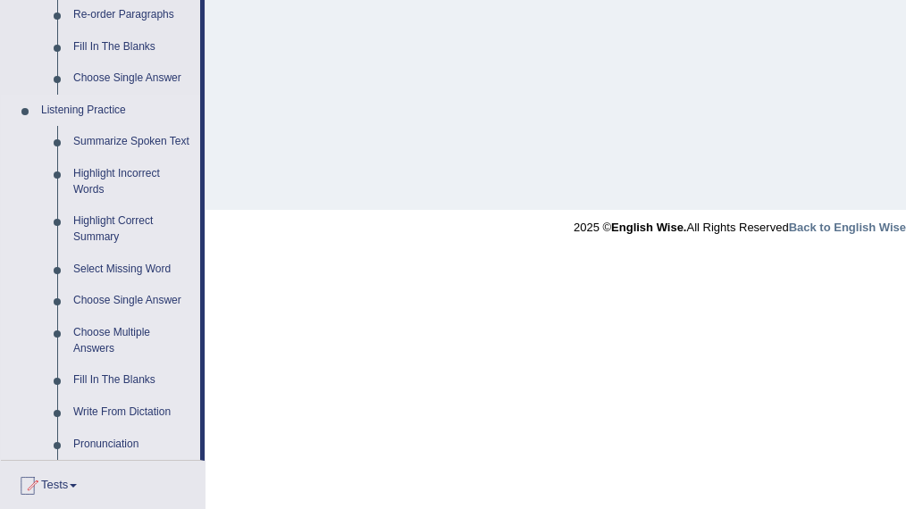
scroll to position [697, 0]
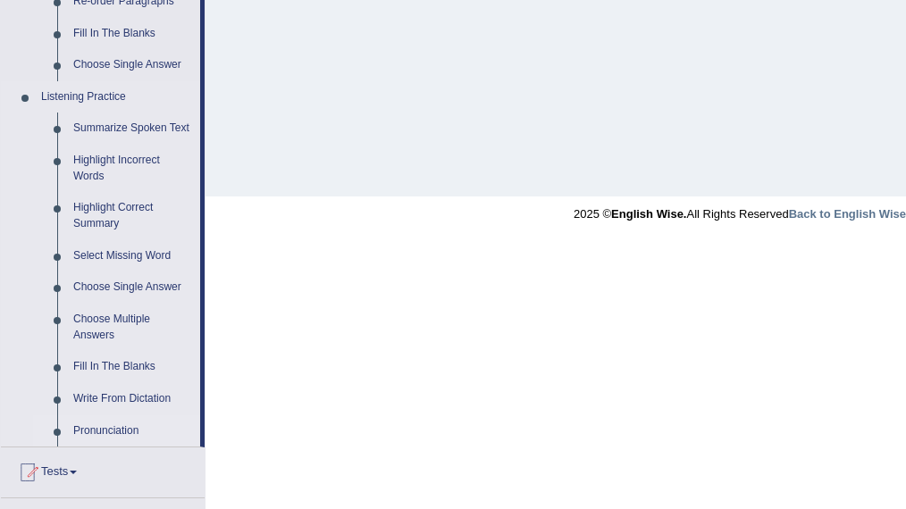
click at [96, 426] on link "Pronunciation" at bounding box center [132, 431] width 135 height 32
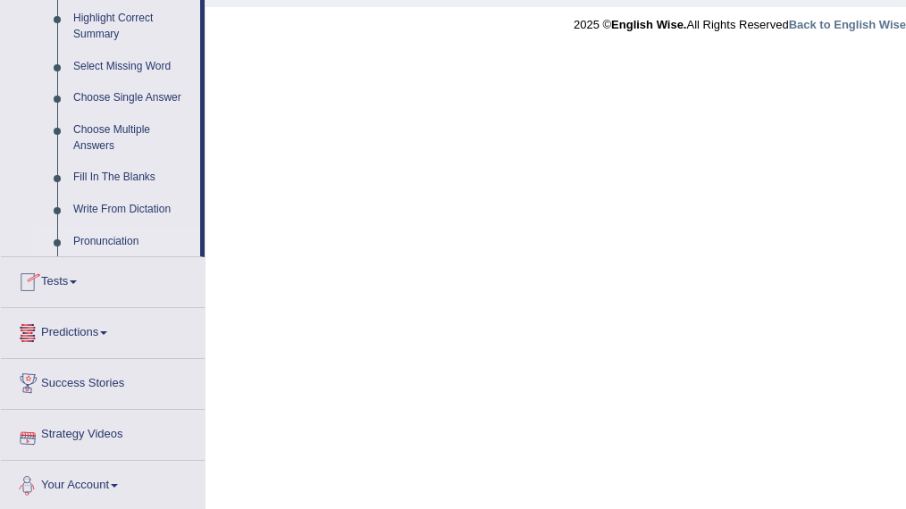
scroll to position [888, 0]
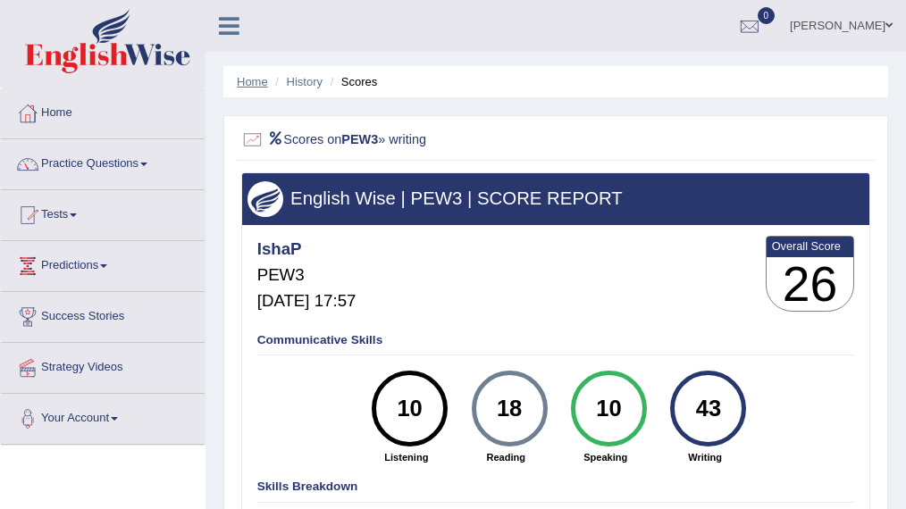
click at [258, 80] on link "Home" at bounding box center [252, 81] width 31 height 13
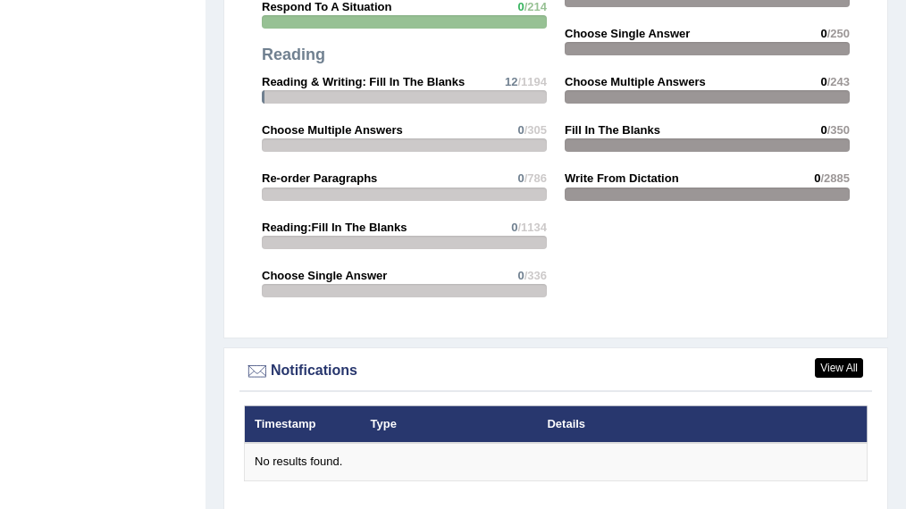
scroll to position [2183, 0]
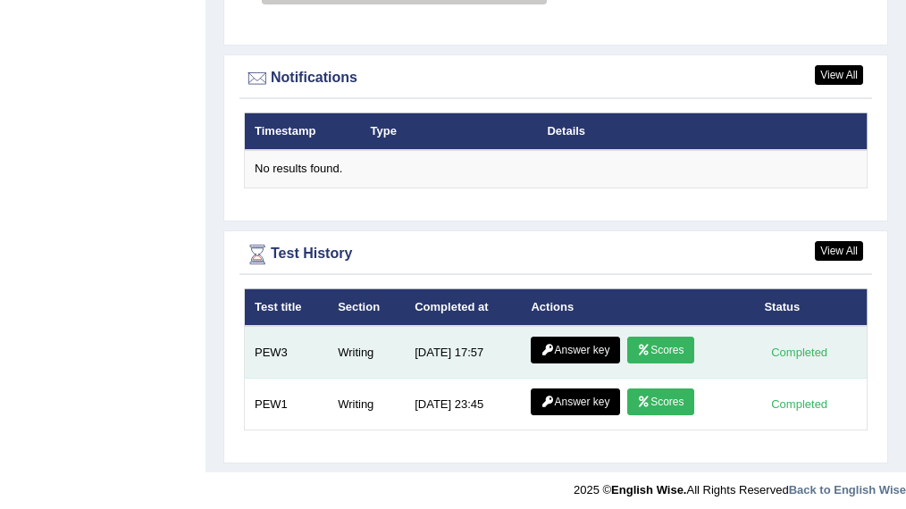
click at [586, 345] on link "Answer key" at bounding box center [575, 350] width 88 height 27
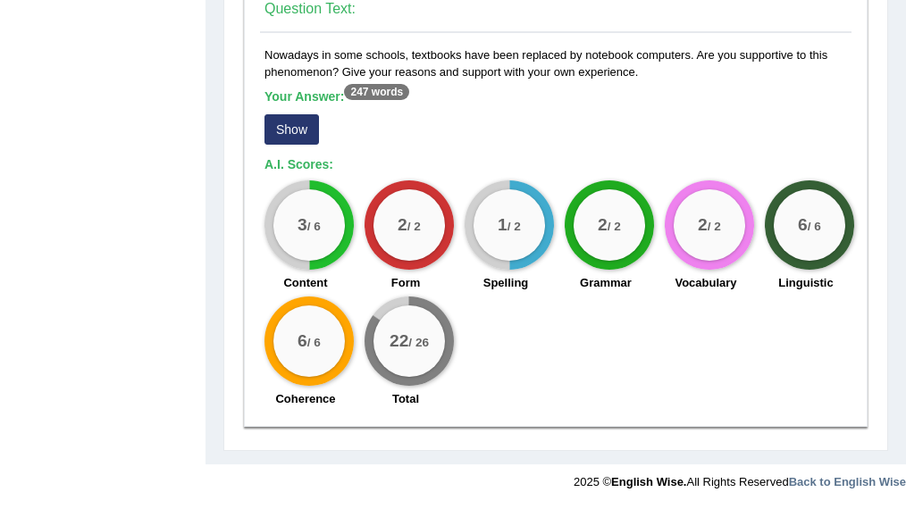
scroll to position [1533, 0]
click at [291, 130] on button "Show" at bounding box center [291, 129] width 54 height 30
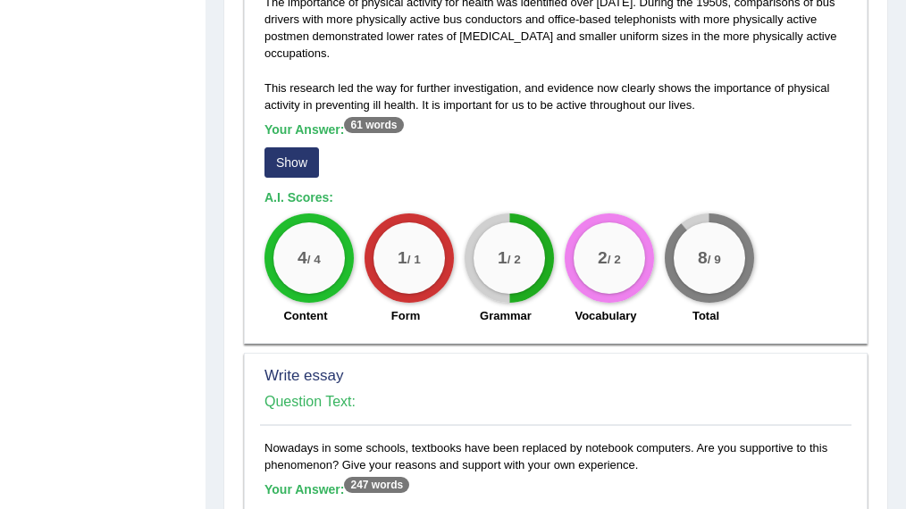
scroll to position [1127, 0]
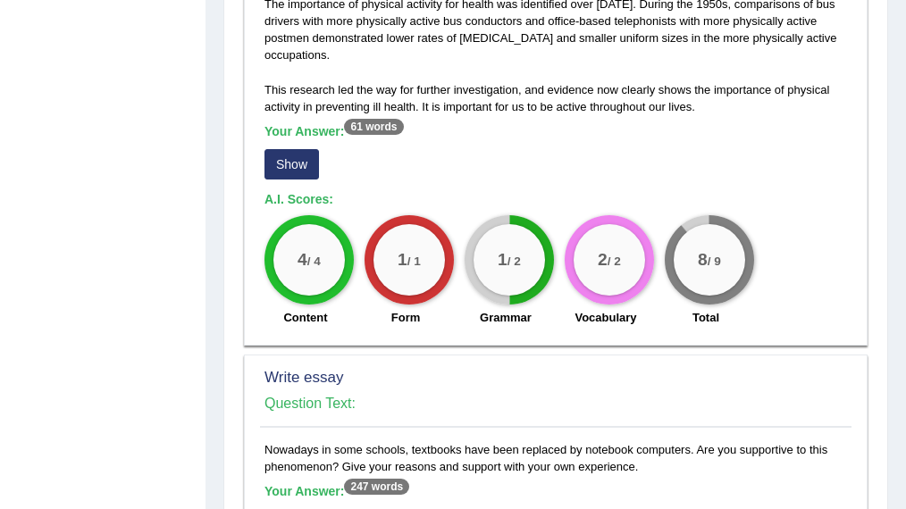
click at [279, 180] on button "Show" at bounding box center [291, 164] width 54 height 30
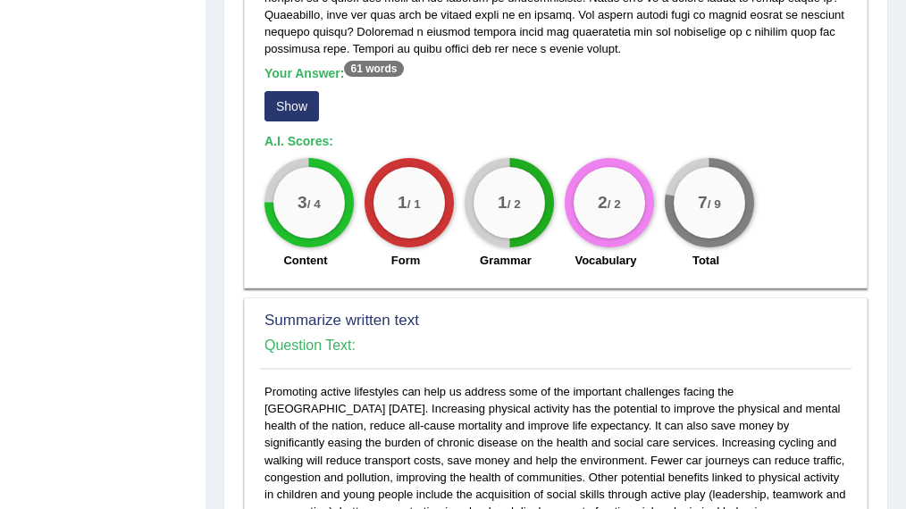
scroll to position [586, 0]
click at [279, 116] on button "Show" at bounding box center [291, 106] width 54 height 30
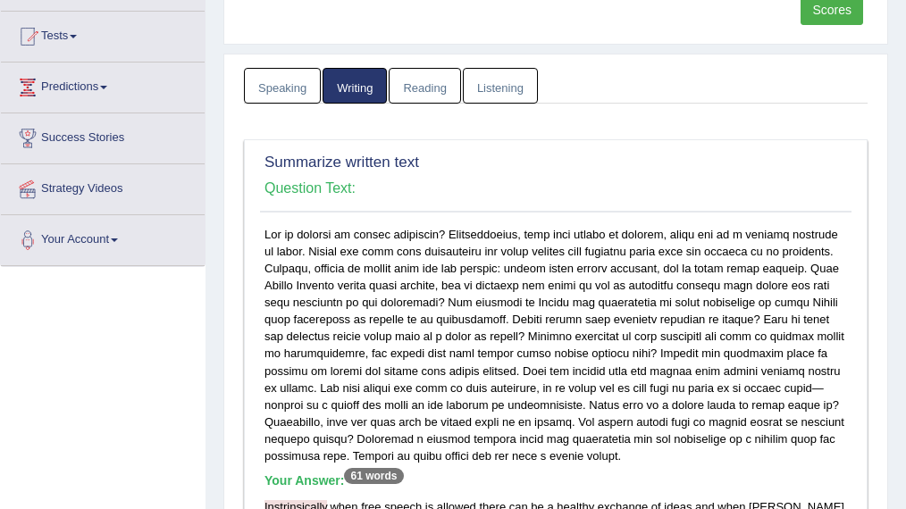
scroll to position [0, 0]
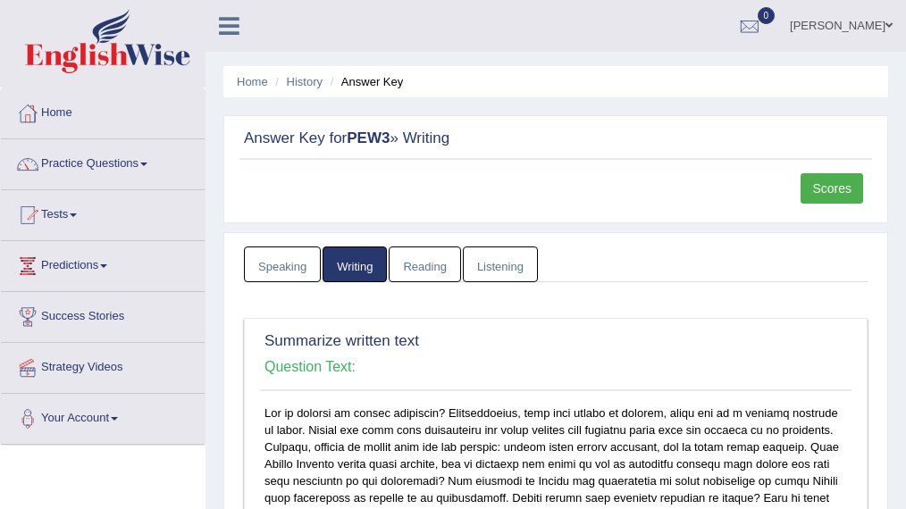
click at [268, 252] on link "Speaking" at bounding box center [282, 265] width 77 height 37
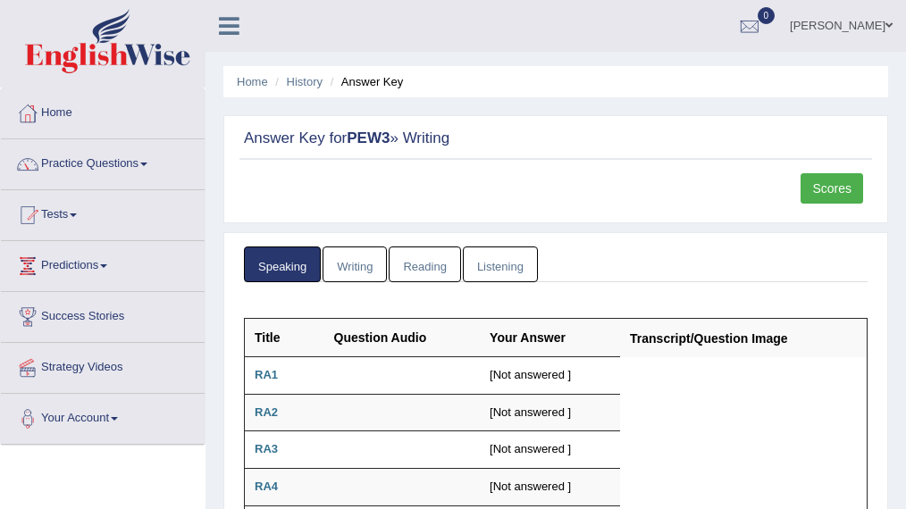
click at [435, 264] on link "Reading" at bounding box center [424, 265] width 71 height 37
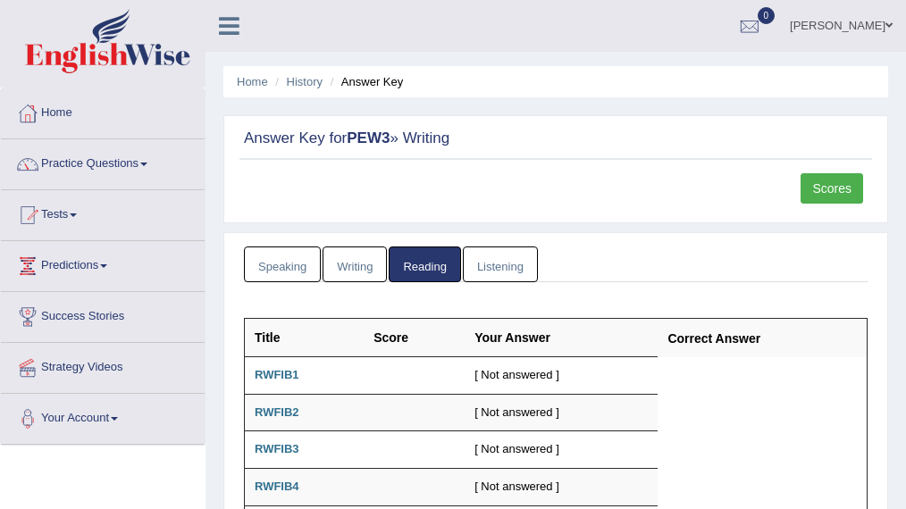
click at [495, 257] on link "Listening" at bounding box center [500, 265] width 75 height 37
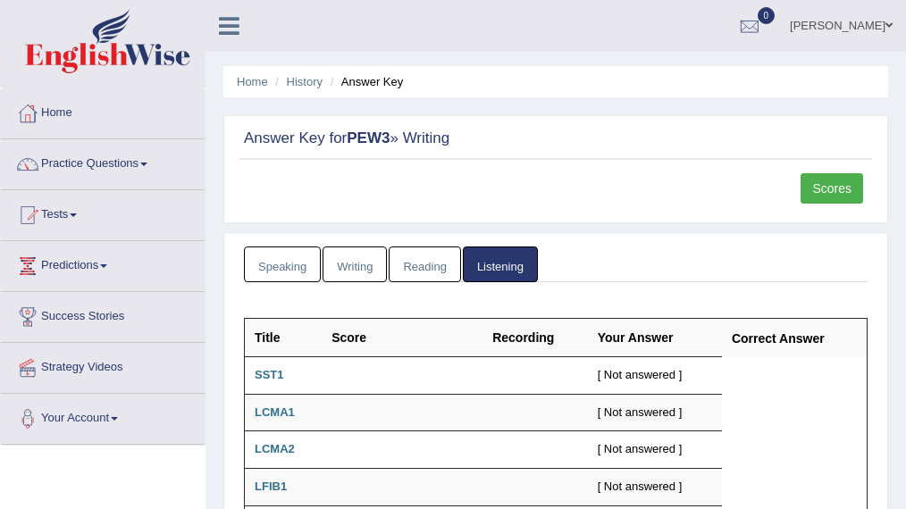
click at [152, 148] on link "Practice Questions" at bounding box center [103, 161] width 204 height 45
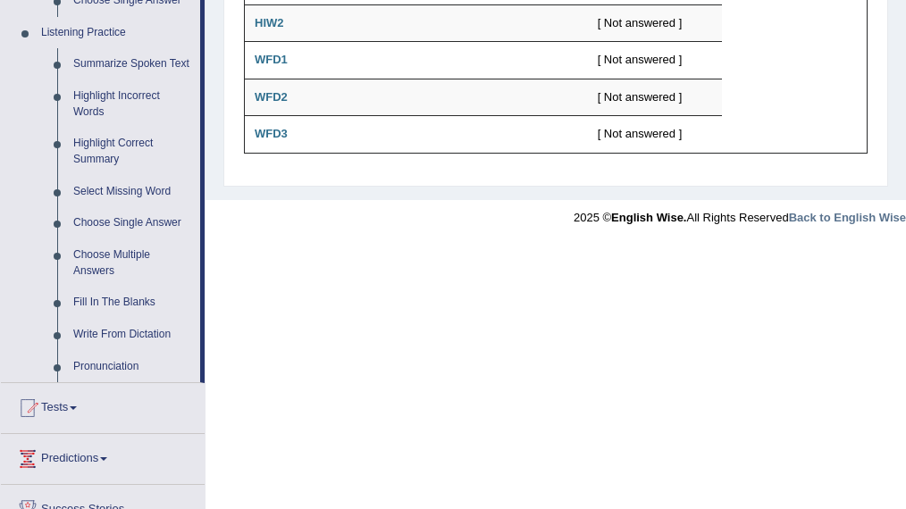
scroll to position [761, 0]
click at [99, 360] on link "Pronunciation" at bounding box center [132, 367] width 135 height 32
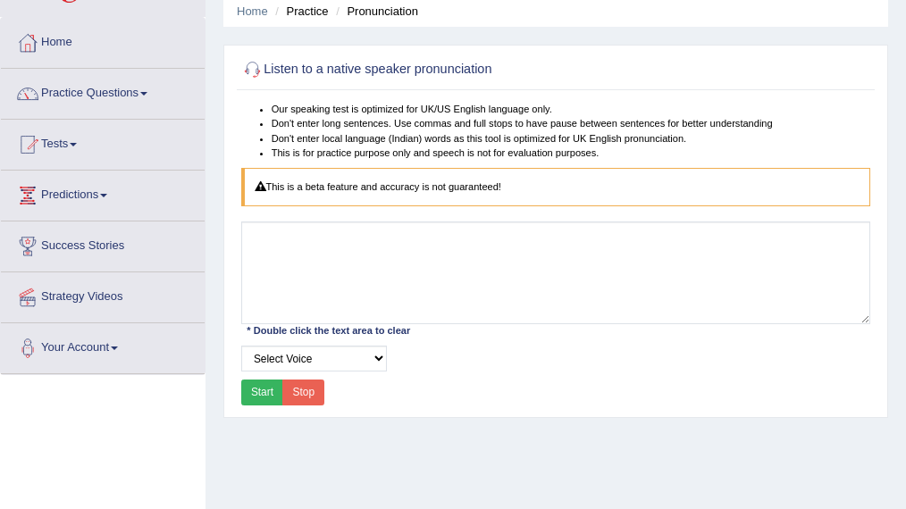
scroll to position [71, 0]
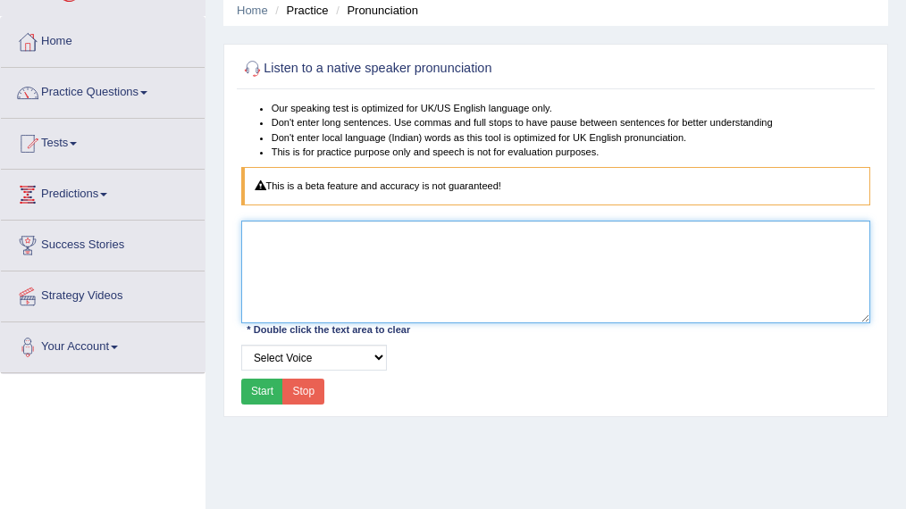
click at [366, 244] on textarea at bounding box center [556, 272] width 630 height 102
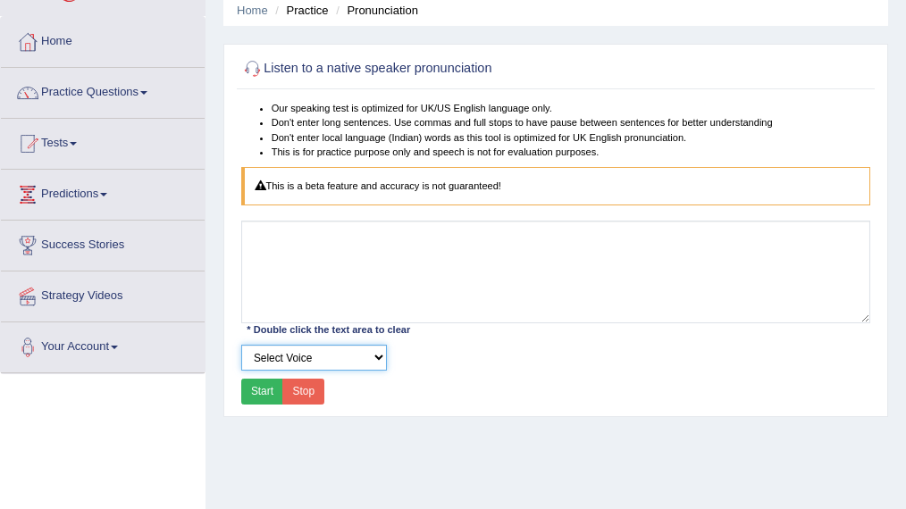
click at [324, 360] on select "Select Voice UK English Female UK English Male" at bounding box center [314, 358] width 146 height 26
click at [241, 345] on select "Select Voice UK English Female UK English Male" at bounding box center [314, 358] width 146 height 26
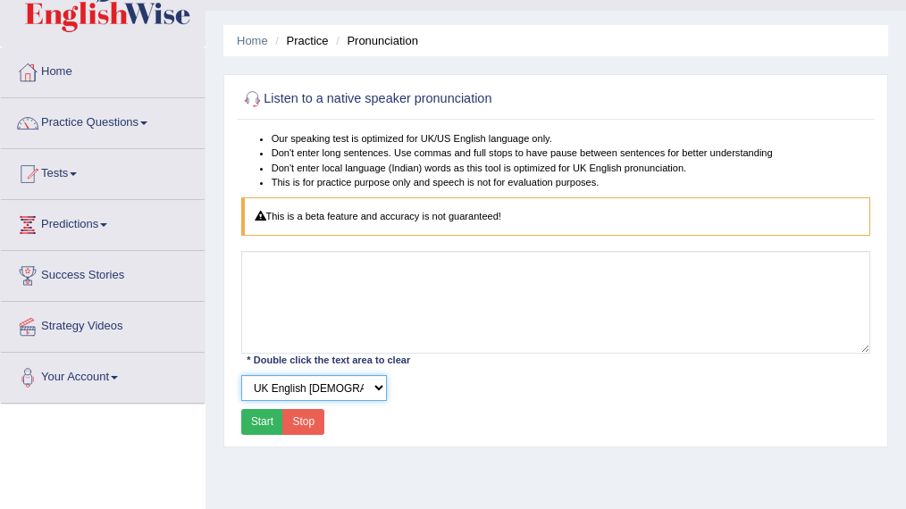
scroll to position [40, 0]
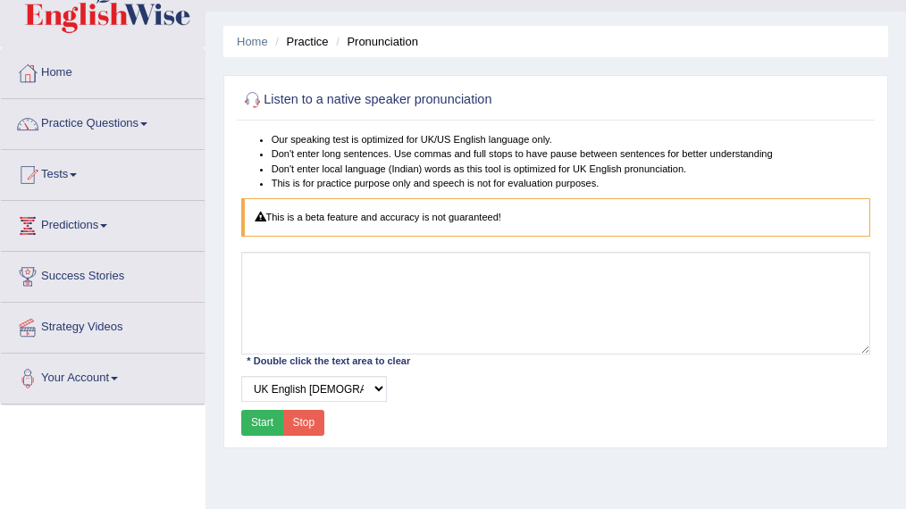
click at [266, 415] on button "Start" at bounding box center [262, 423] width 43 height 26
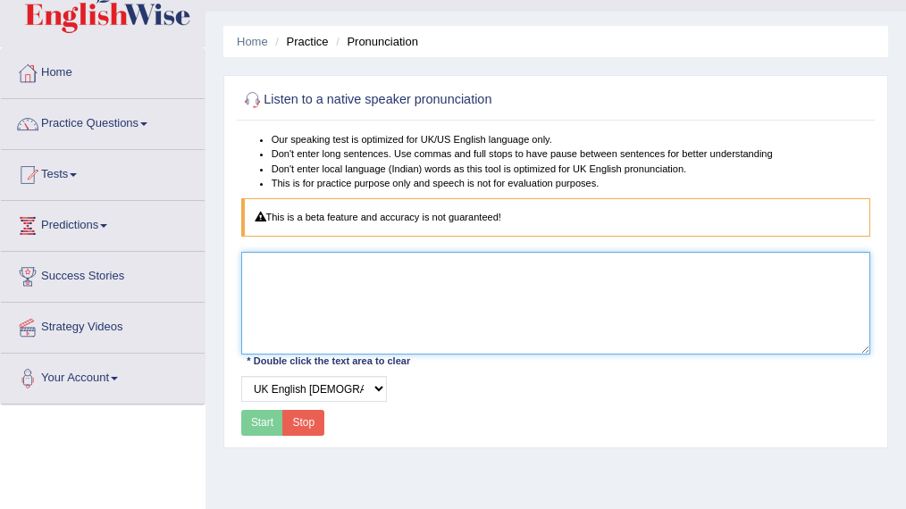
click at [299, 297] on textarea at bounding box center [556, 303] width 630 height 102
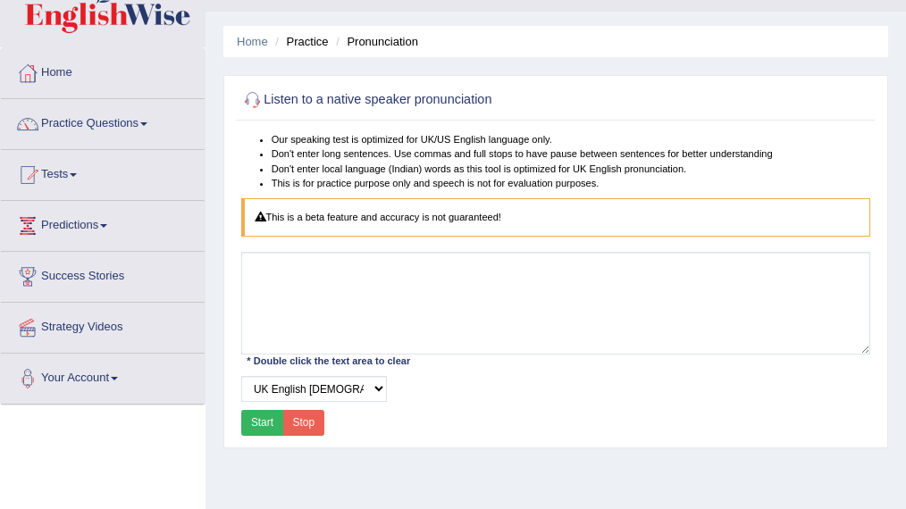
click at [269, 420] on button "Start" at bounding box center [262, 423] width 43 height 26
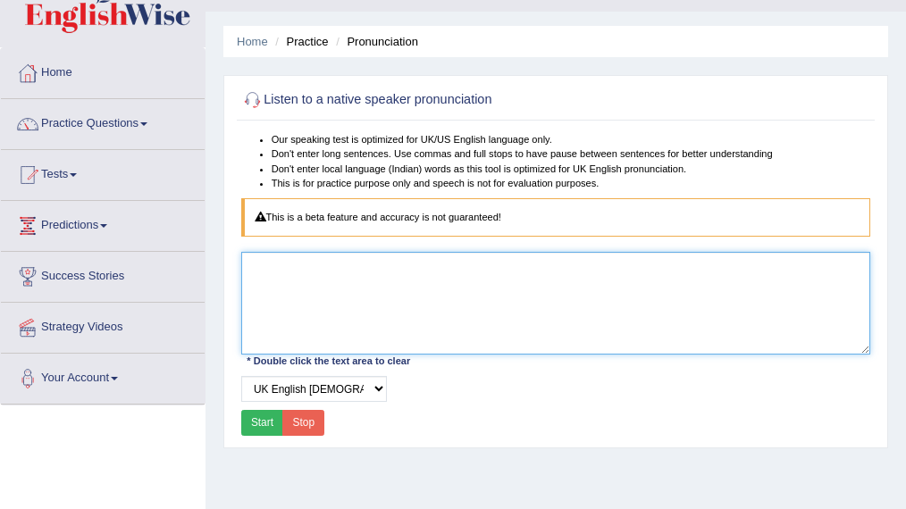
click at [300, 284] on textarea at bounding box center [556, 303] width 630 height 102
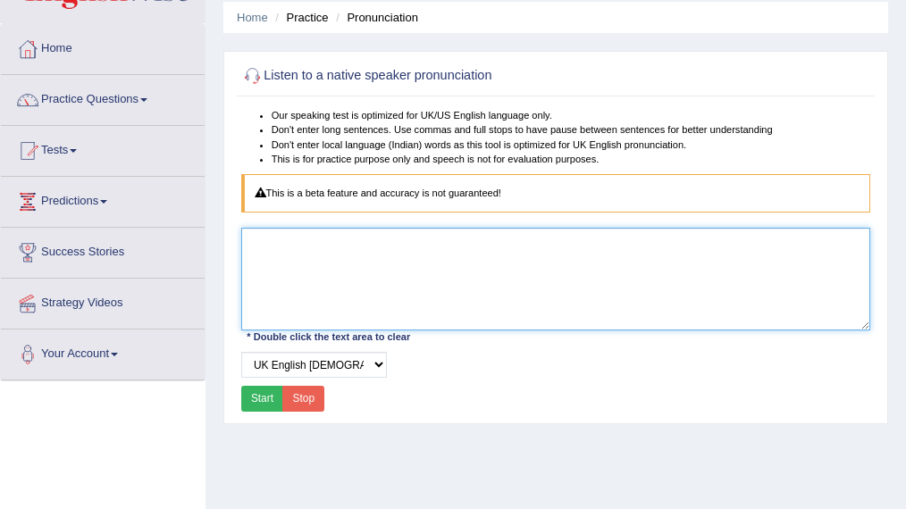
scroll to position [63, 0]
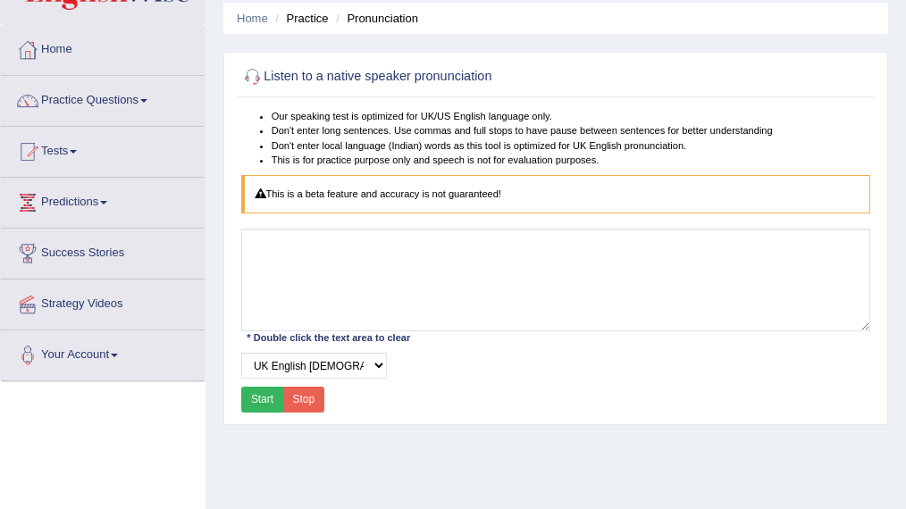
click at [270, 392] on button "Start" at bounding box center [262, 400] width 43 height 26
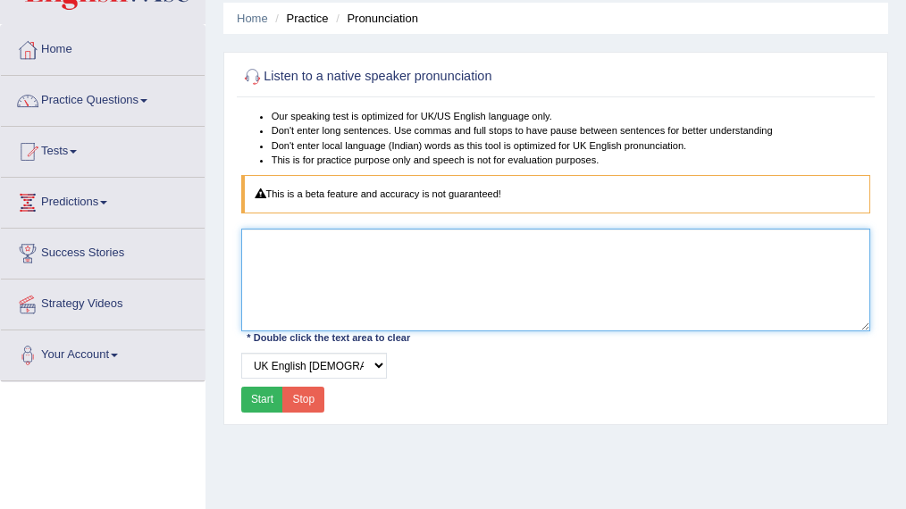
click at [314, 318] on textarea at bounding box center [556, 280] width 630 height 102
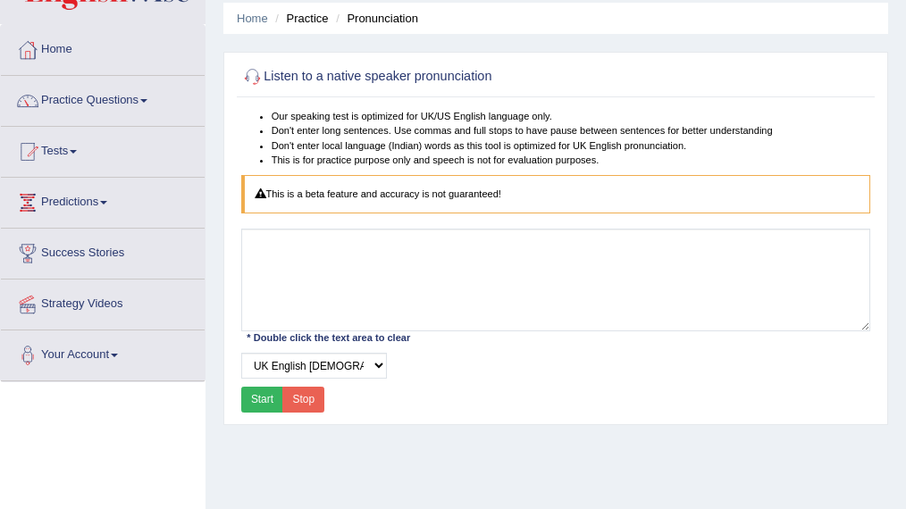
click at [316, 394] on button "Stop" at bounding box center [303, 400] width 42 height 26
click at [313, 395] on button "Stop" at bounding box center [303, 400] width 42 height 26
click at [288, 396] on button "Stop" at bounding box center [303, 400] width 42 height 26
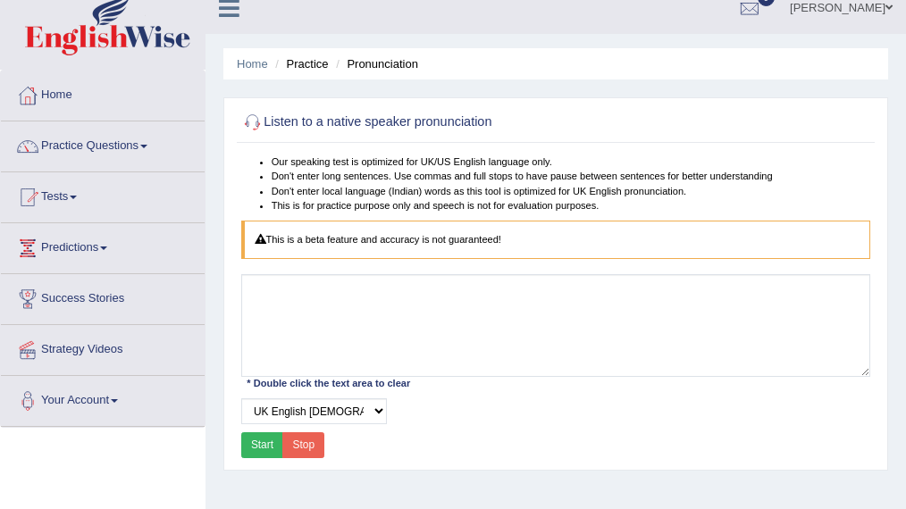
scroll to position [18, 0]
click at [288, 406] on select "Select Voice UK English Female UK English Male" at bounding box center [314, 411] width 146 height 26
select select "3"
click at [241, 398] on select "Select Voice UK English Female UK English Male" at bounding box center [314, 411] width 146 height 26
click at [267, 445] on button "Start" at bounding box center [262, 445] width 43 height 26
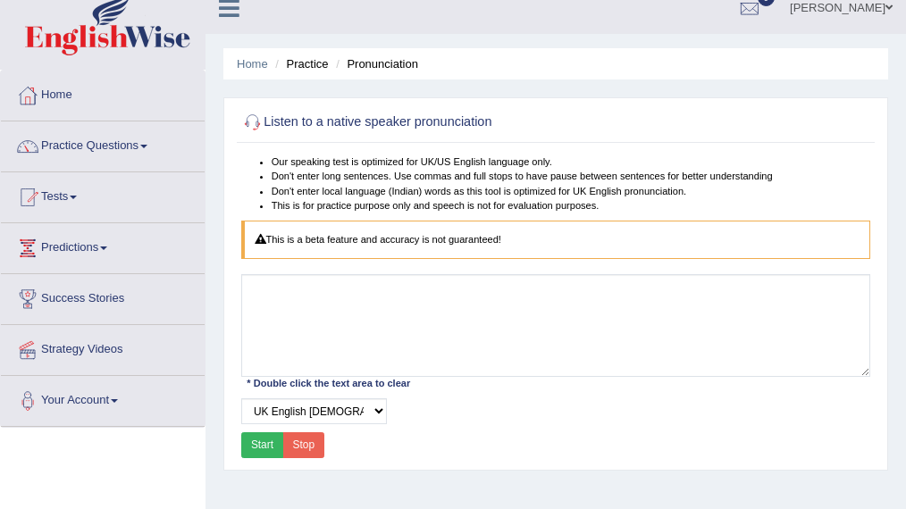
click at [267, 445] on button "Start" at bounding box center [262, 445] width 43 height 26
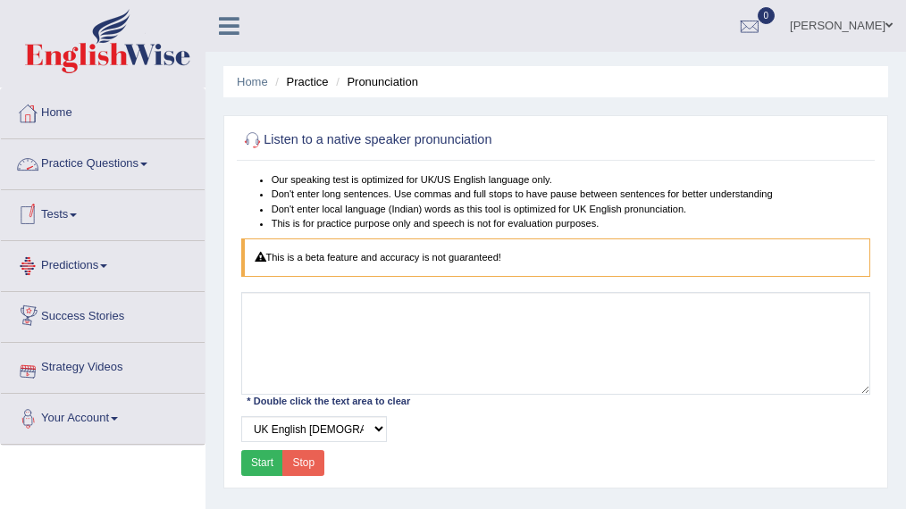
click at [108, 157] on link "Practice Questions" at bounding box center [103, 161] width 204 height 45
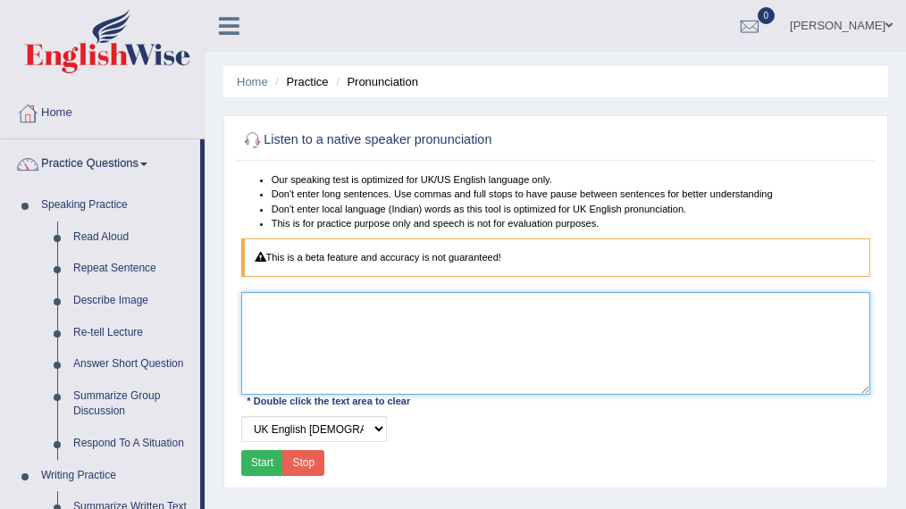
click at [347, 328] on textarea at bounding box center [556, 343] width 630 height 102
type textarea "hello"
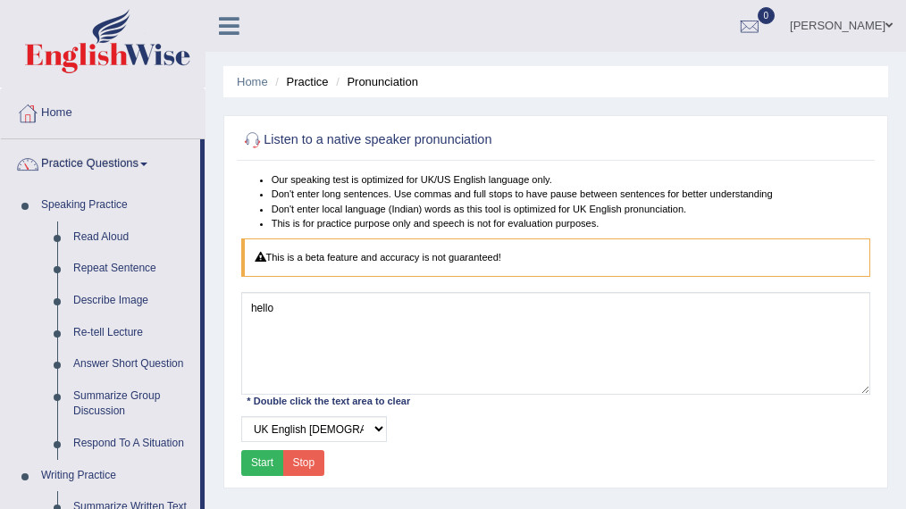
click at [268, 459] on button "Start" at bounding box center [262, 463] width 43 height 26
click at [308, 429] on select "Select Voice UK English Female UK English Male" at bounding box center [314, 429] width 146 height 26
click at [241, 416] on select "Select Voice UK English Female UK English Male" at bounding box center [314, 429] width 146 height 26
click at [268, 459] on button "Start" at bounding box center [262, 463] width 43 height 26
click at [297, 426] on select "Select Voice UK English Female UK English Male" at bounding box center [314, 429] width 146 height 26
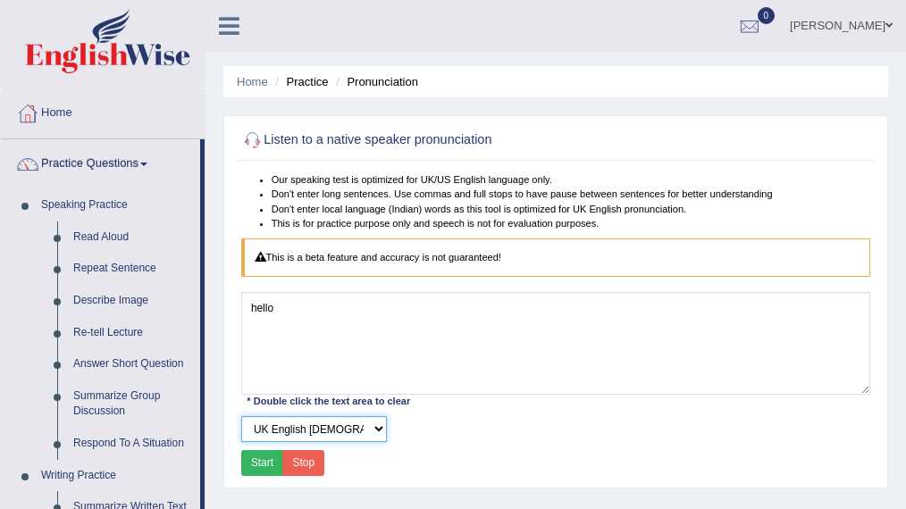
click at [241, 416] on select "Select Voice UK English Female UK English Male" at bounding box center [314, 429] width 146 height 26
click at [271, 463] on button "Start" at bounding box center [262, 463] width 43 height 26
click at [304, 440] on select "Select Voice UK English Female UK English Male" at bounding box center [314, 429] width 146 height 26
select select "3"
click at [241, 416] on select "Select Voice UK English Female UK English Male" at bounding box center [314, 429] width 146 height 26
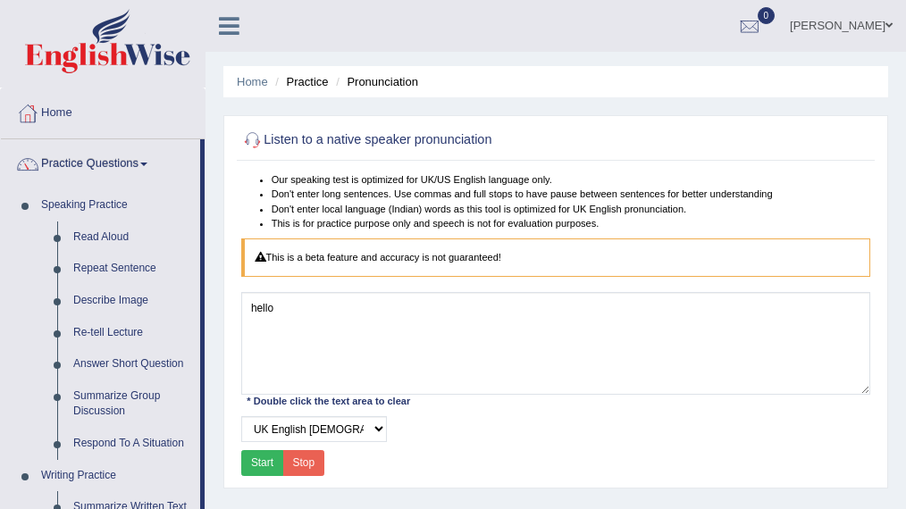
click at [263, 462] on button "Start" at bounding box center [262, 463] width 43 height 26
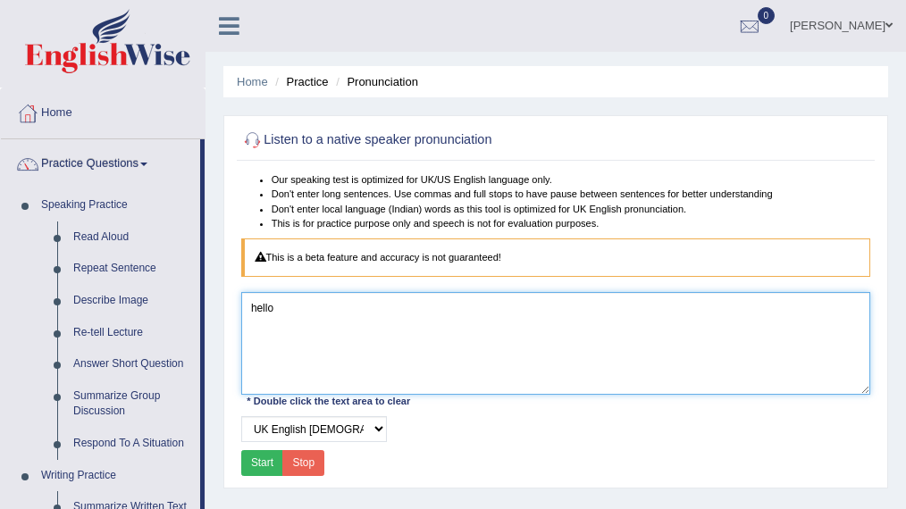
click at [341, 363] on textarea "hello" at bounding box center [556, 343] width 630 height 102
type textarea "h"
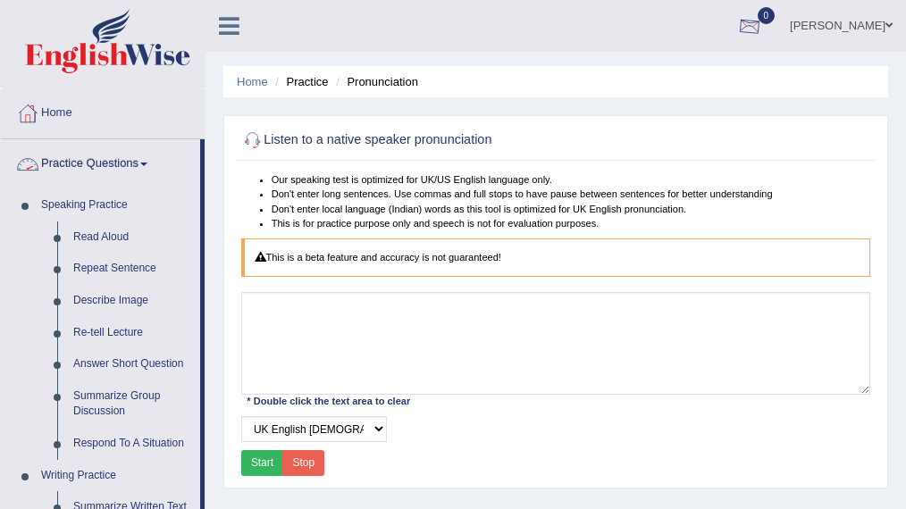
click at [763, 33] on div at bounding box center [749, 26] width 27 height 27
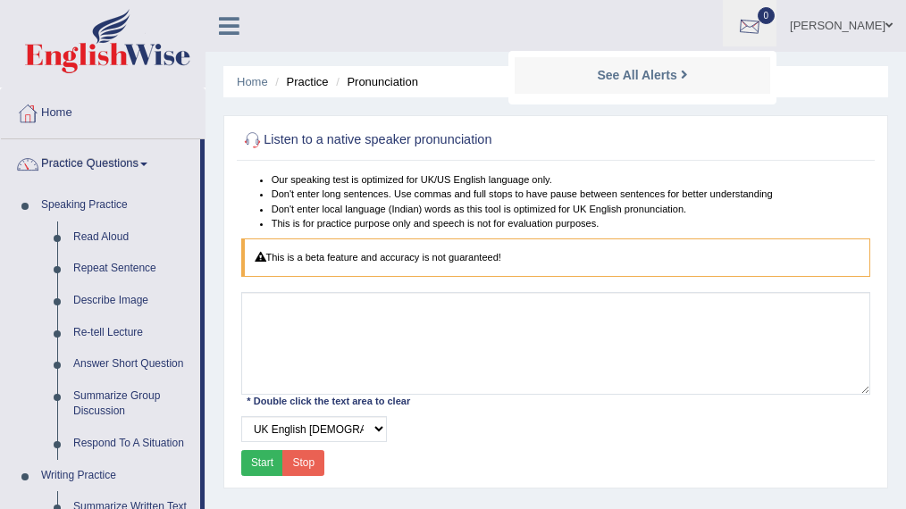
click at [763, 29] on div at bounding box center [749, 26] width 27 height 27
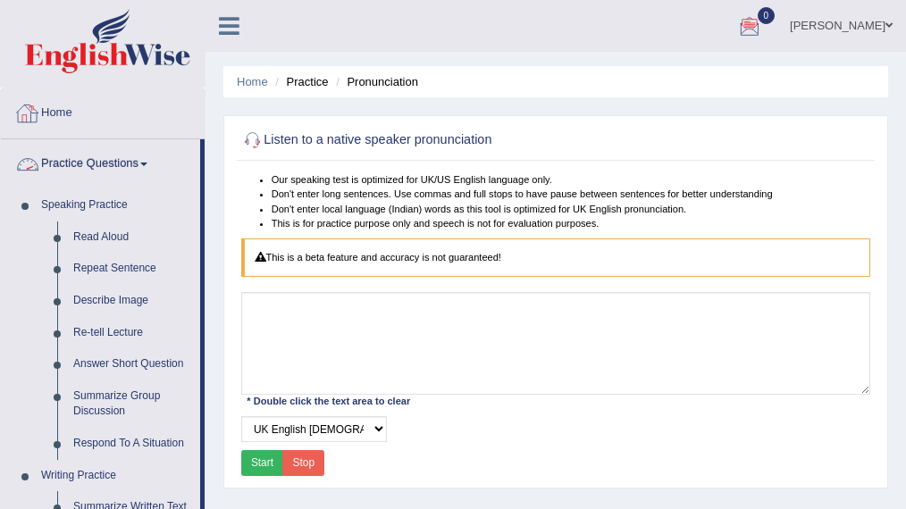
click at [54, 109] on link "Home" at bounding box center [103, 110] width 204 height 45
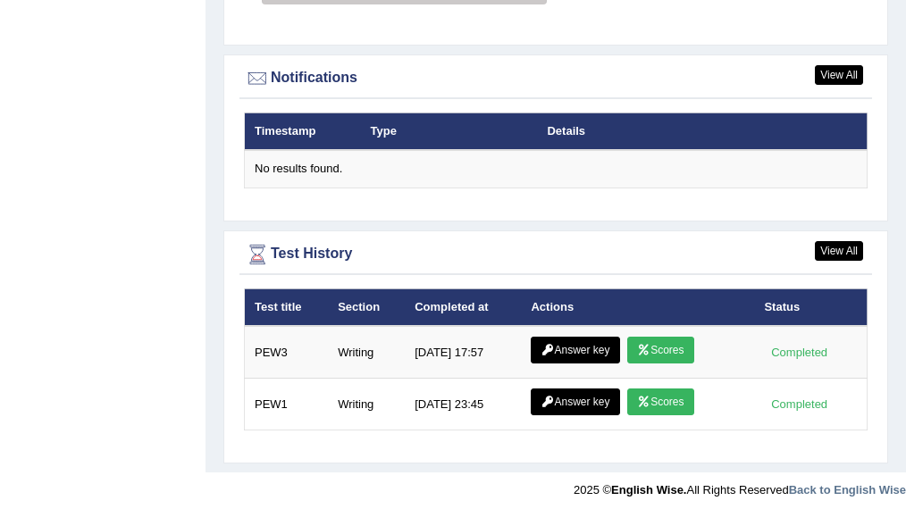
scroll to position [2183, 0]
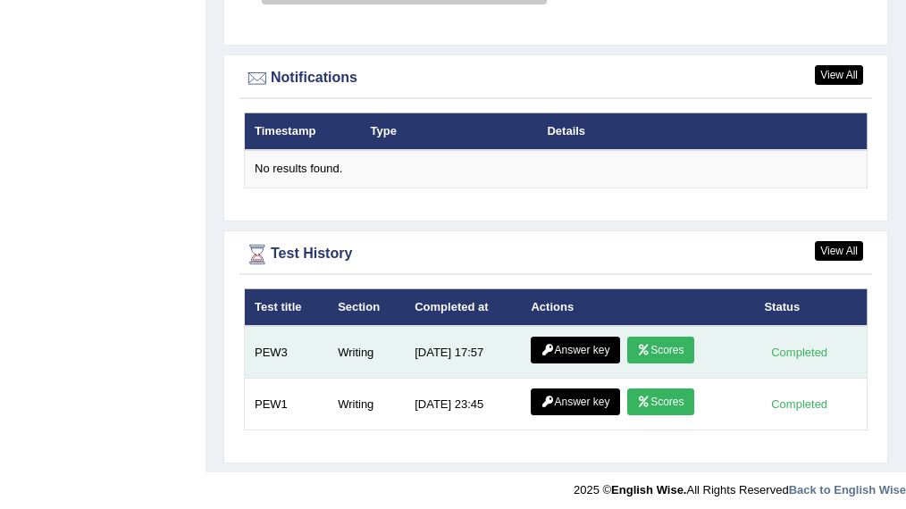
click at [647, 345] on icon at bounding box center [643, 350] width 13 height 11
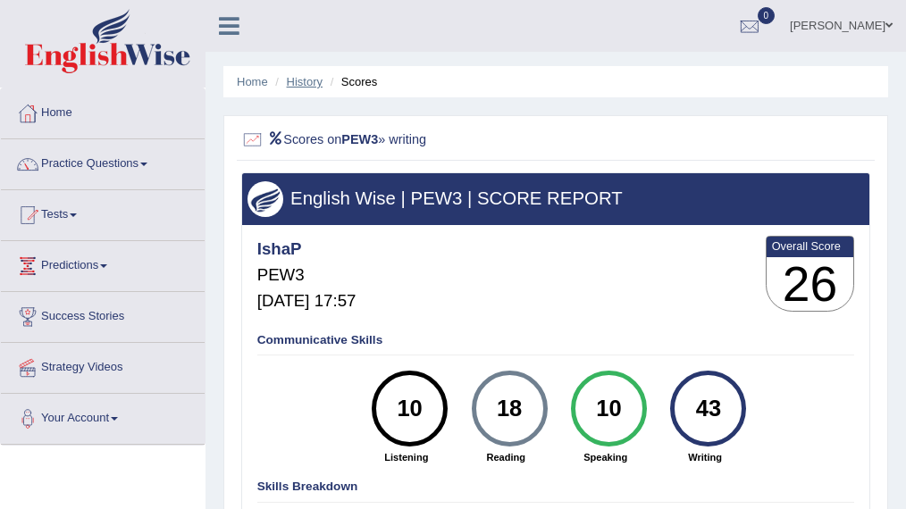
click at [299, 82] on link "History" at bounding box center [305, 81] width 36 height 13
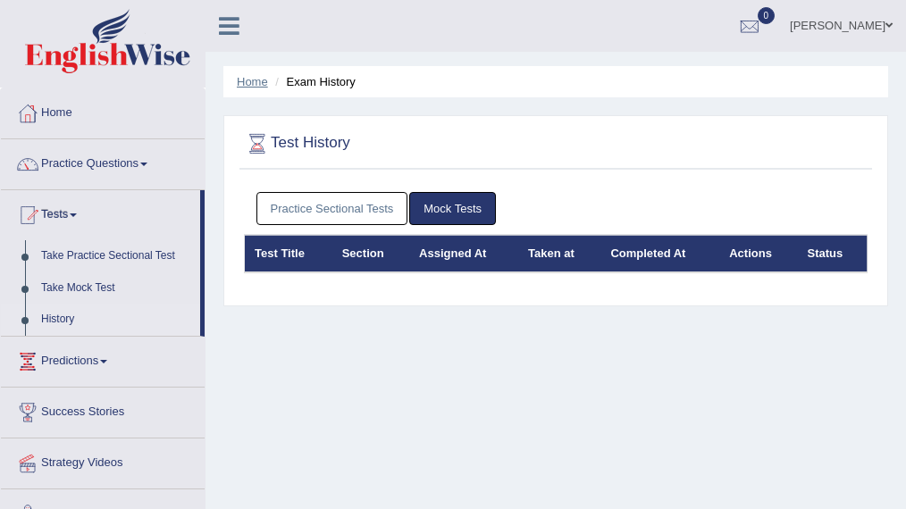
click at [253, 79] on link "Home" at bounding box center [252, 81] width 31 height 13
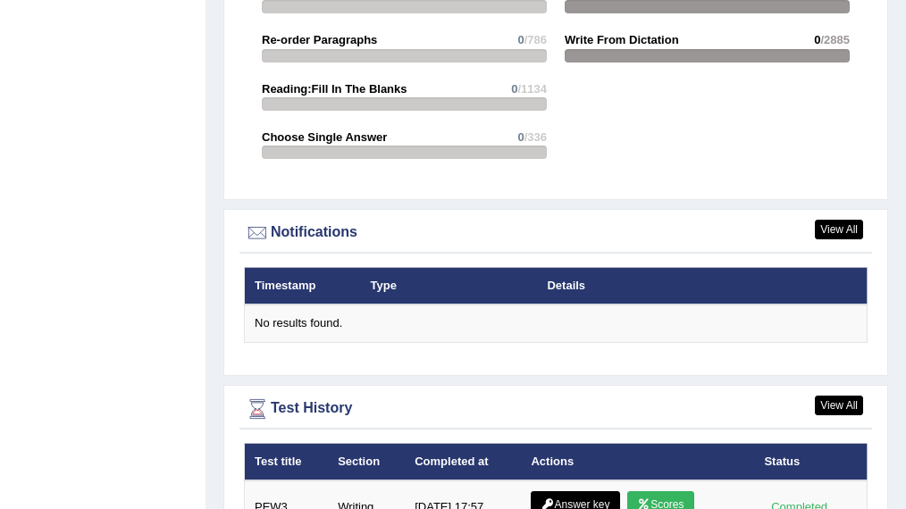
scroll to position [2183, 0]
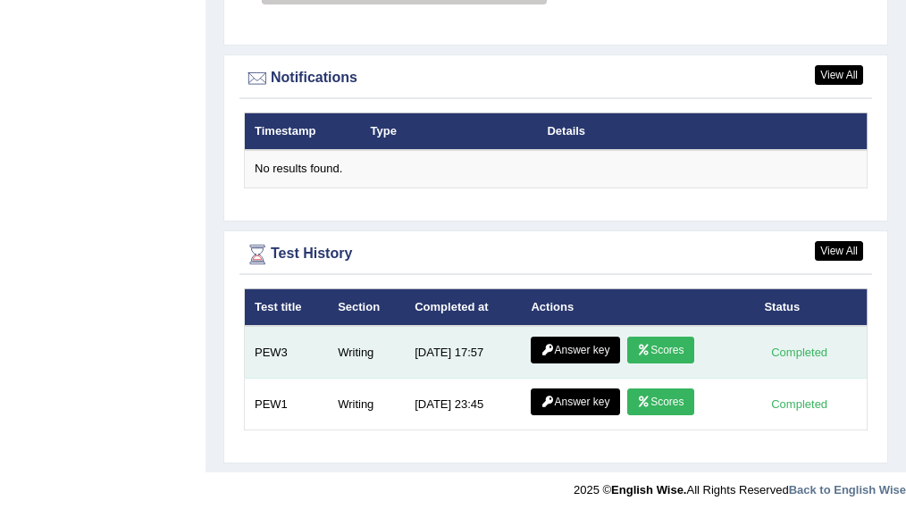
click at [566, 343] on link "Answer key" at bounding box center [575, 350] width 88 height 27
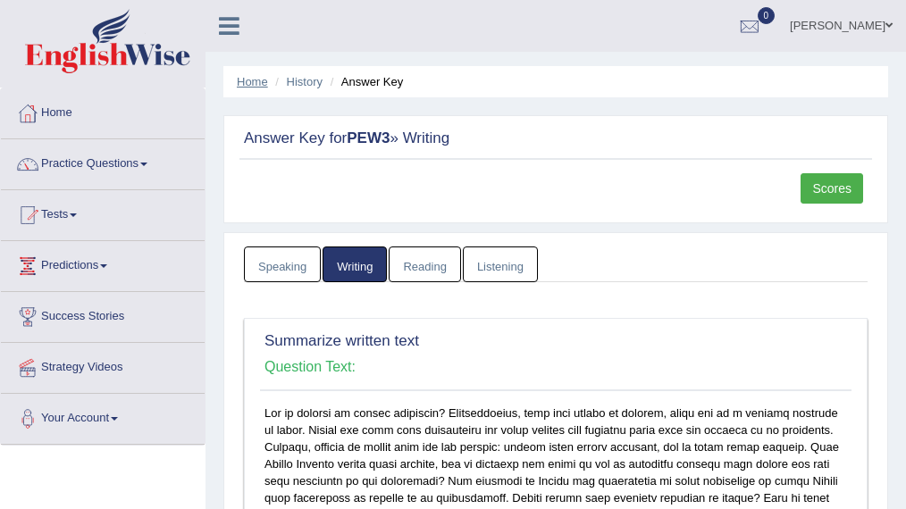
click at [255, 78] on link "Home" at bounding box center [252, 81] width 31 height 13
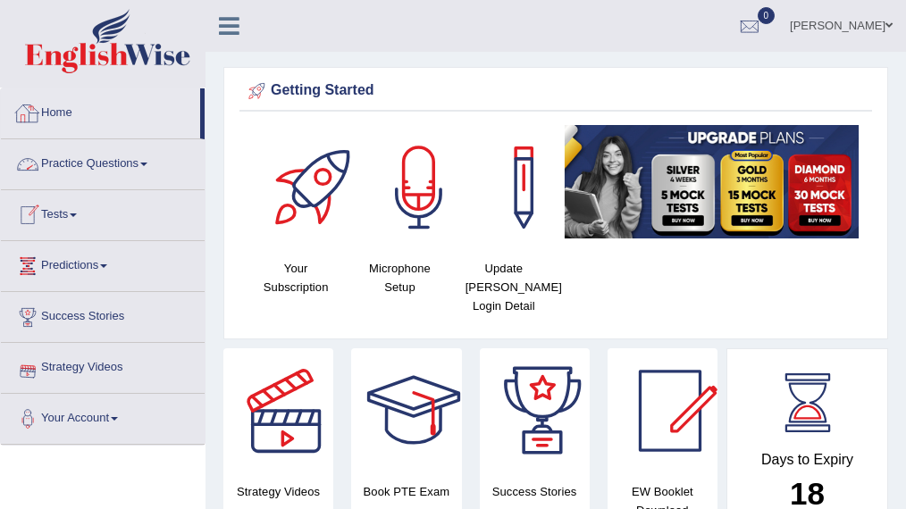
click at [71, 117] on link "Home" at bounding box center [100, 110] width 199 height 45
